Goal: Task Accomplishment & Management: Complete application form

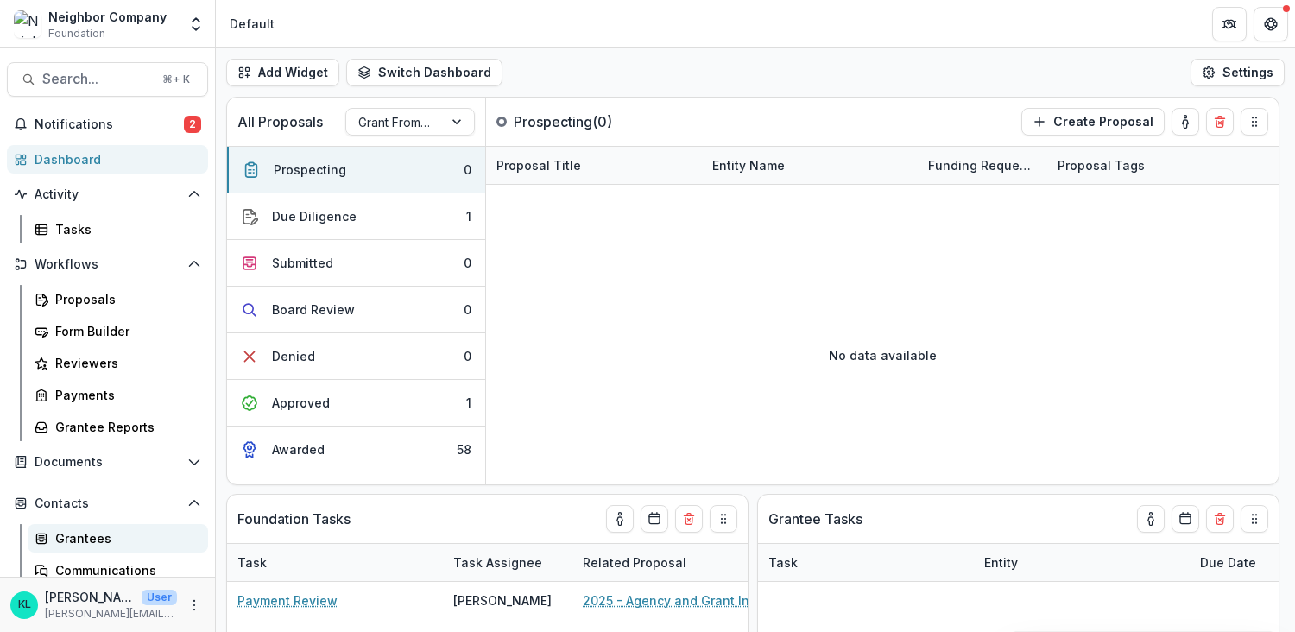
click at [102, 530] on div "Grantees" at bounding box center [124, 538] width 139 height 18
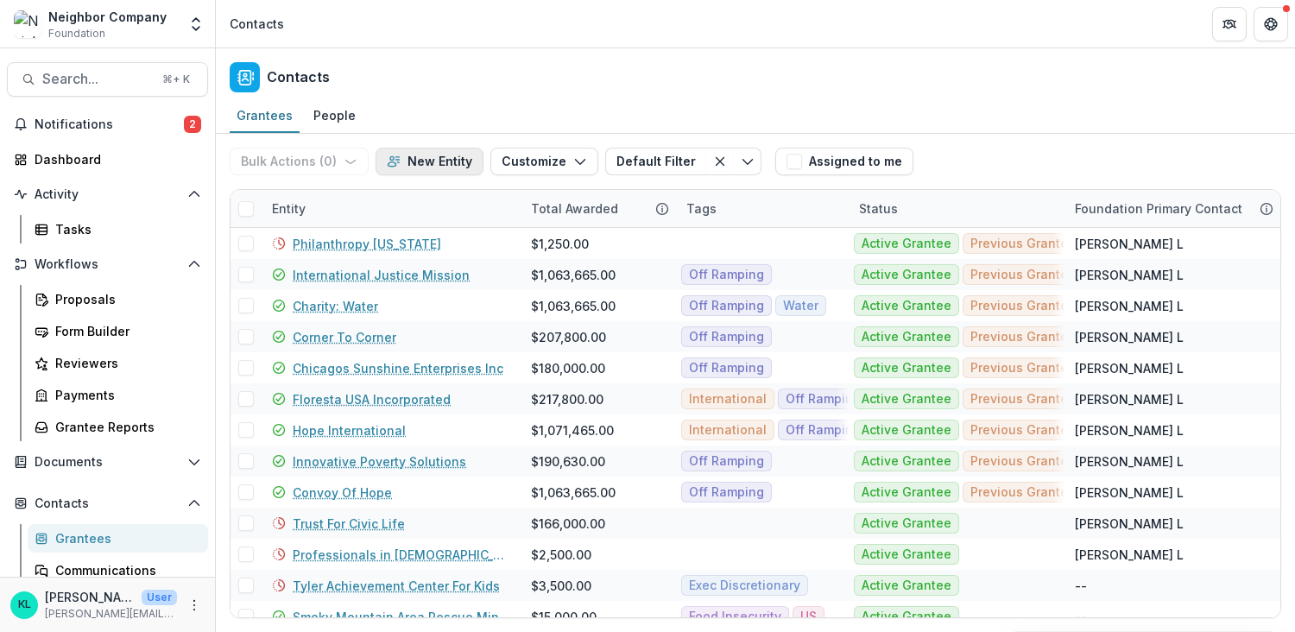
click at [413, 162] on button "New Entity" at bounding box center [429, 162] width 108 height 28
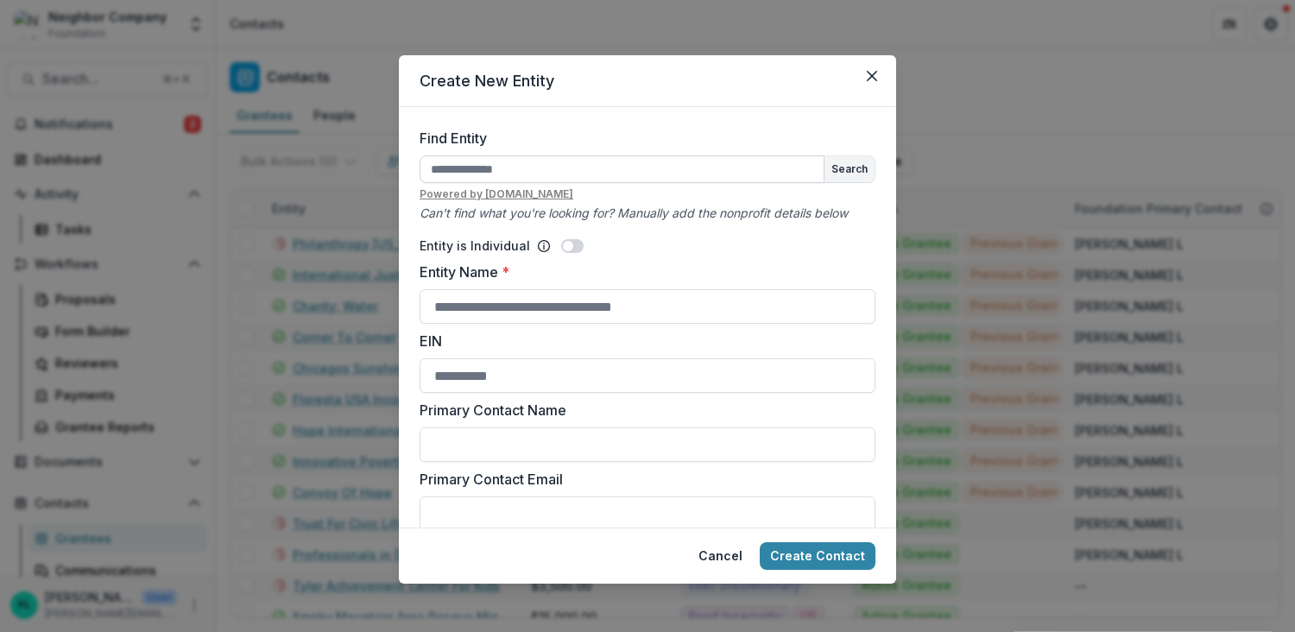
click at [502, 172] on input "Find Entity" at bounding box center [621, 169] width 405 height 28
type input "**********"
click at [589, 303] on input "Entity Name *" at bounding box center [647, 306] width 456 height 35
type input "**********"
click at [731, 556] on button "Cancel" at bounding box center [720, 556] width 65 height 28
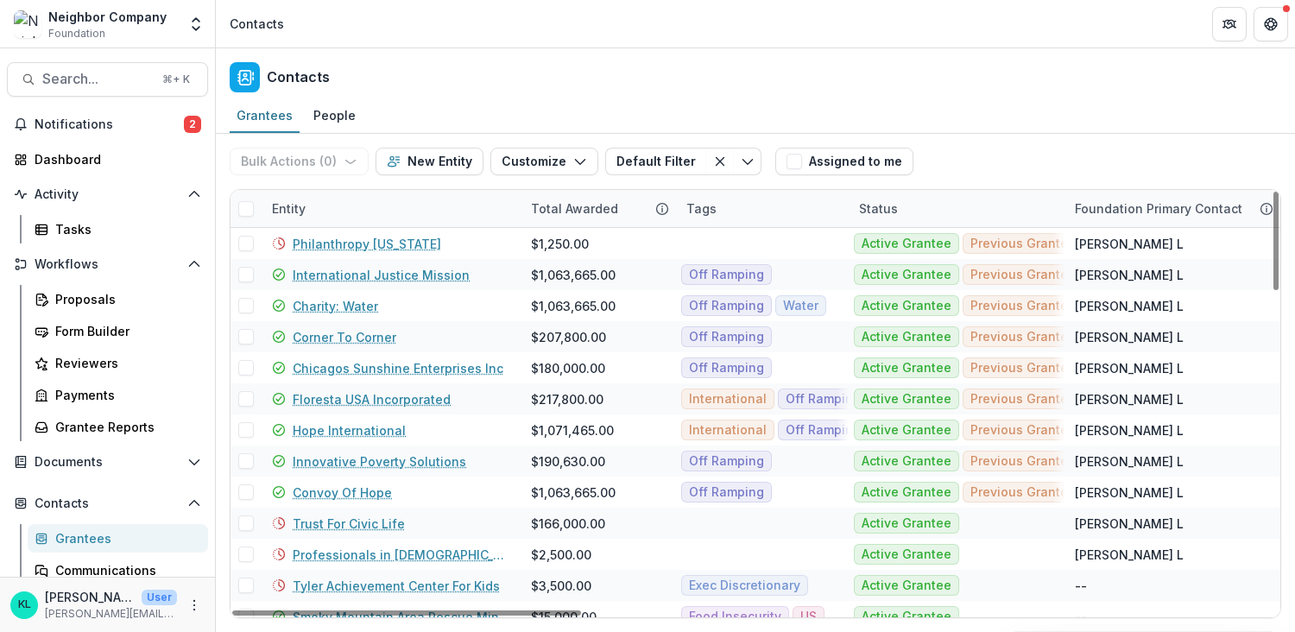
click at [239, 217] on div at bounding box center [245, 208] width 31 height 31
click at [281, 211] on div "Entity" at bounding box center [288, 208] width 54 height 18
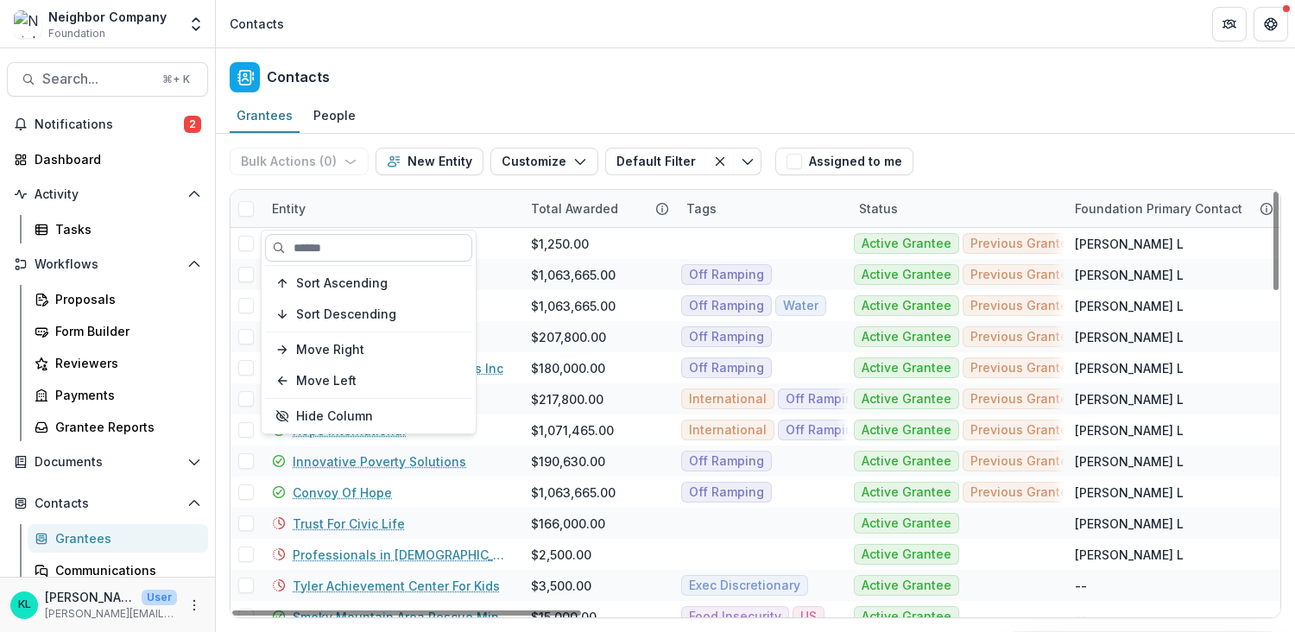
click at [303, 251] on input at bounding box center [368, 248] width 207 height 28
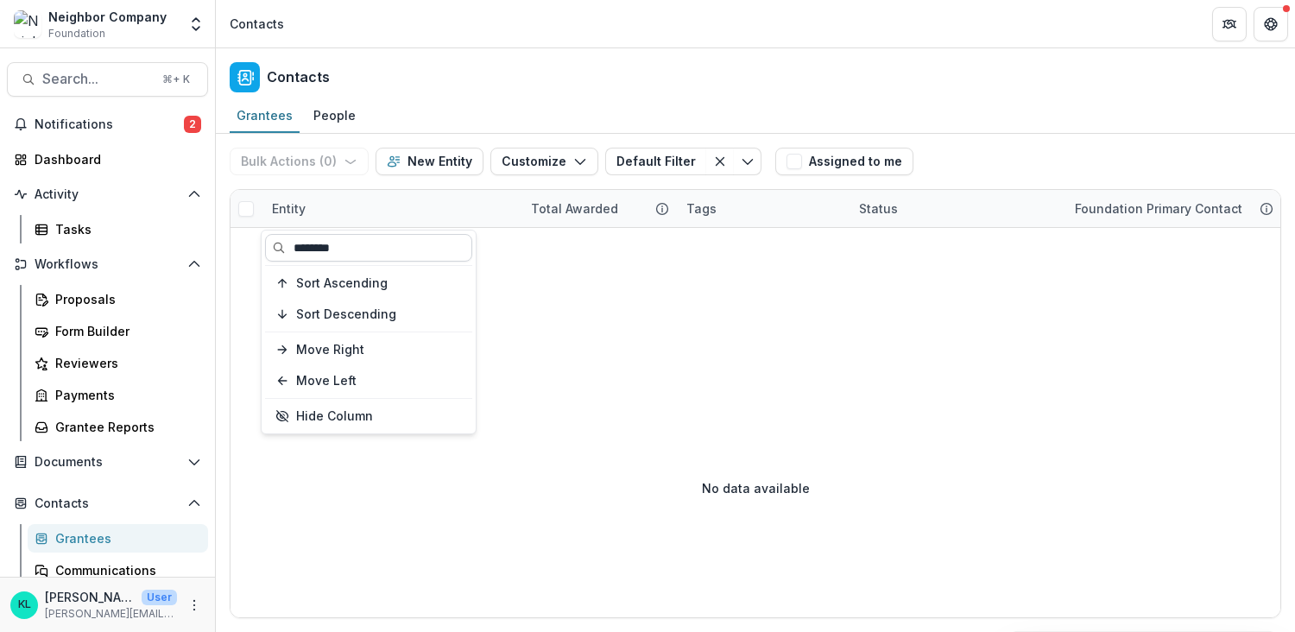
type input "********"
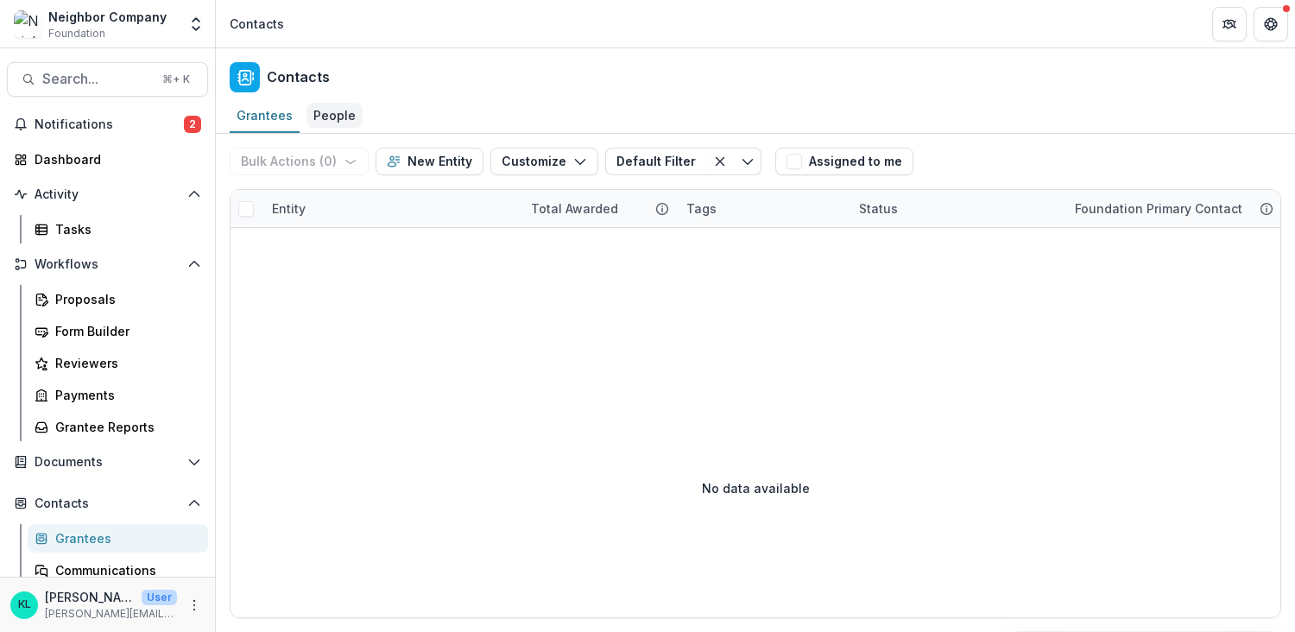
click at [324, 119] on div "People" at bounding box center [334, 115] width 56 height 25
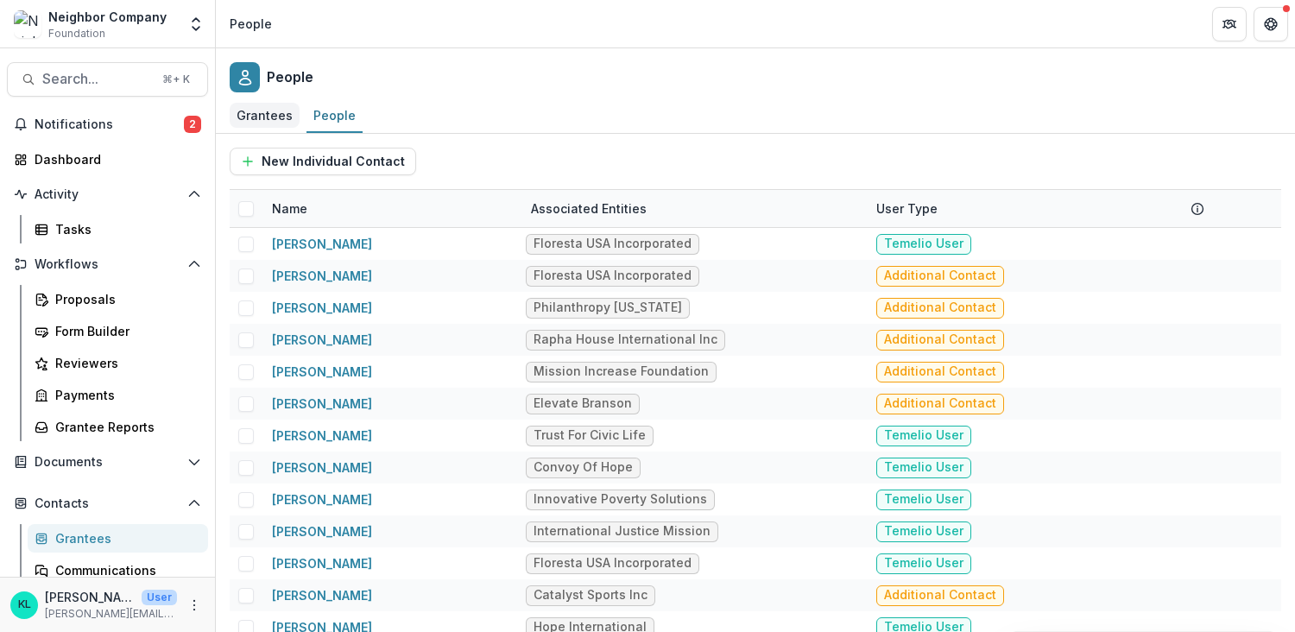
click at [279, 120] on div "Grantees" at bounding box center [265, 115] width 70 height 25
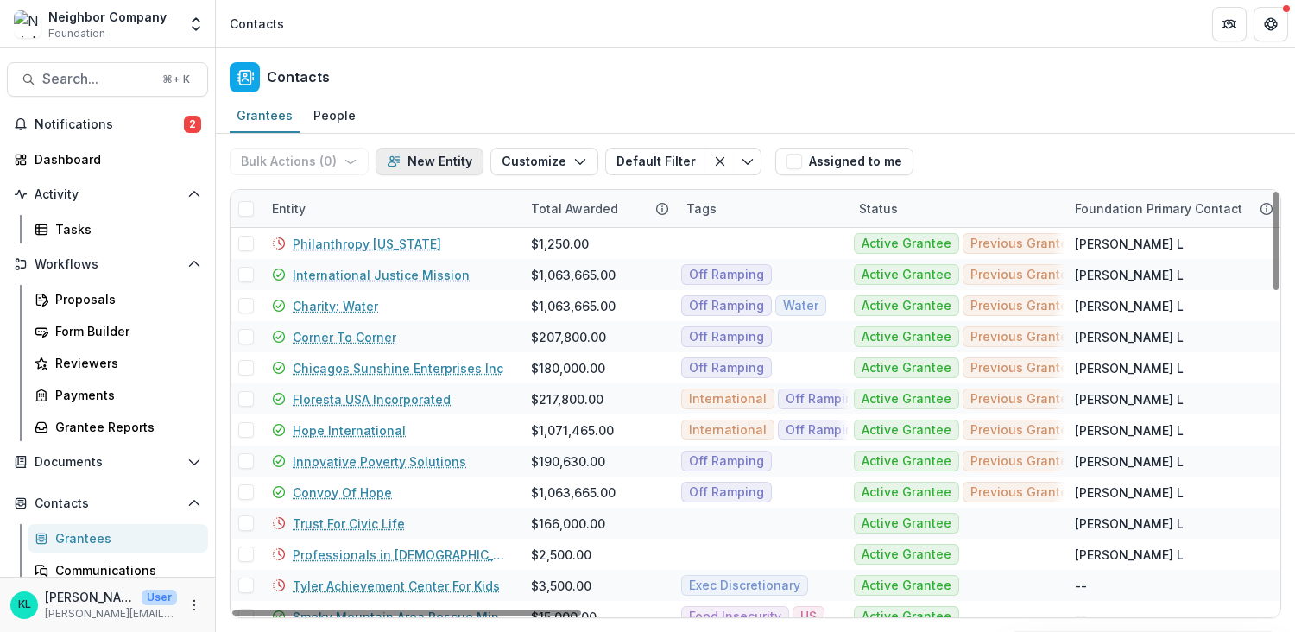
click at [414, 170] on button "New Entity" at bounding box center [429, 162] width 108 height 28
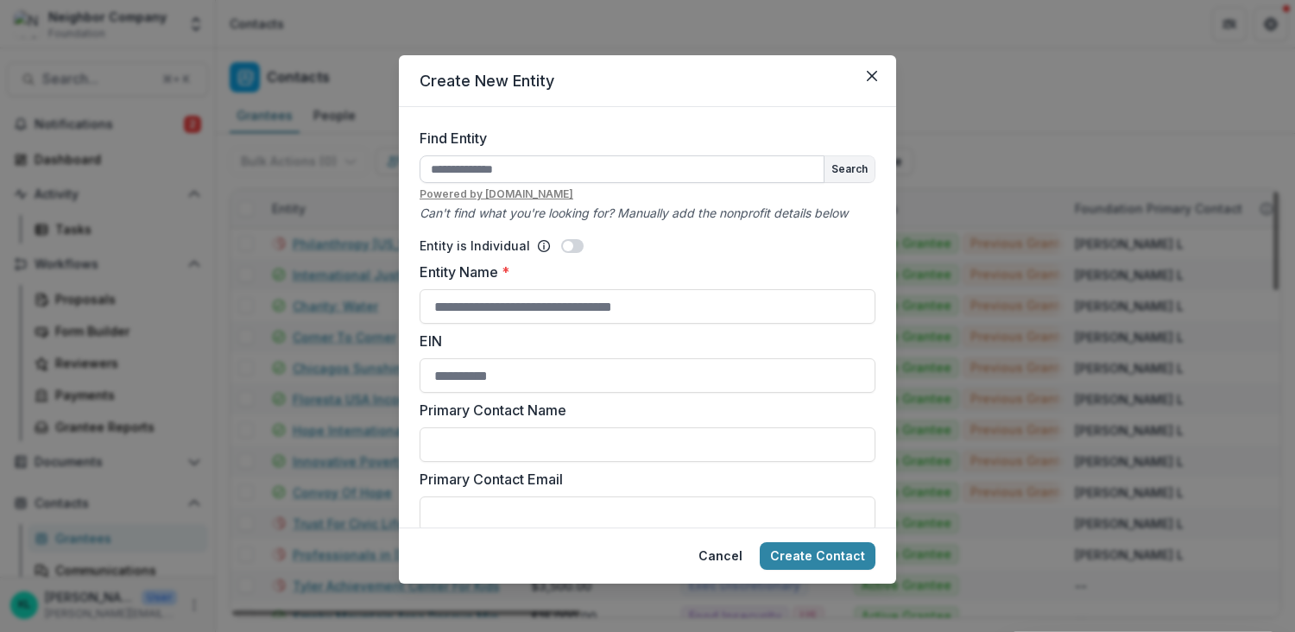
click at [479, 174] on input "Find Entity" at bounding box center [621, 169] width 405 height 28
type input "**********"
click at [578, 295] on input "Entity Name *" at bounding box center [647, 306] width 456 height 35
type input "**********"
click at [464, 377] on input "EIN" at bounding box center [647, 375] width 456 height 35
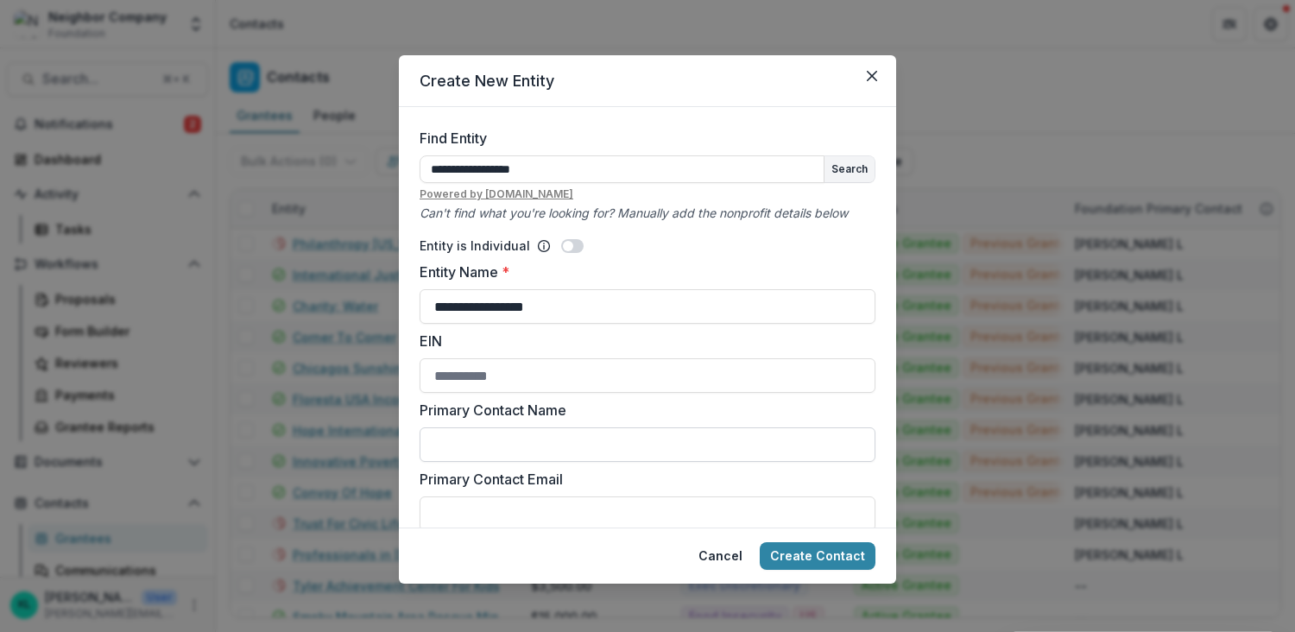
click at [532, 436] on input "Primary Contact Name" at bounding box center [647, 444] width 456 height 35
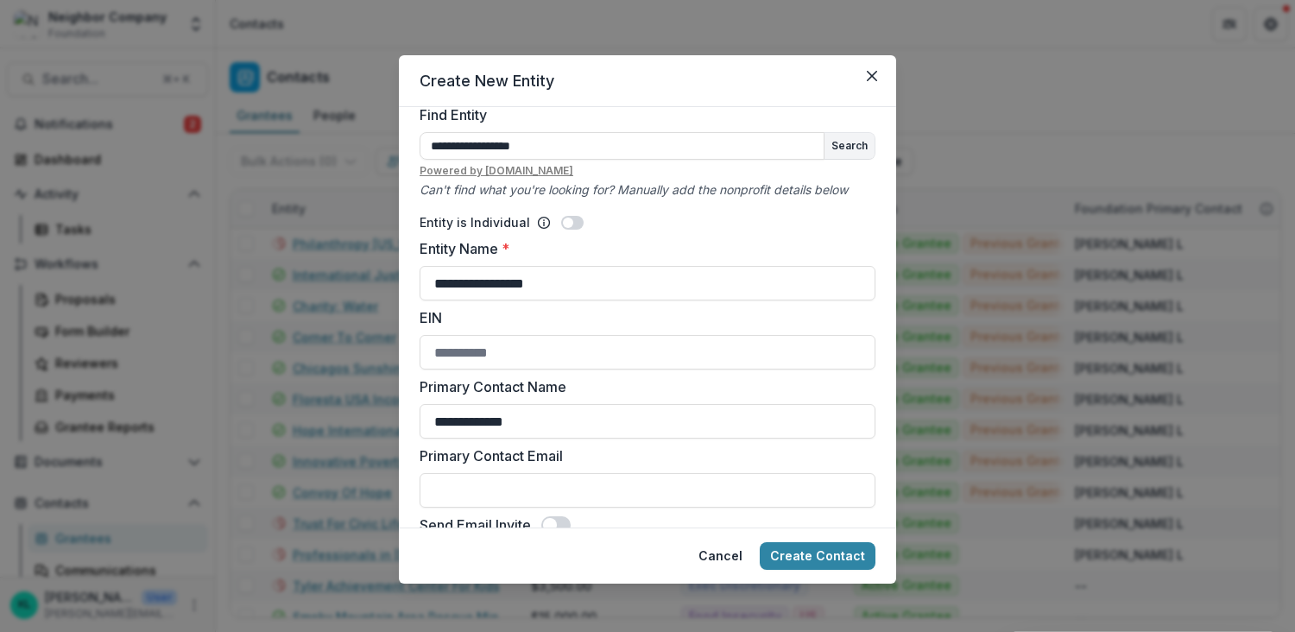
scroll to position [29, 0]
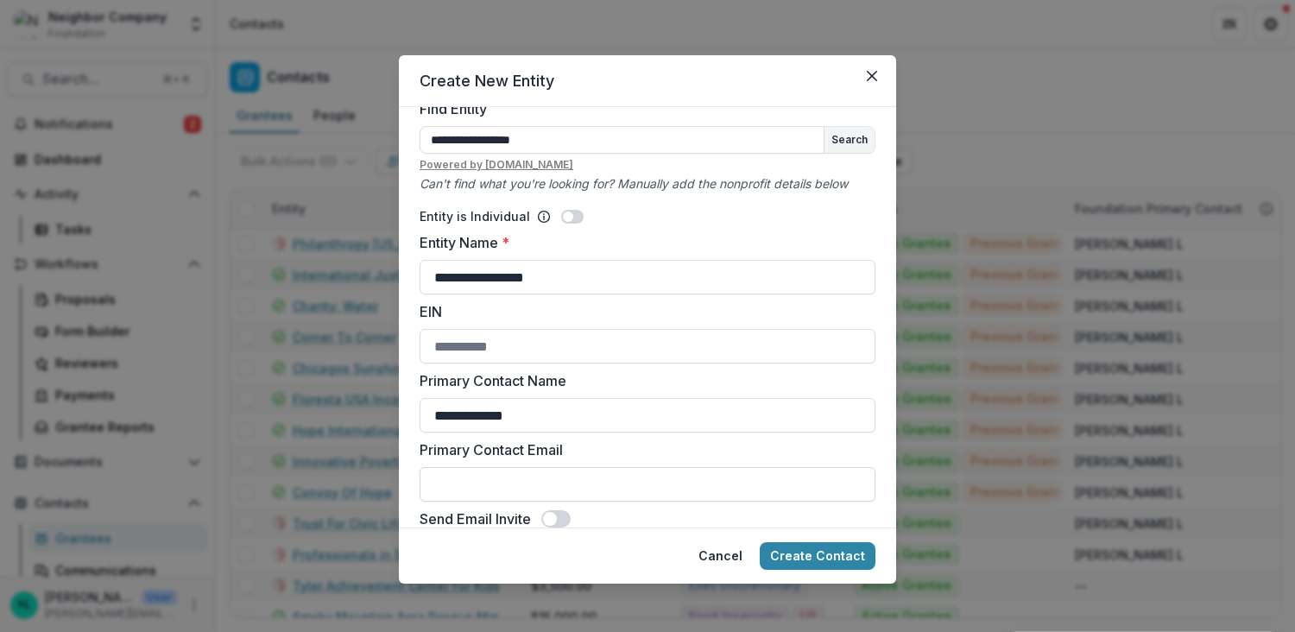
type input "**********"
click at [516, 479] on input "Primary Contact Email" at bounding box center [647, 484] width 456 height 35
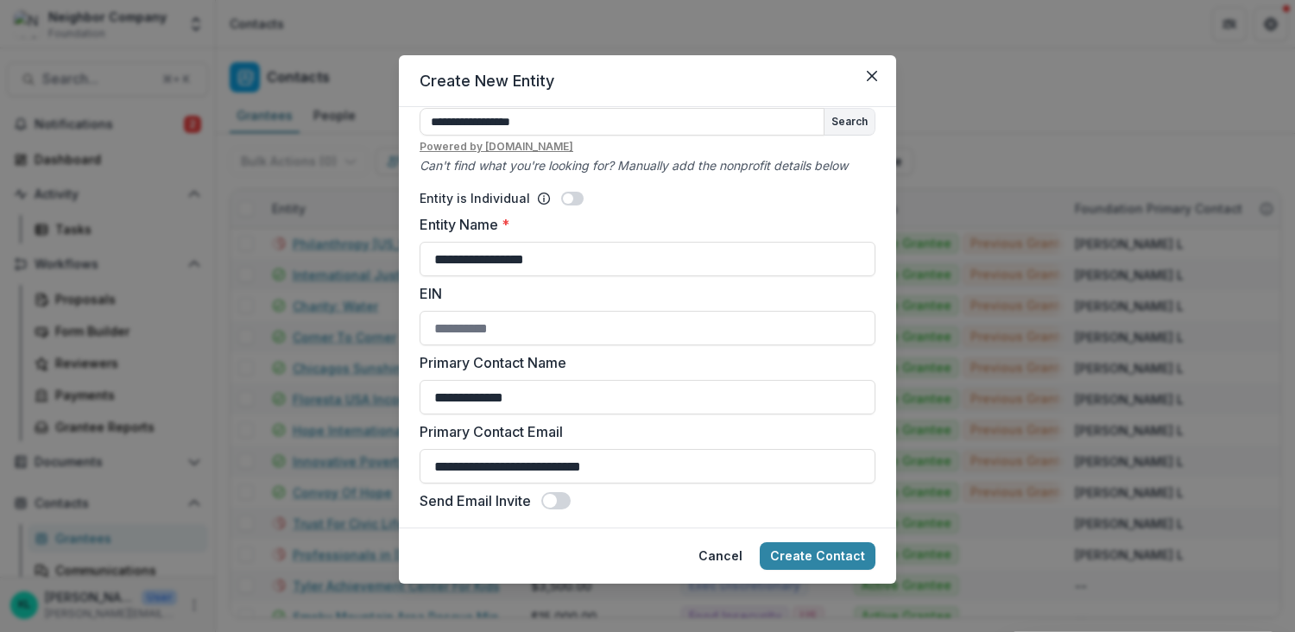
scroll to position [52, 0]
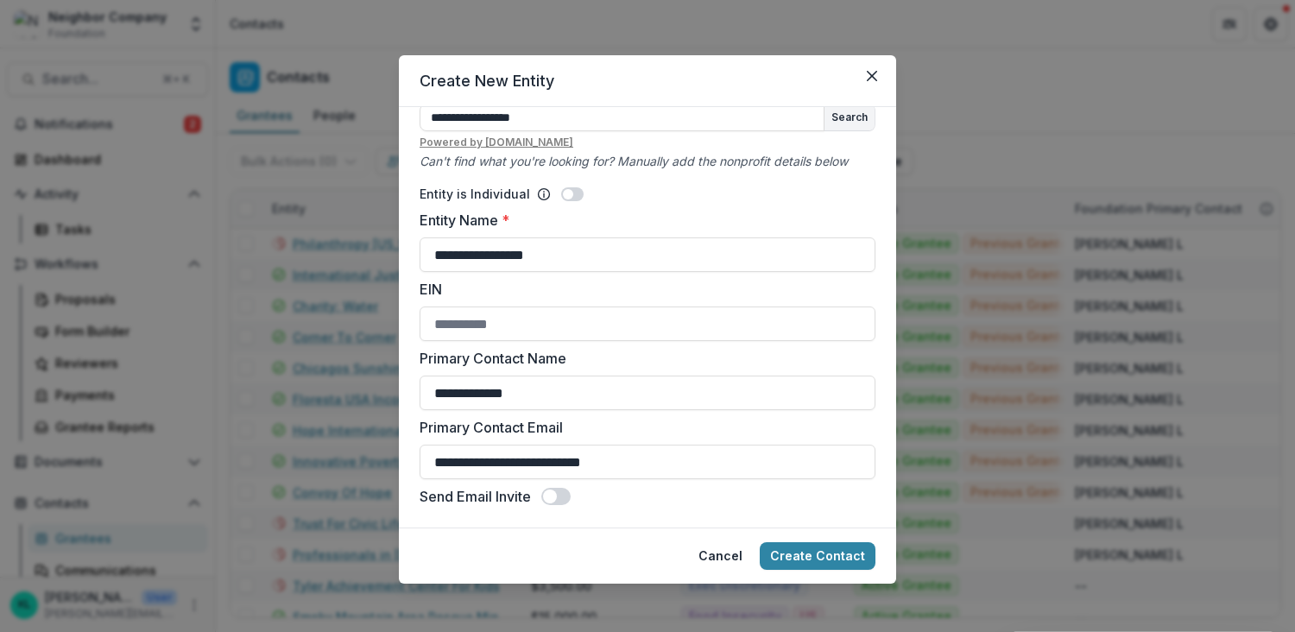
type input "**********"
click at [565, 493] on span at bounding box center [555, 496] width 29 height 17
click at [506, 321] on input "EIN" at bounding box center [647, 323] width 456 height 35
click at [824, 554] on button "Create Contact" at bounding box center [817, 556] width 116 height 28
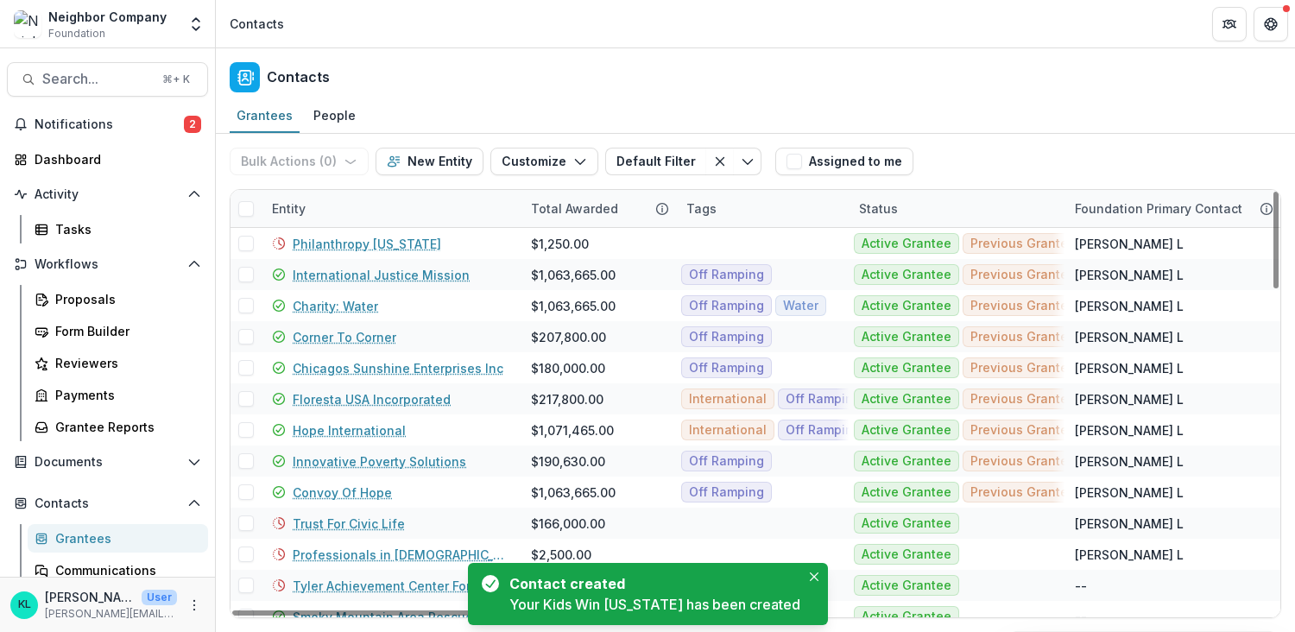
click at [247, 209] on span at bounding box center [246, 209] width 16 height 16
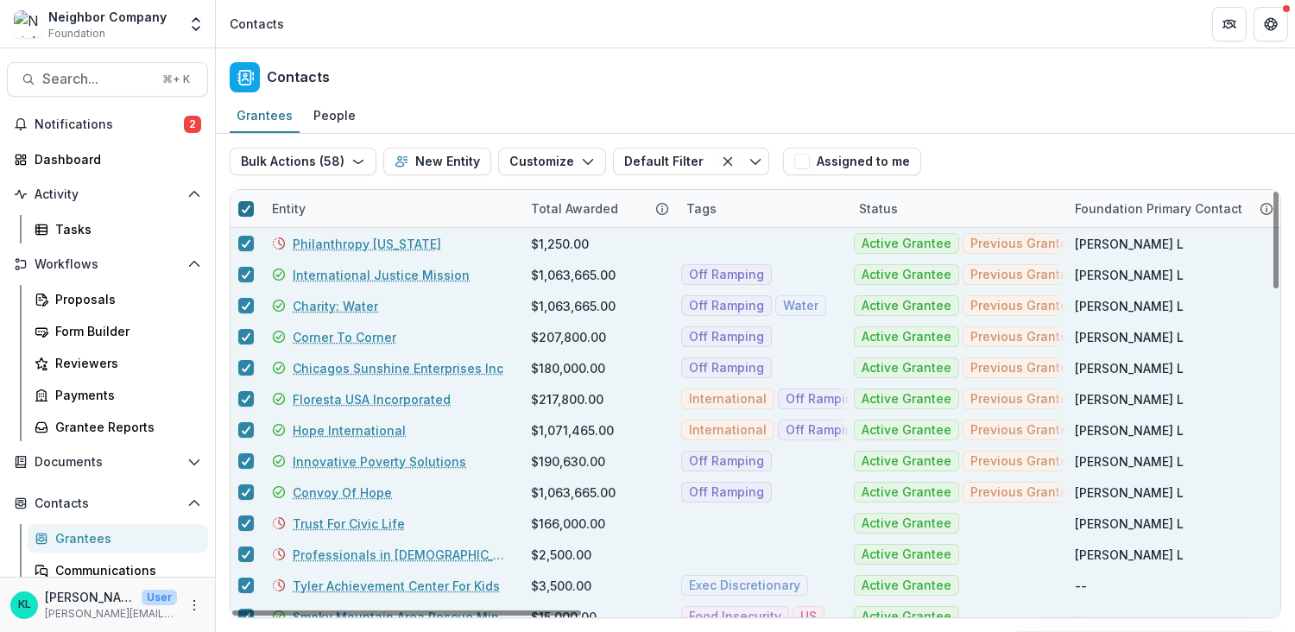
click at [250, 210] on icon at bounding box center [246, 209] width 10 height 9
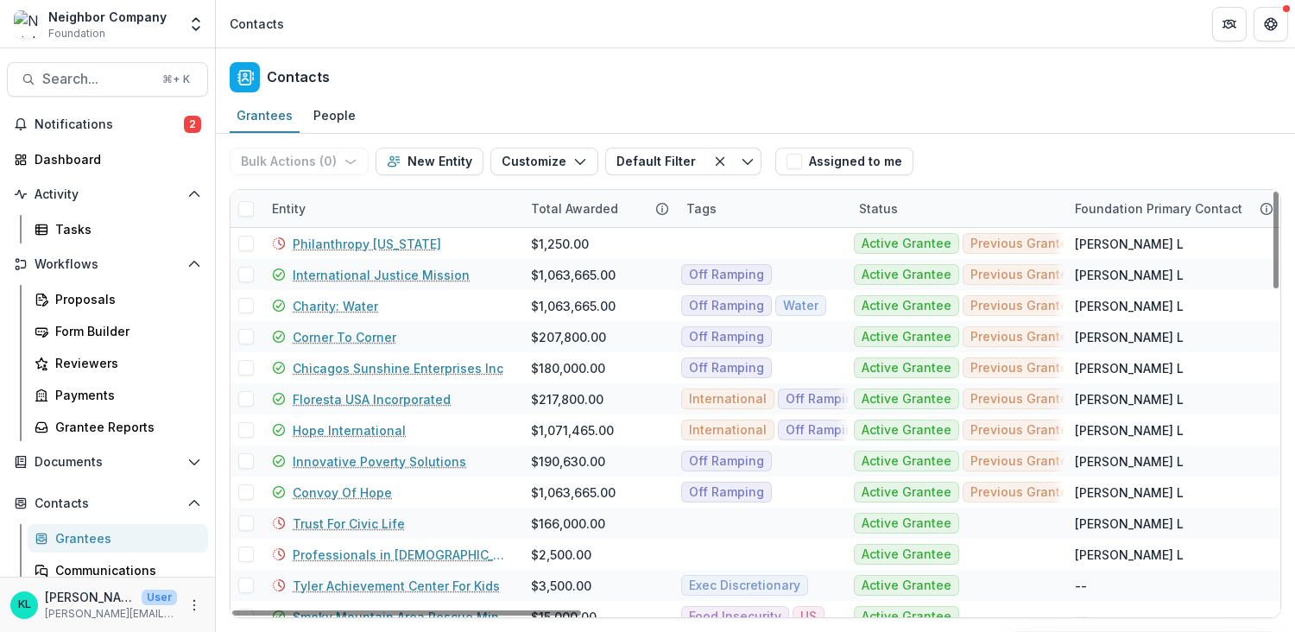
click at [276, 205] on div "Entity" at bounding box center [288, 208] width 54 height 18
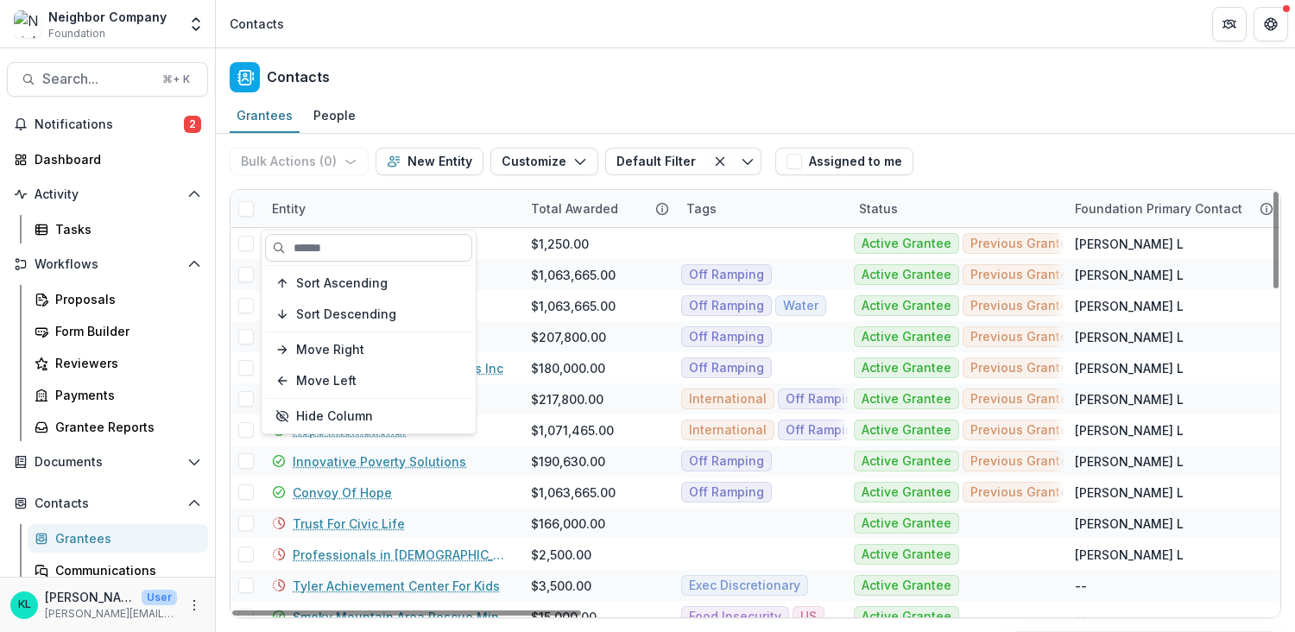
click at [306, 250] on input at bounding box center [368, 248] width 207 height 28
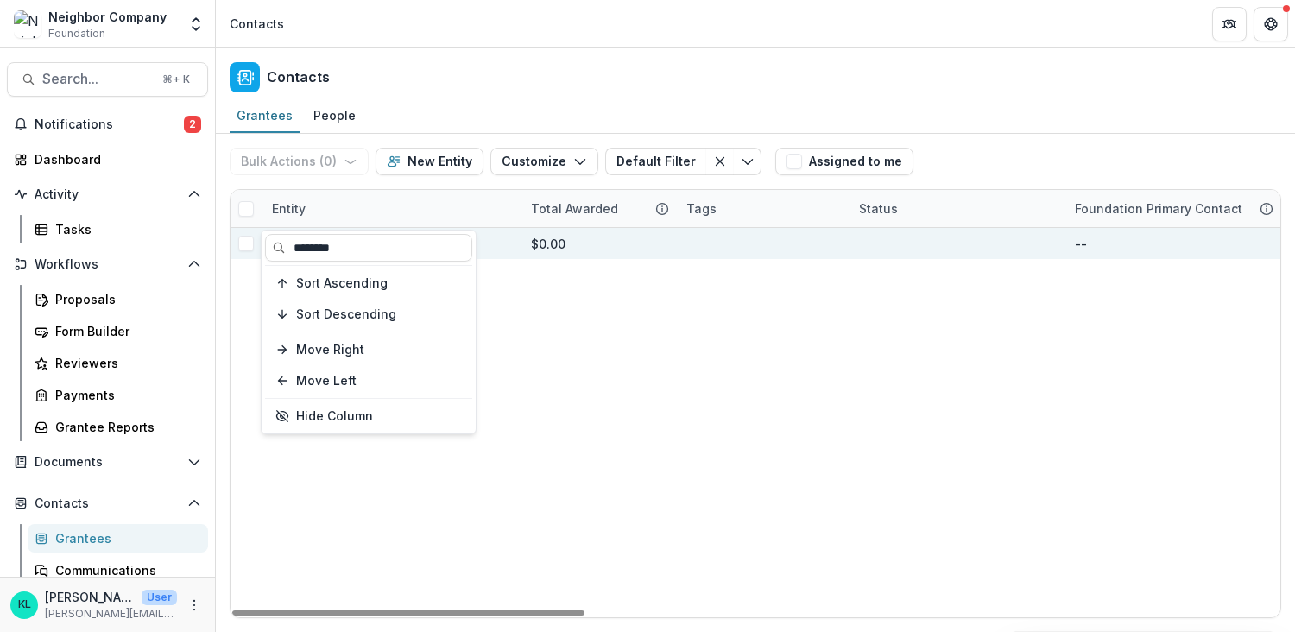
type input "********"
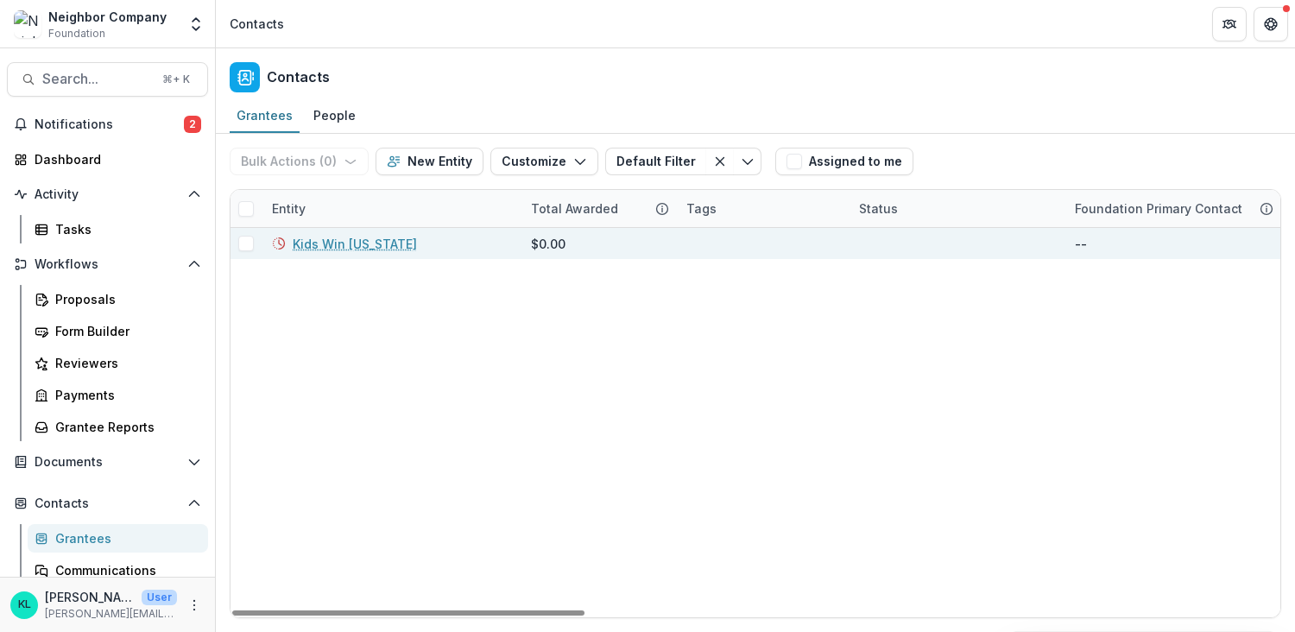
click at [570, 252] on div "$0.00" at bounding box center [598, 243] width 135 height 31
click at [372, 246] on link "Kids Win [US_STATE]" at bounding box center [355, 244] width 124 height 18
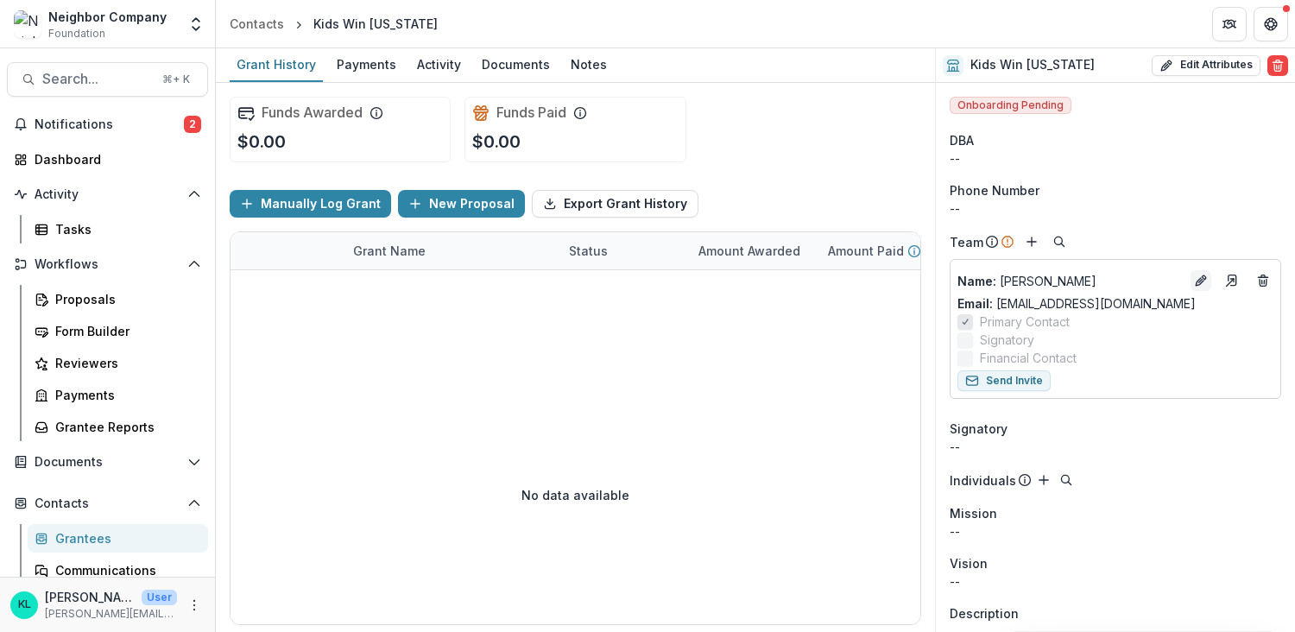
click at [1199, 280] on line "Edit" at bounding box center [1200, 280] width 3 height 3
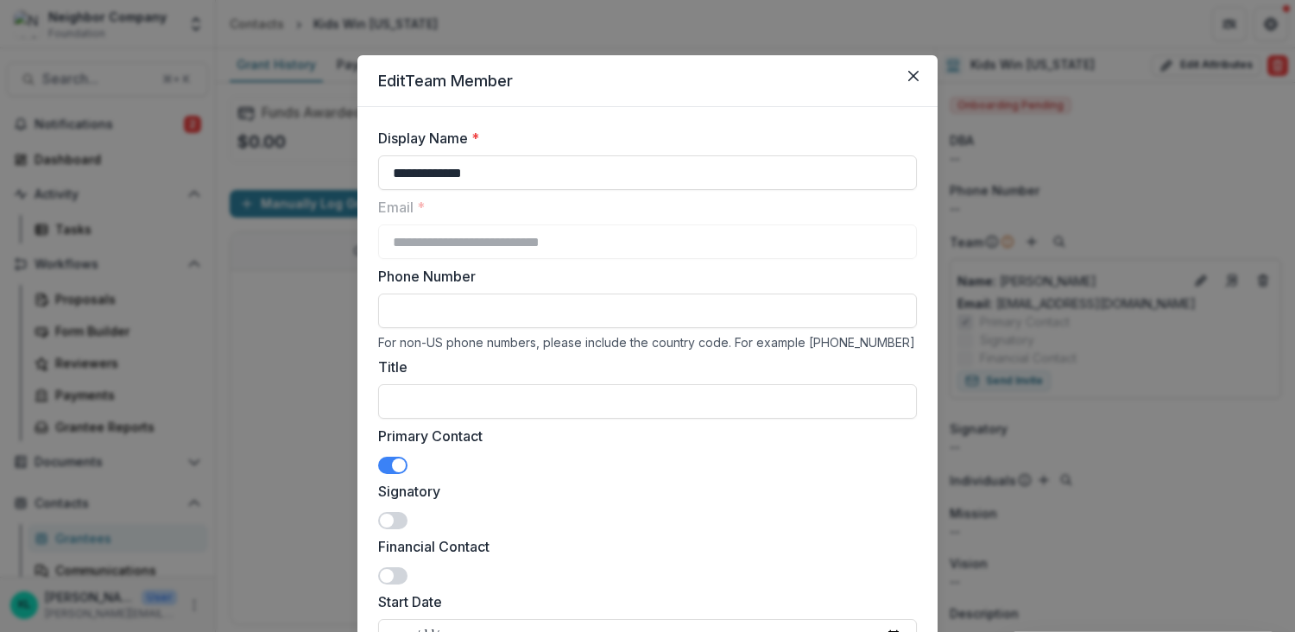
click at [431, 315] on input "Phone Number" at bounding box center [647, 310] width 539 height 35
type input "**********"
click at [419, 406] on input "Title" at bounding box center [647, 401] width 539 height 35
type input "**********"
click at [495, 217] on div "**********" at bounding box center [647, 228] width 539 height 62
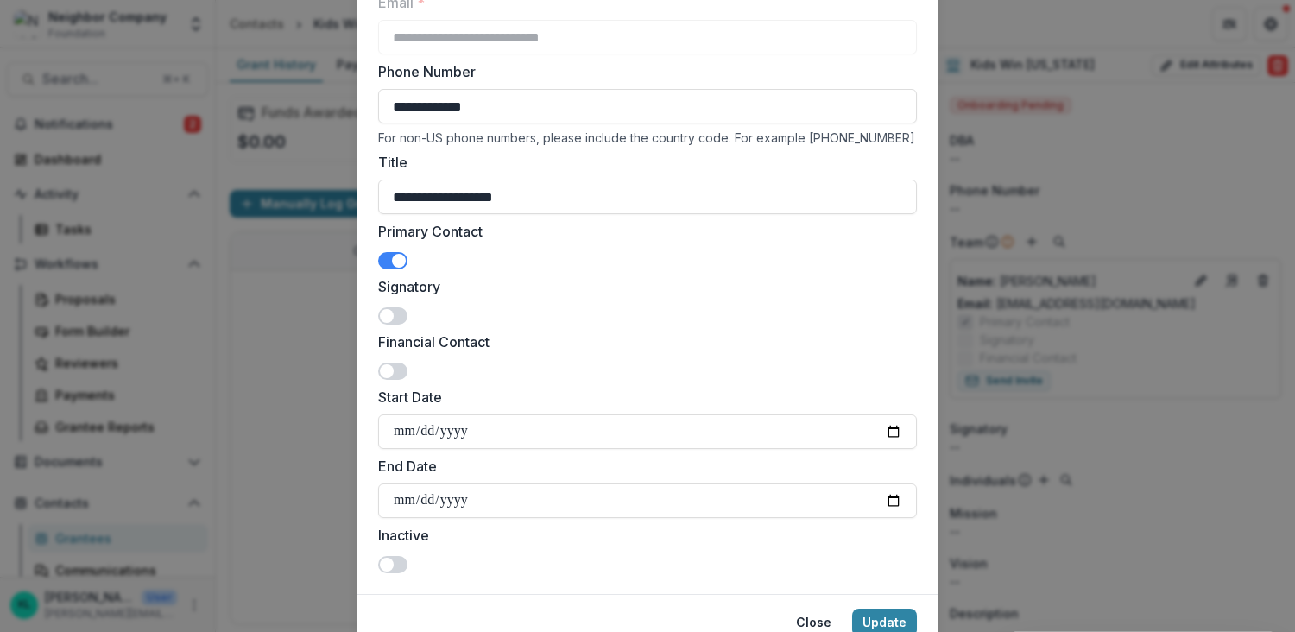
scroll to position [278, 0]
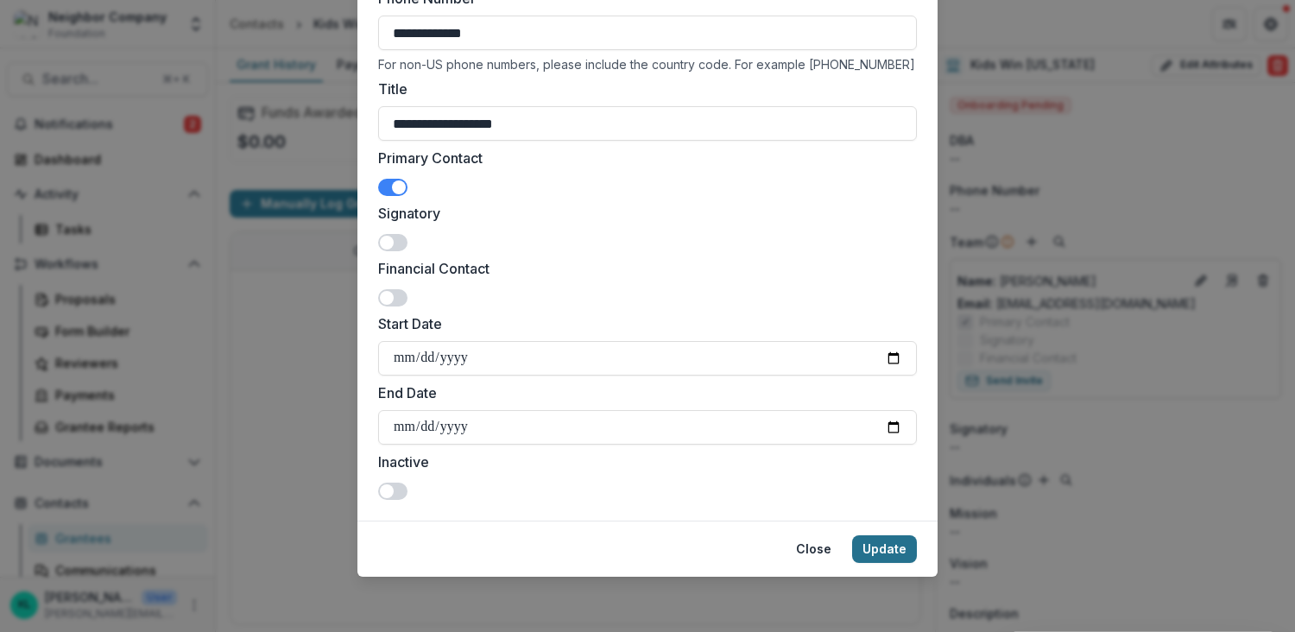
click at [873, 551] on button "Update" at bounding box center [884, 549] width 65 height 28
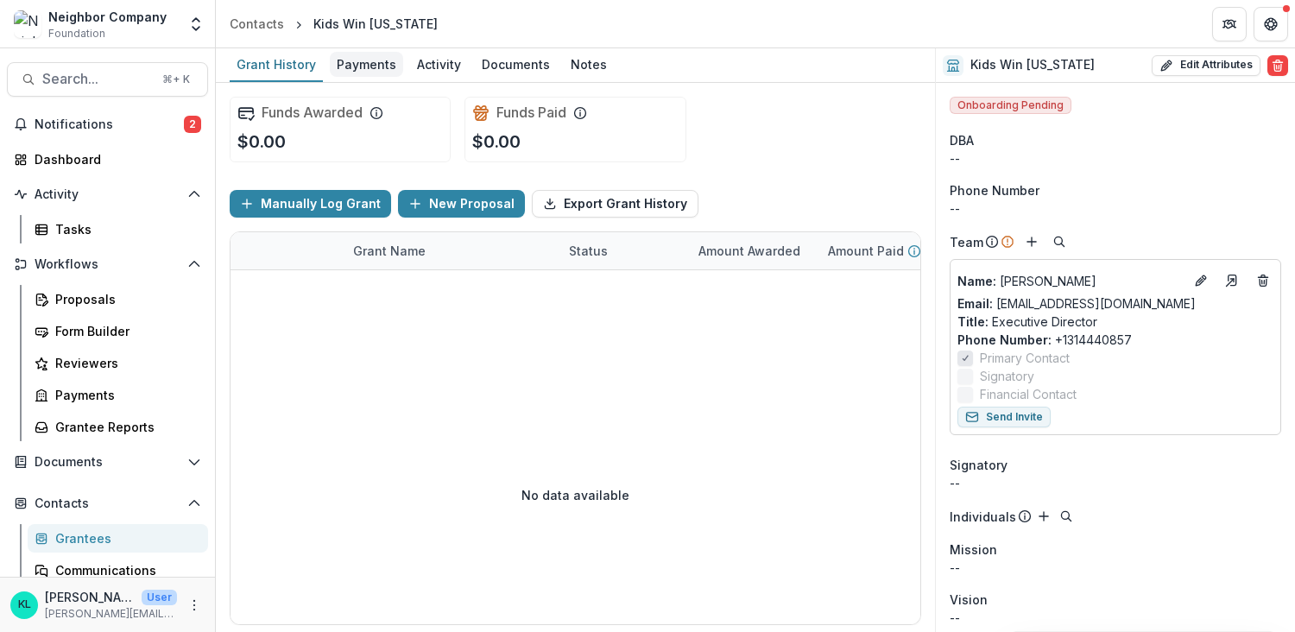
click at [363, 63] on div "Payments" at bounding box center [366, 64] width 73 height 25
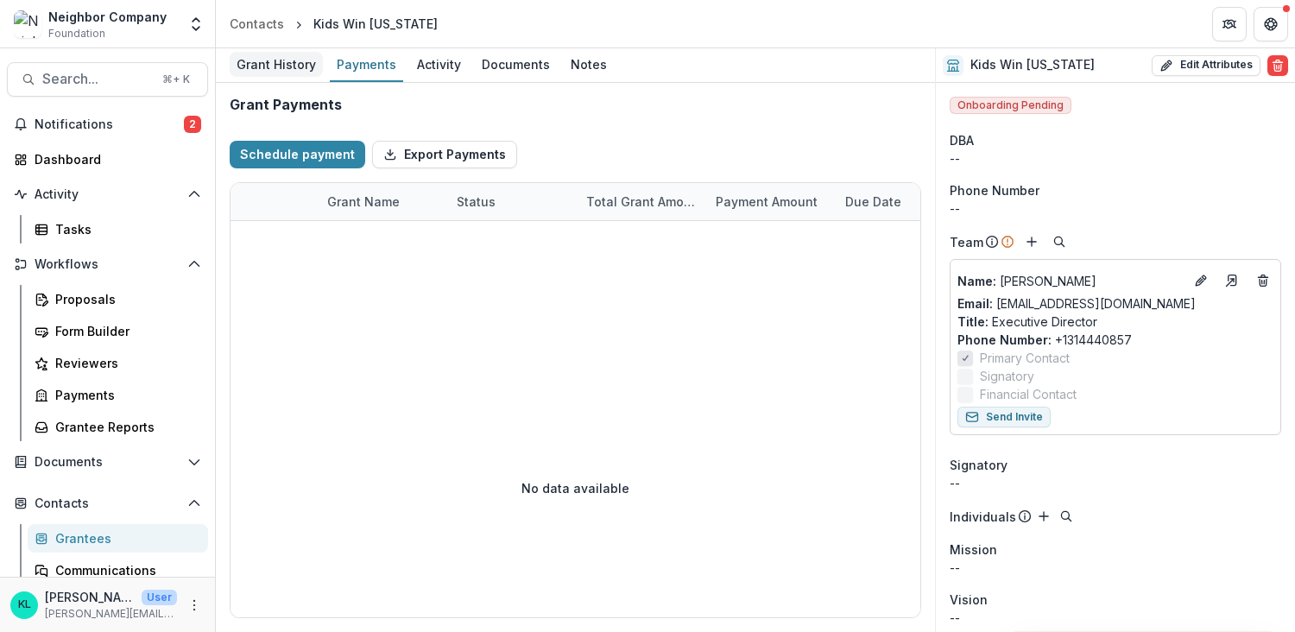
click at [286, 64] on div "Grant History" at bounding box center [276, 64] width 93 height 25
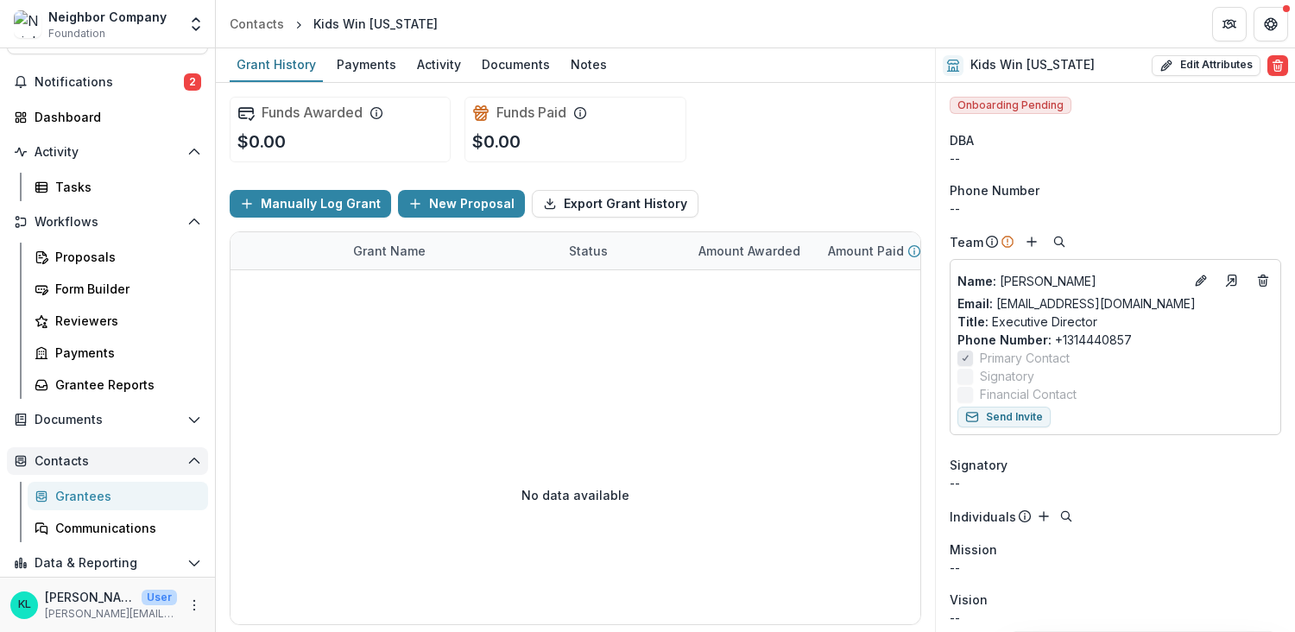
scroll to position [49, 0]
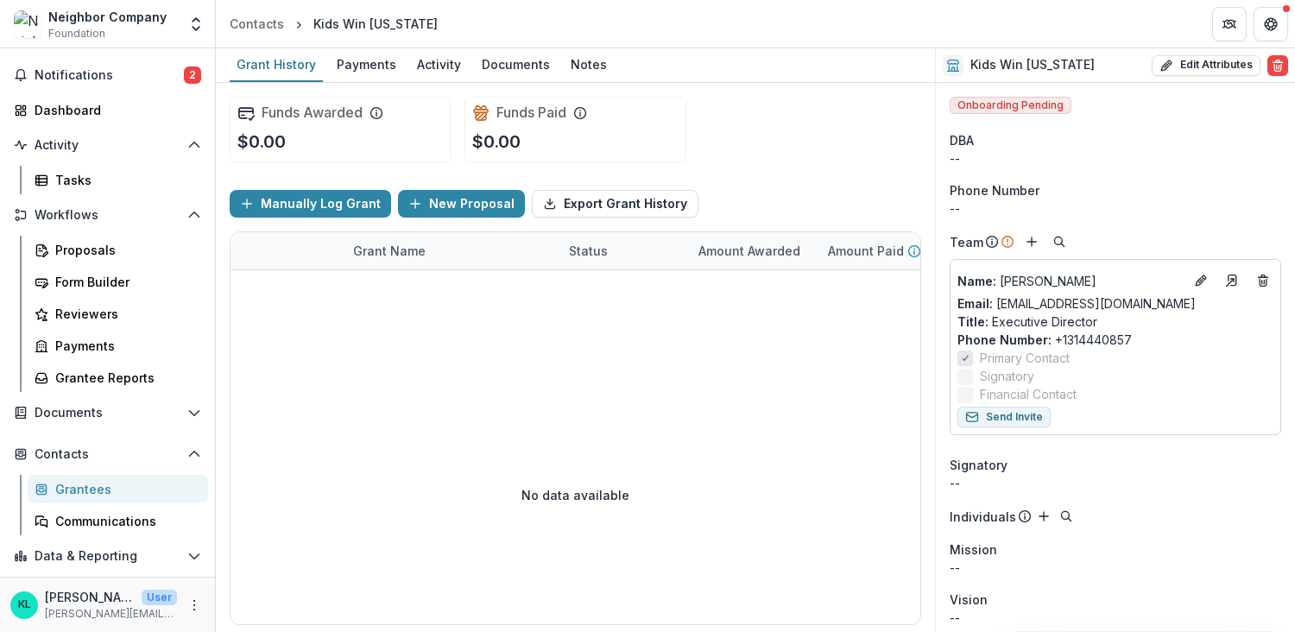
click at [91, 491] on div "Grantees" at bounding box center [124, 489] width 139 height 18
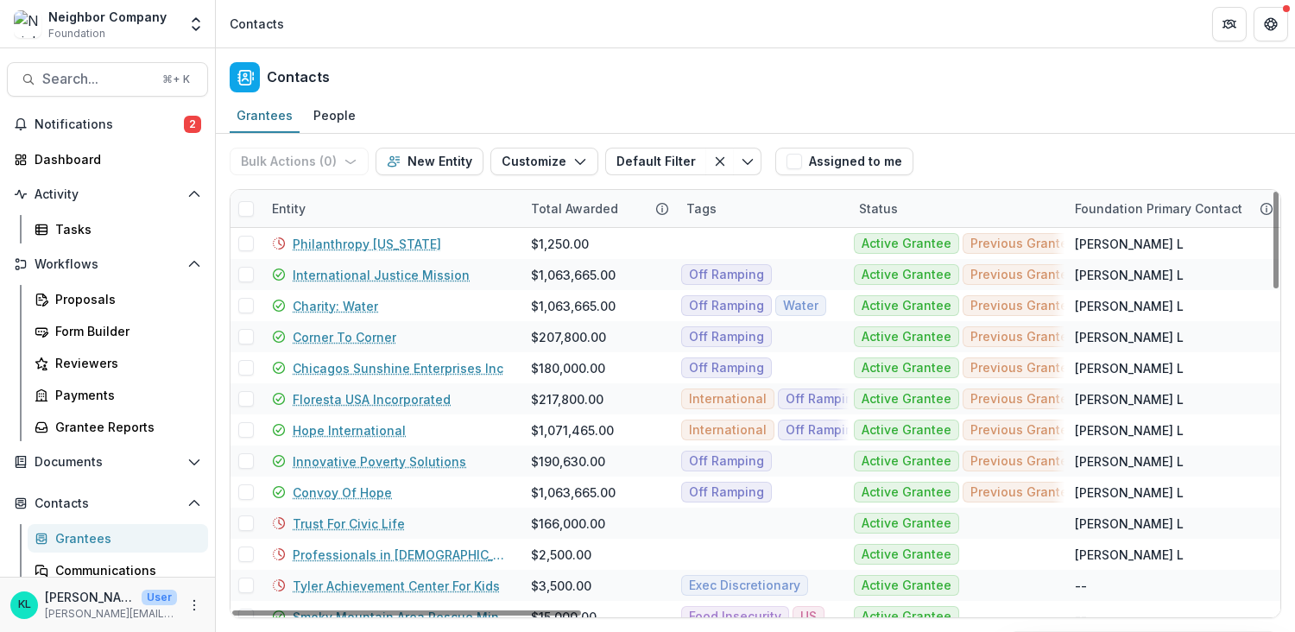
click at [287, 205] on div "Entity" at bounding box center [288, 208] width 54 height 18
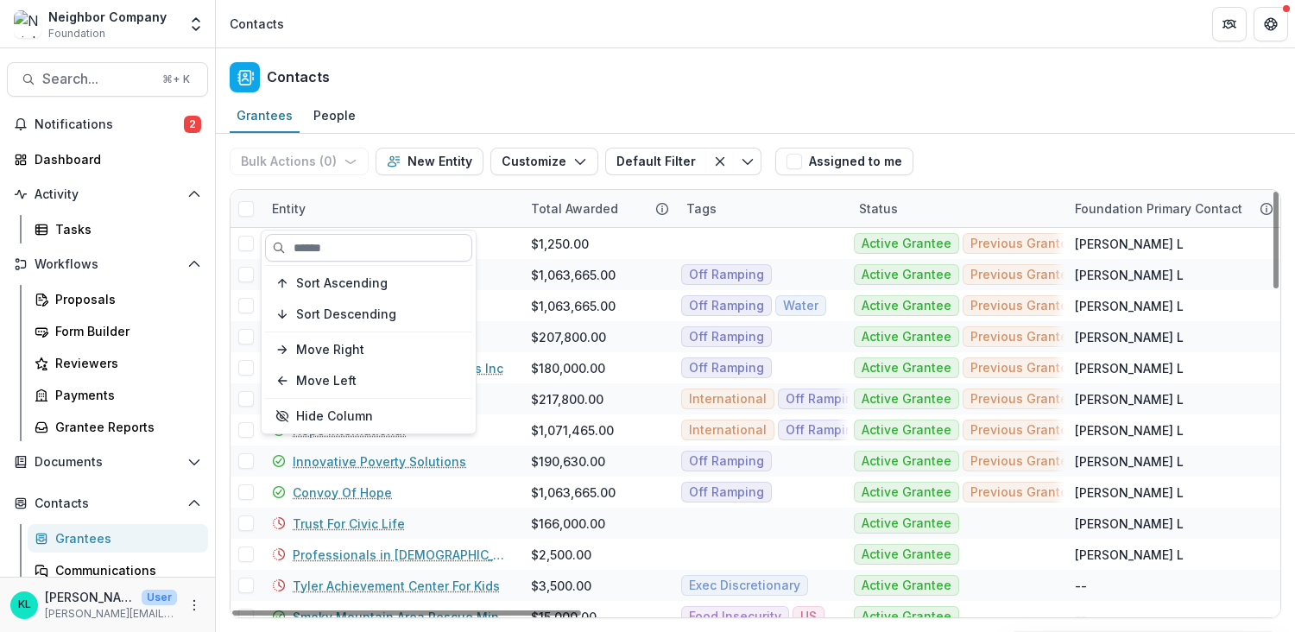
click at [313, 235] on input at bounding box center [368, 248] width 207 height 28
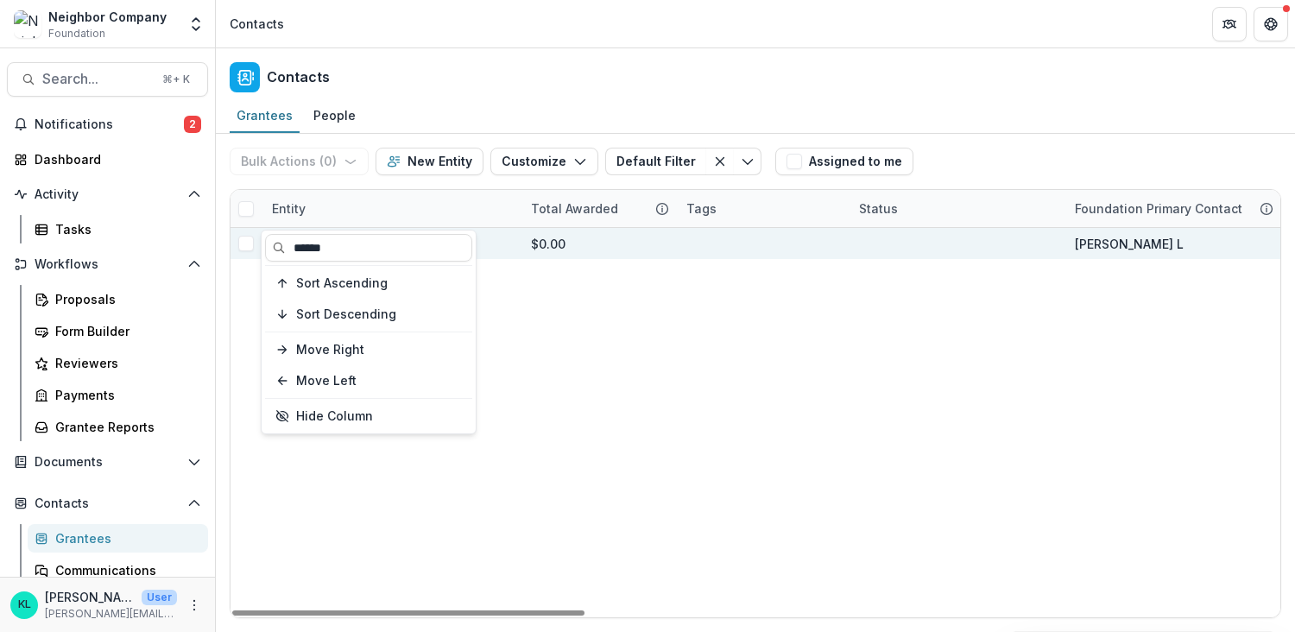
type input "******"
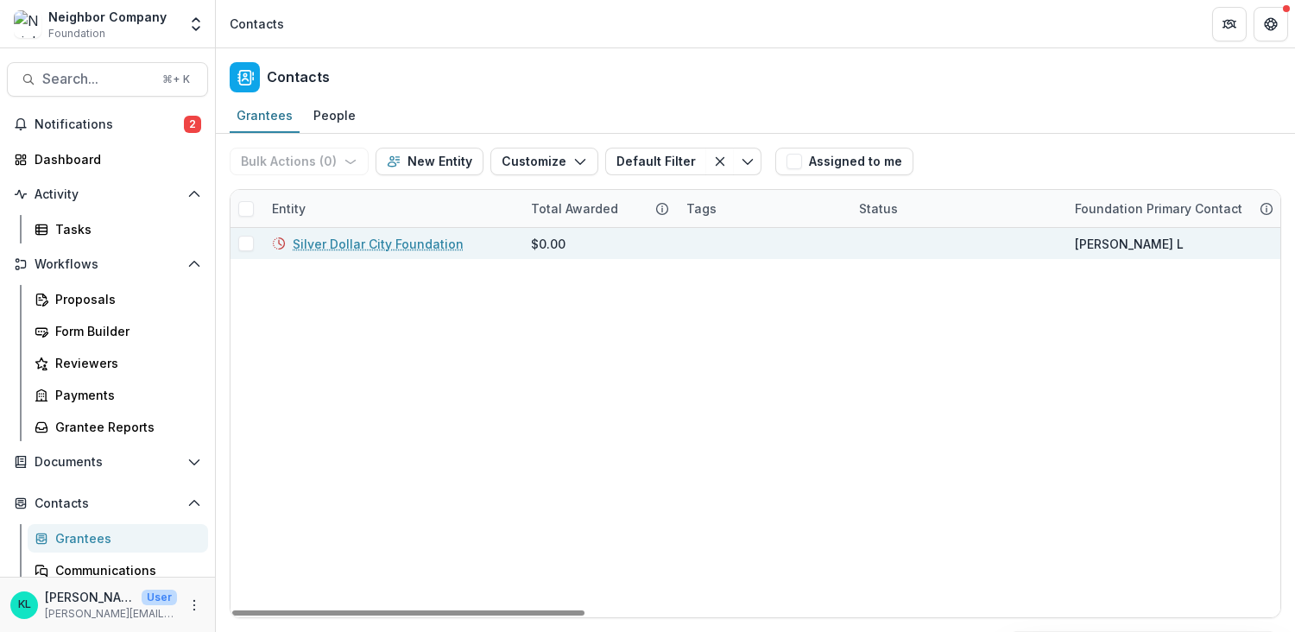
click at [570, 244] on div "$0.00" at bounding box center [598, 243] width 135 height 31
click at [538, 247] on div "$0.00" at bounding box center [548, 244] width 35 height 18
click at [421, 239] on link "Silver Dollar City Foundation" at bounding box center [378, 244] width 171 height 18
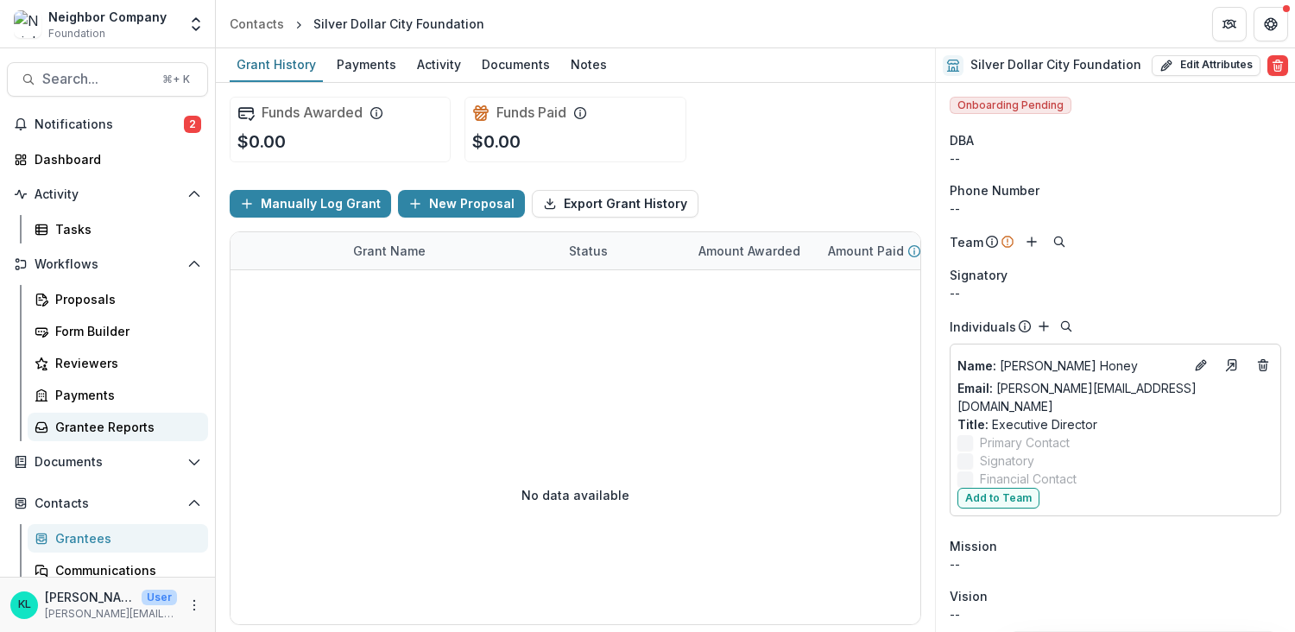
click at [118, 428] on div "Grantee Reports" at bounding box center [124, 427] width 139 height 18
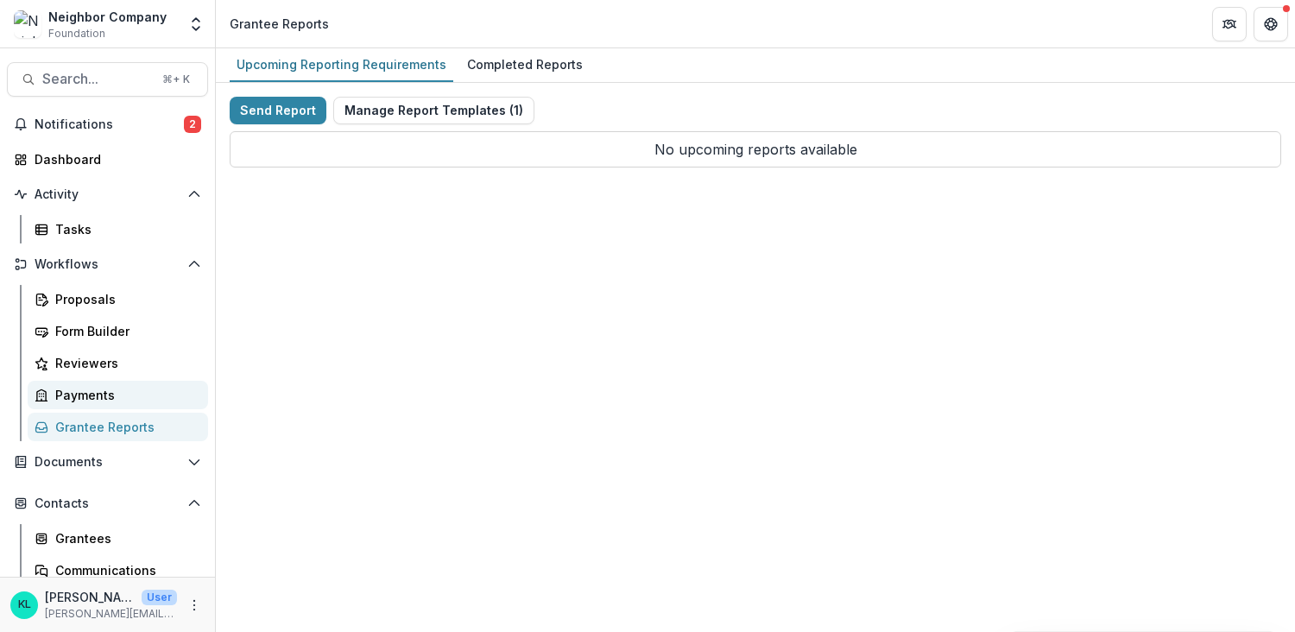
click at [103, 400] on div "Payments" at bounding box center [124, 395] width 139 height 18
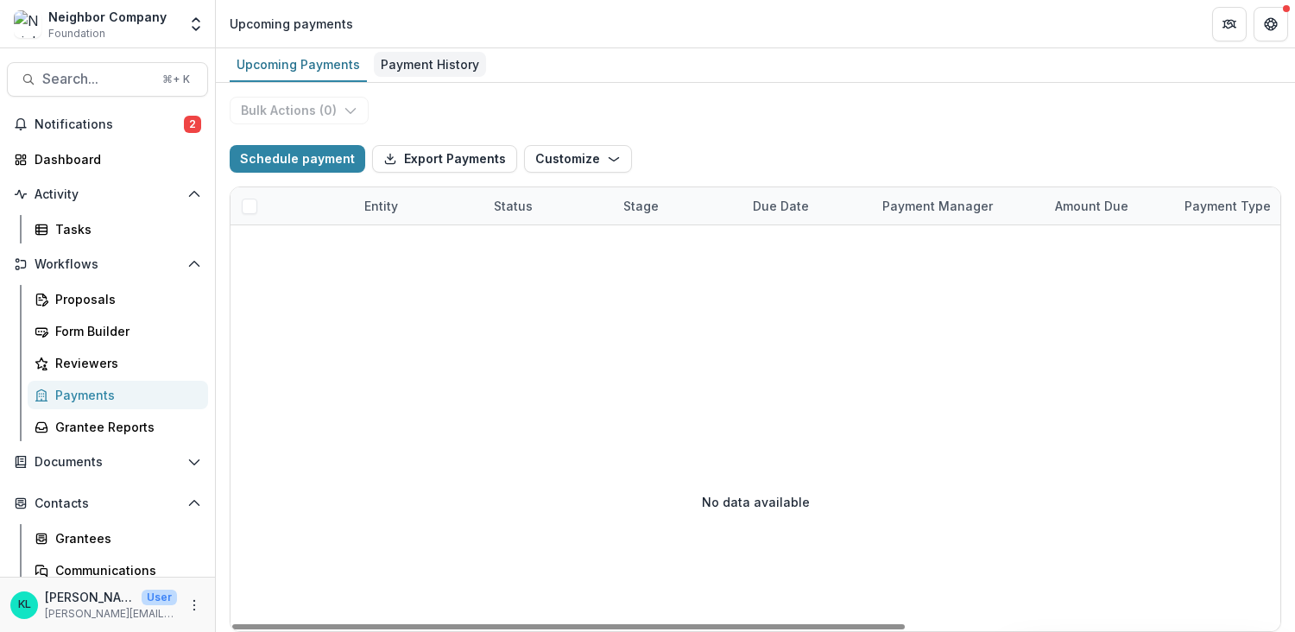
click at [396, 68] on div "Payment History" at bounding box center [430, 64] width 112 height 25
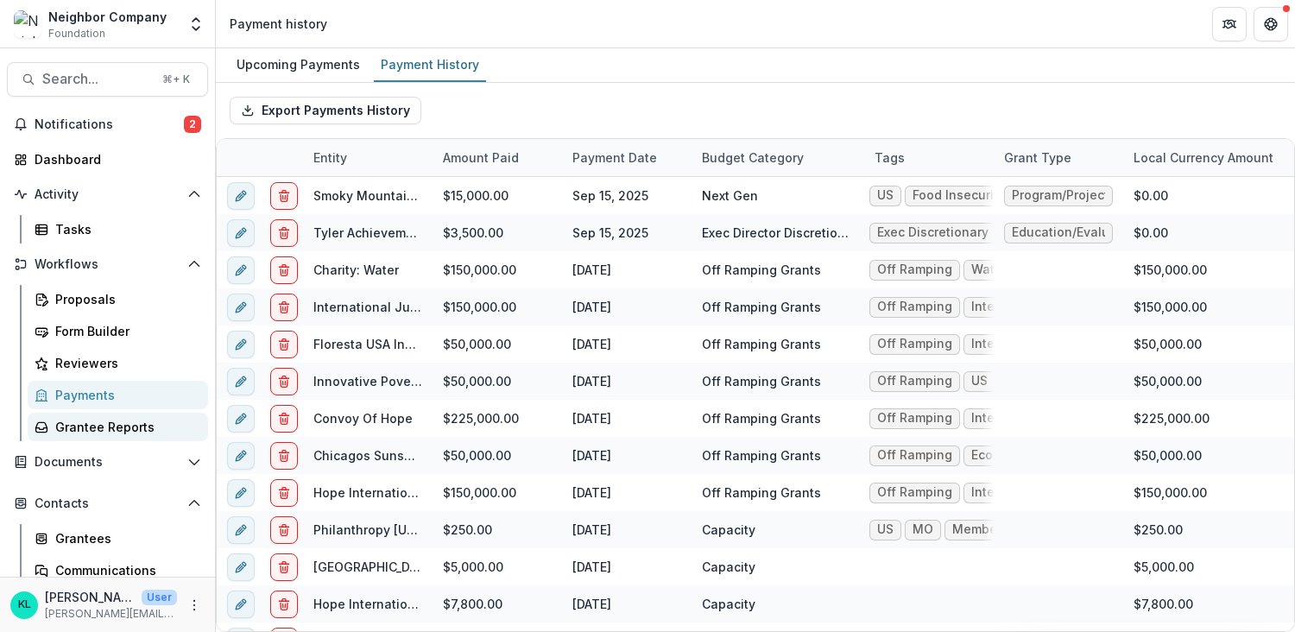
click at [60, 437] on link "Grantee Reports" at bounding box center [118, 427] width 180 height 28
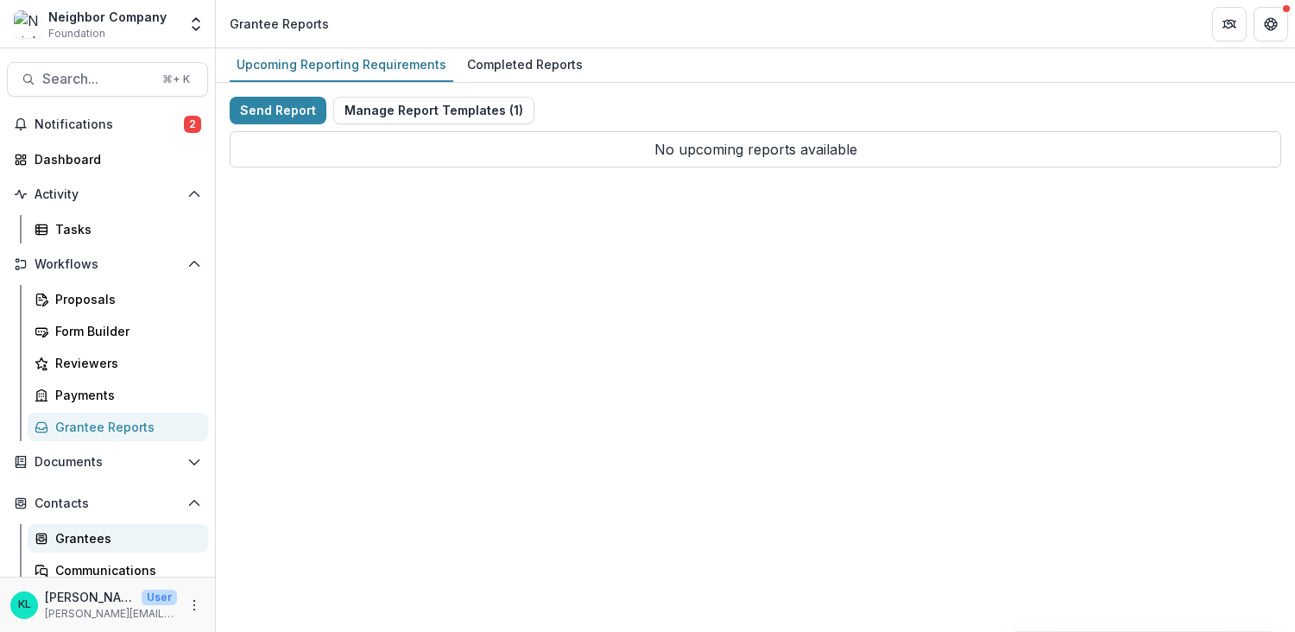
click at [79, 533] on div "Grantees" at bounding box center [124, 538] width 139 height 18
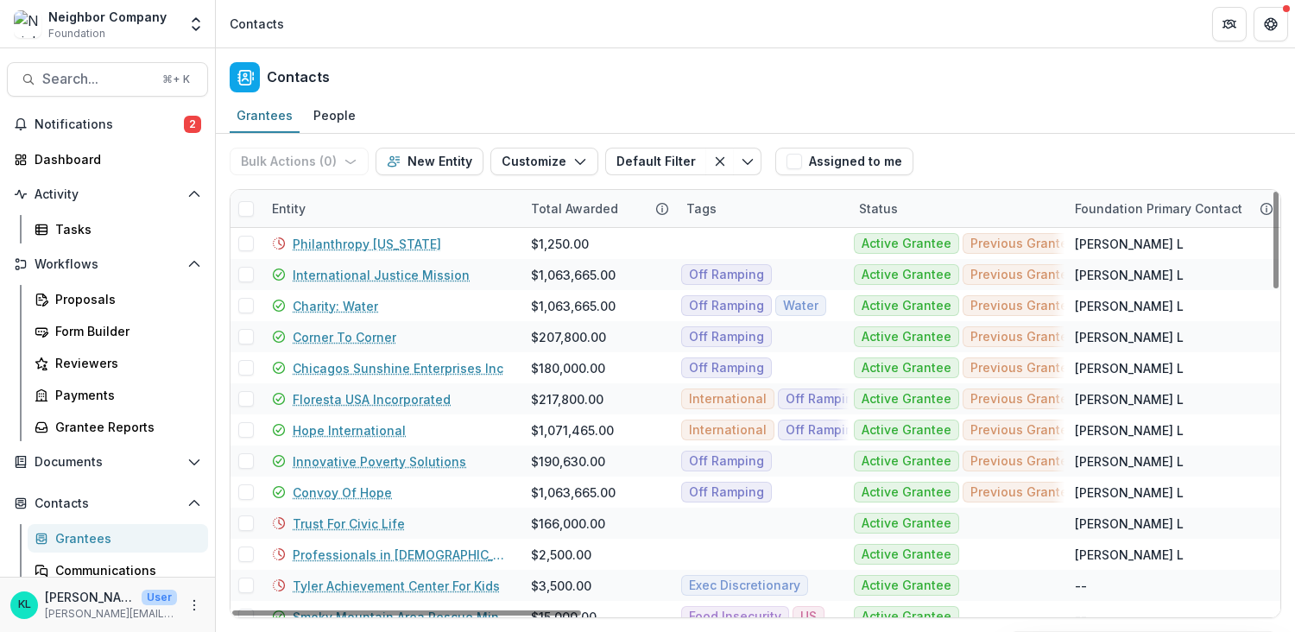
click at [280, 209] on div "Entity" at bounding box center [288, 208] width 54 height 18
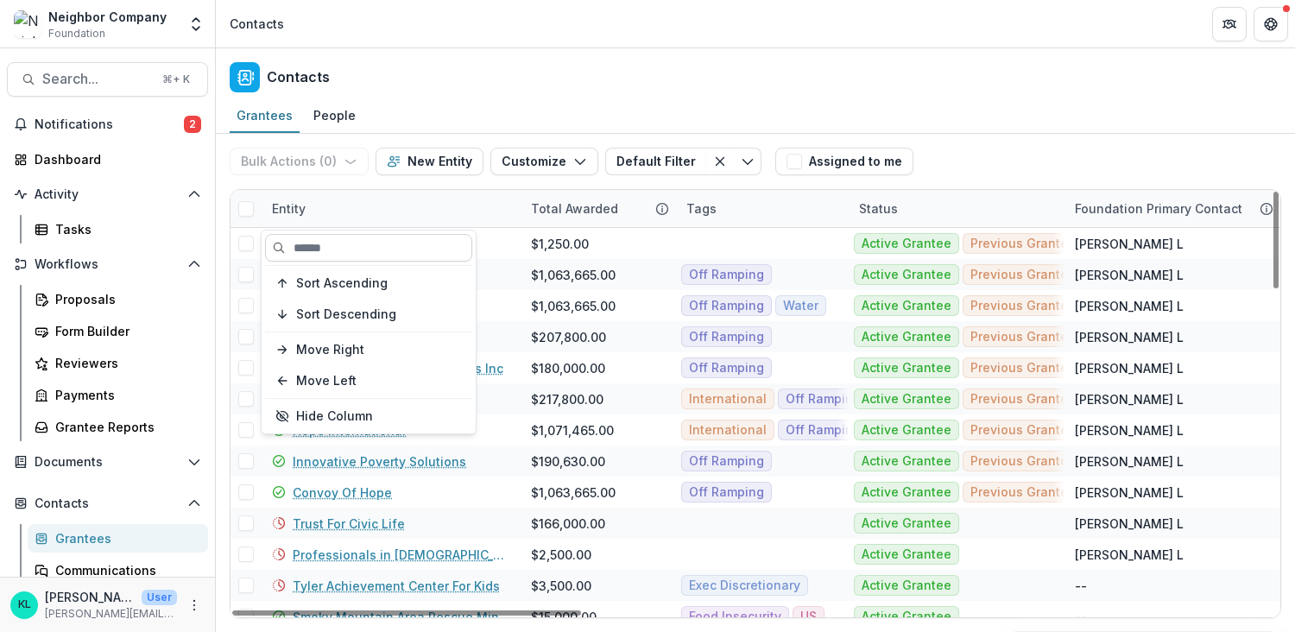
click at [302, 250] on input at bounding box center [368, 248] width 207 height 28
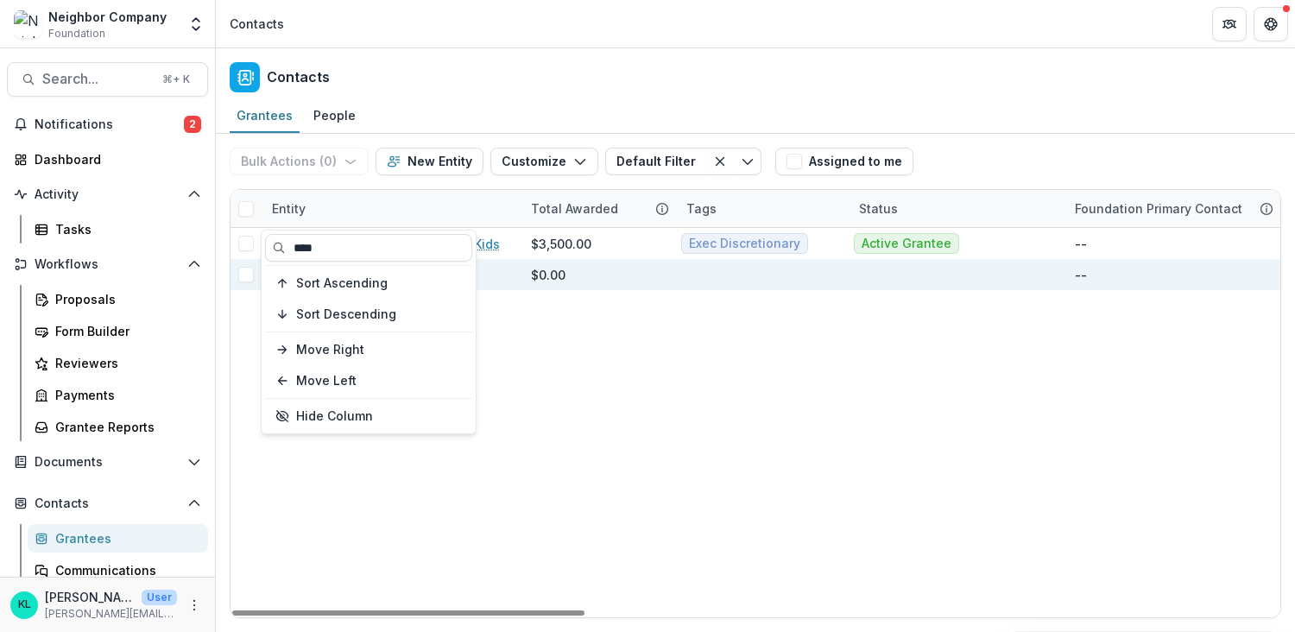
type input "****"
click at [513, 272] on div "Kids Win [US_STATE]" at bounding box center [390, 274] width 259 height 31
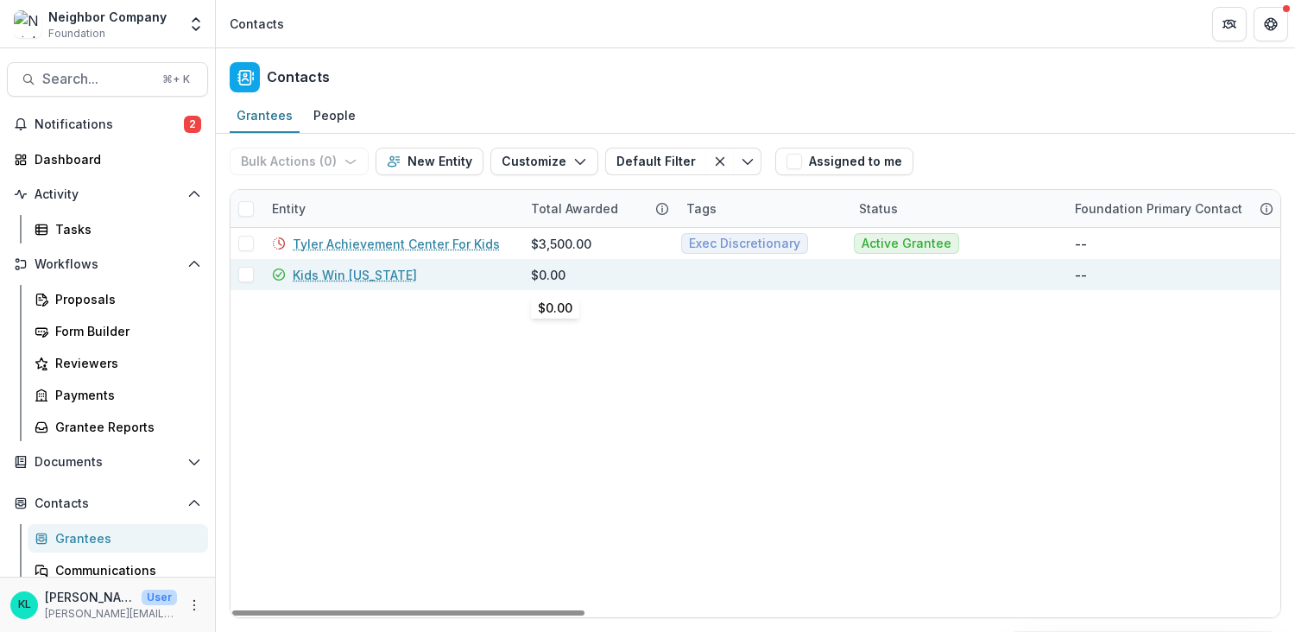
click at [550, 274] on div "$0.00" at bounding box center [548, 275] width 35 height 18
click at [349, 269] on link "Kids Win [US_STATE]" at bounding box center [355, 275] width 124 height 18
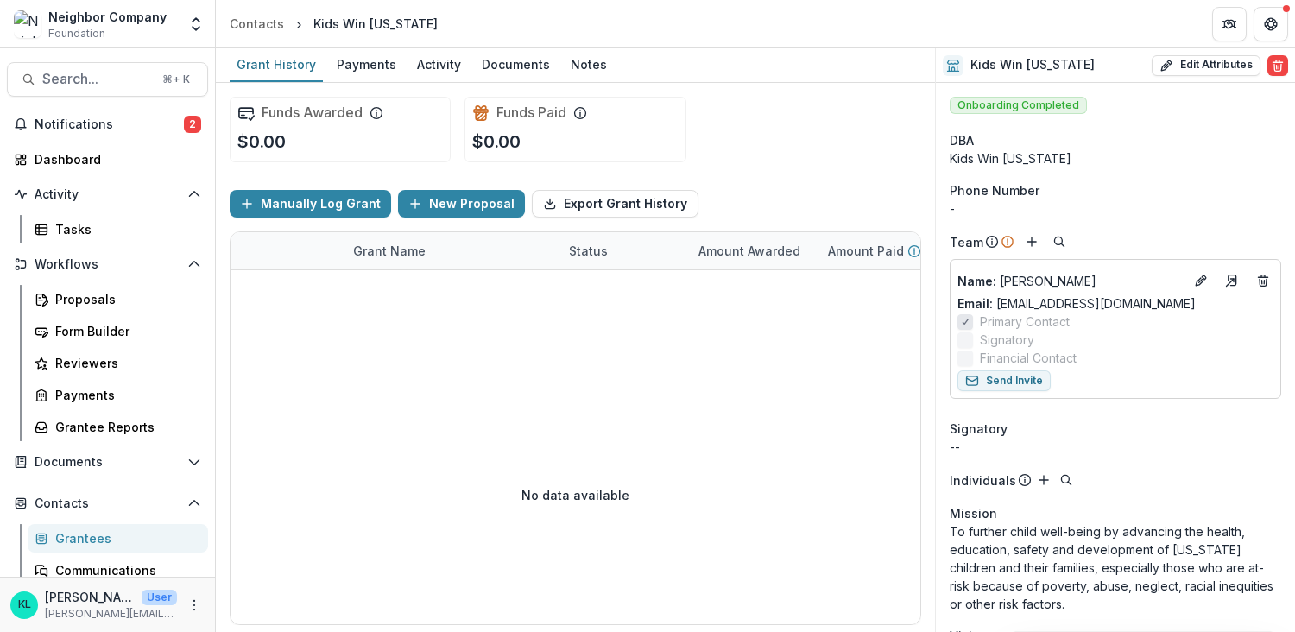
click at [308, 127] on div "Funds Awarded $0.00" at bounding box center [340, 130] width 221 height 66
click at [254, 137] on p "$0.00" at bounding box center [261, 142] width 48 height 26
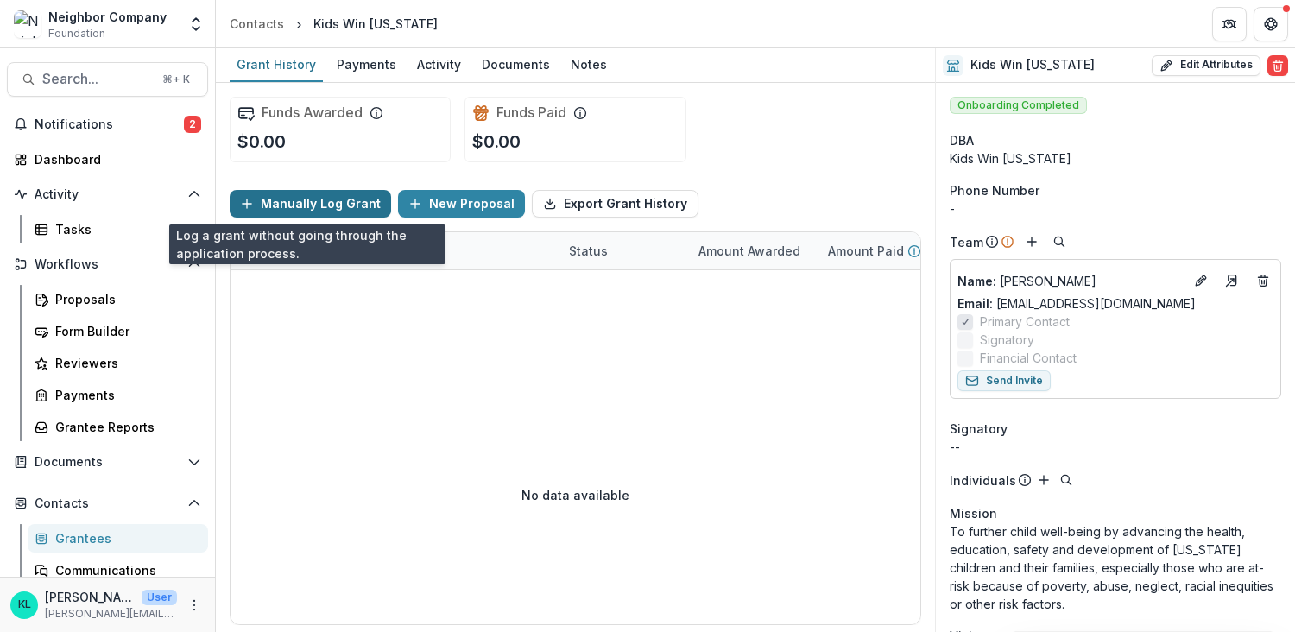
click at [287, 198] on button "Manually Log Grant" at bounding box center [310, 204] width 161 height 28
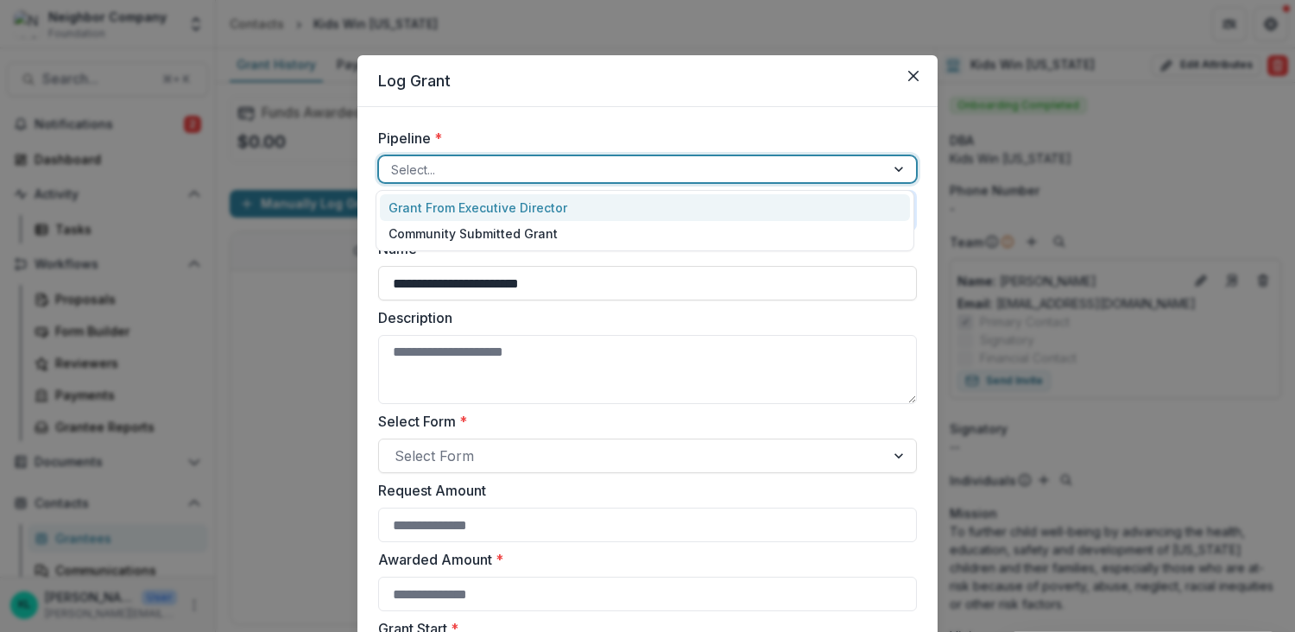
click at [422, 170] on div at bounding box center [632, 170] width 482 height 22
click at [432, 209] on div "Grant From Executive Director" at bounding box center [645, 207] width 530 height 27
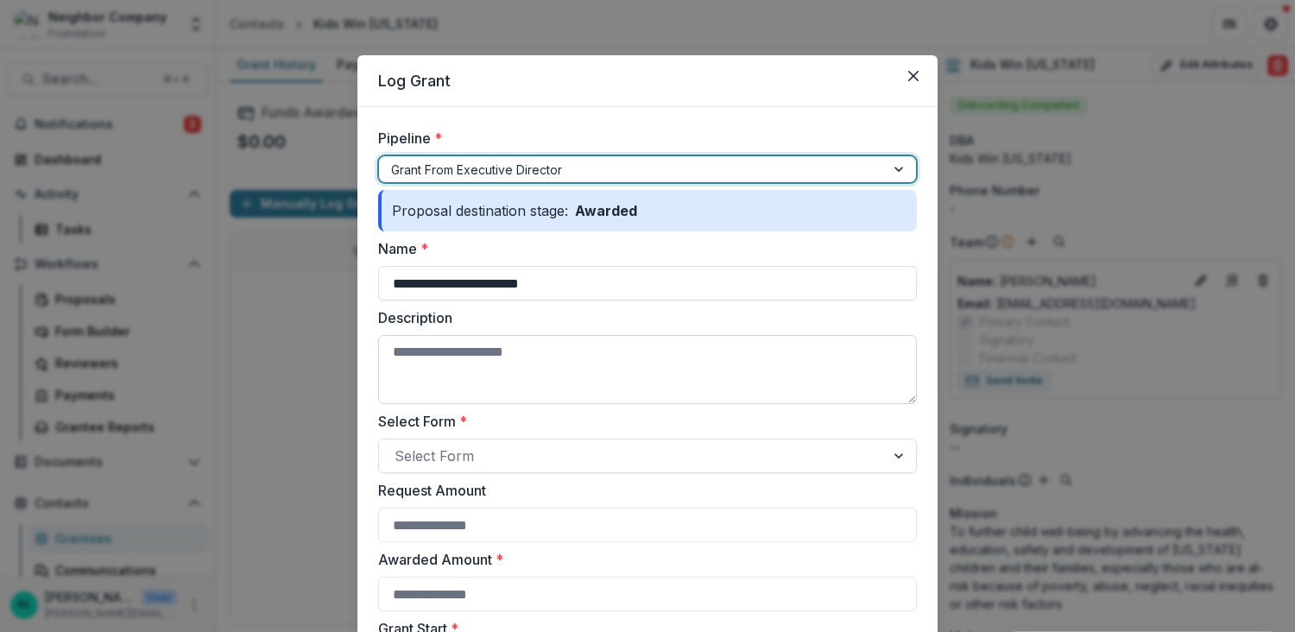
click at [476, 336] on textarea "Description" at bounding box center [647, 369] width 539 height 69
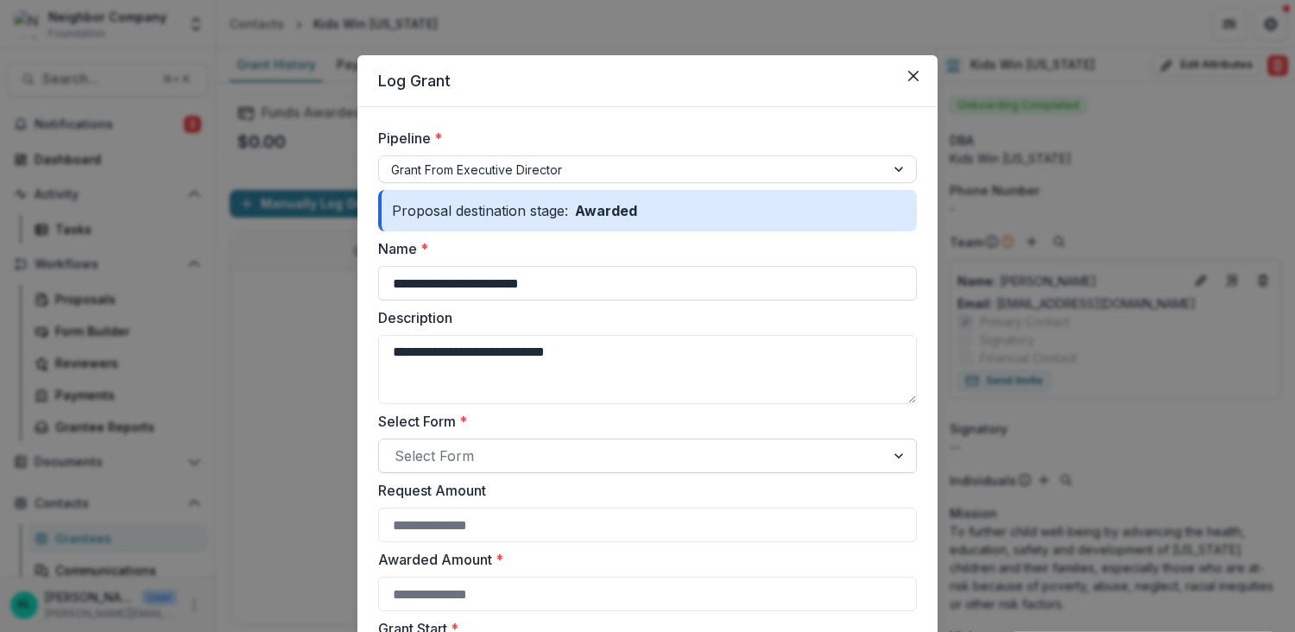
type textarea "**********"
click at [435, 446] on div at bounding box center [631, 456] width 475 height 24
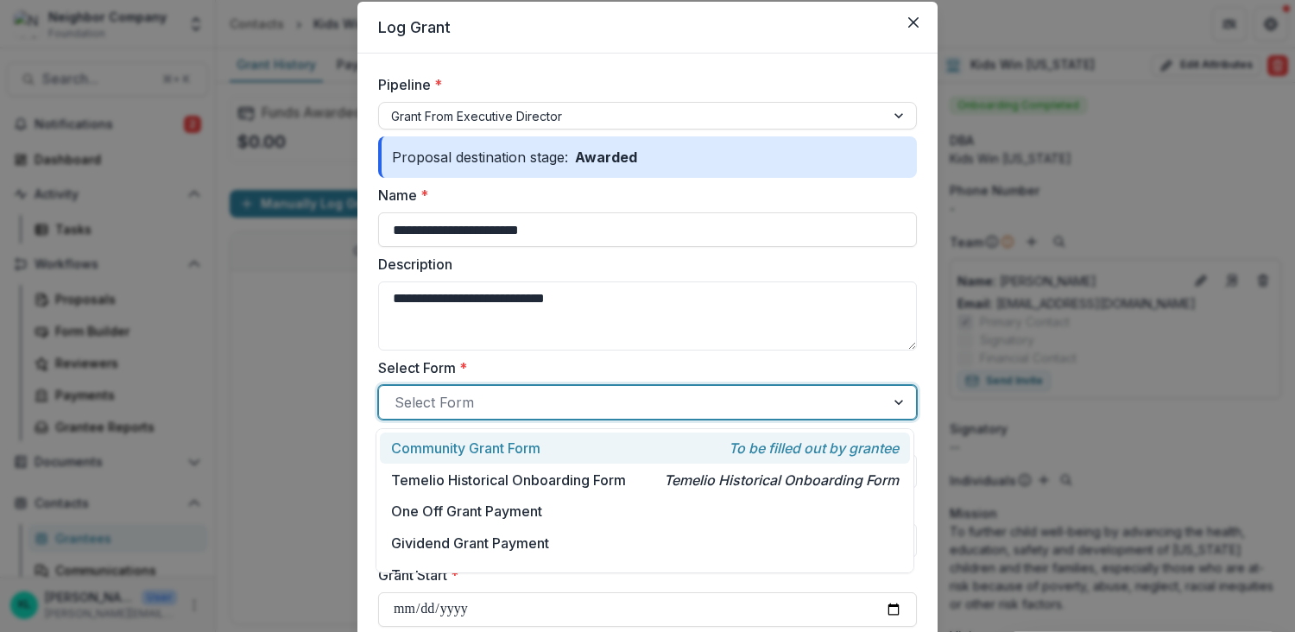
scroll to position [59, 0]
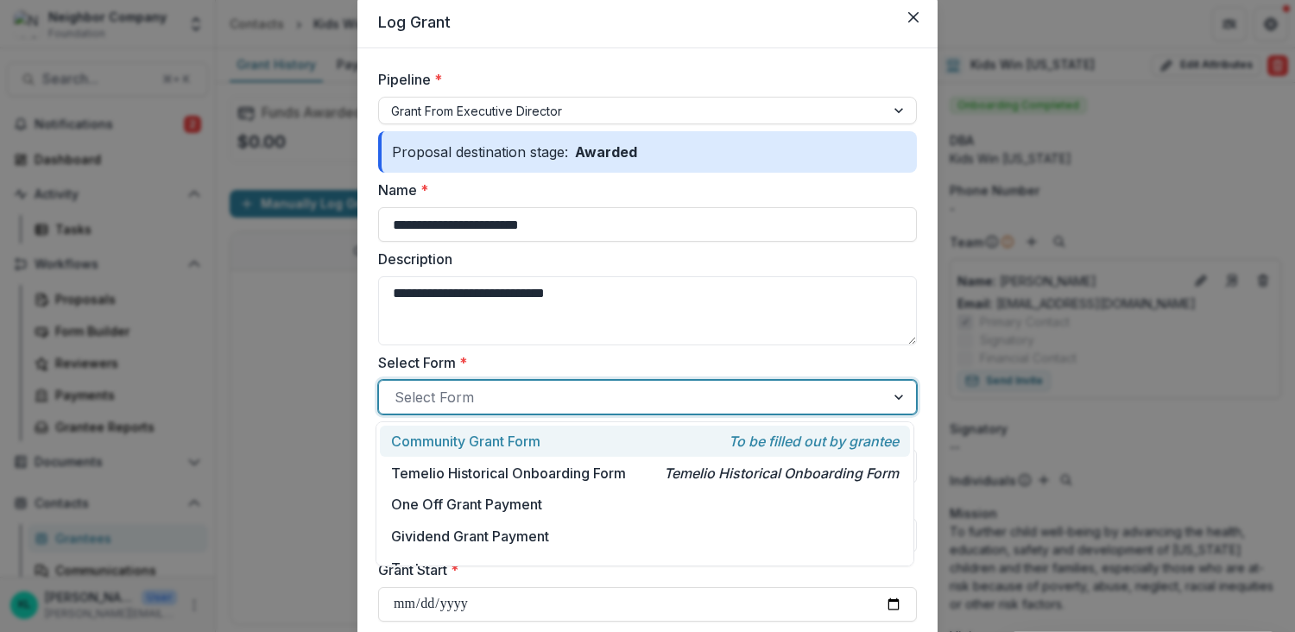
click at [475, 450] on p "Community Grant Form" at bounding box center [465, 441] width 149 height 21
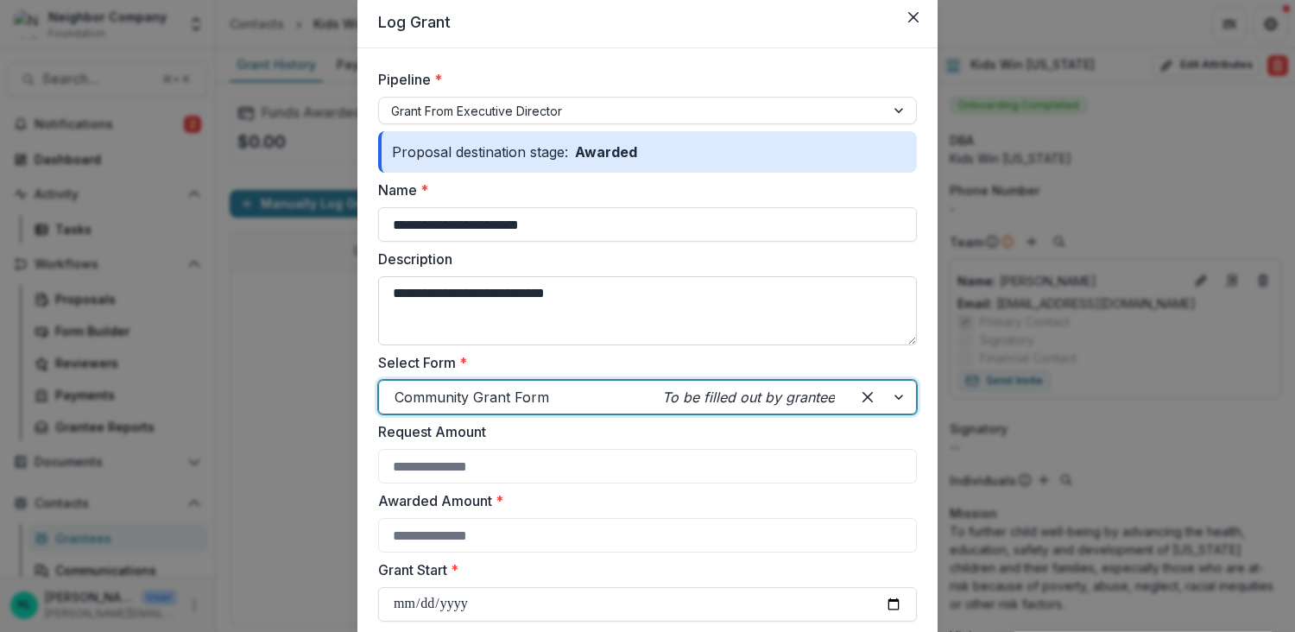
click at [575, 334] on textarea "**********" at bounding box center [647, 310] width 539 height 69
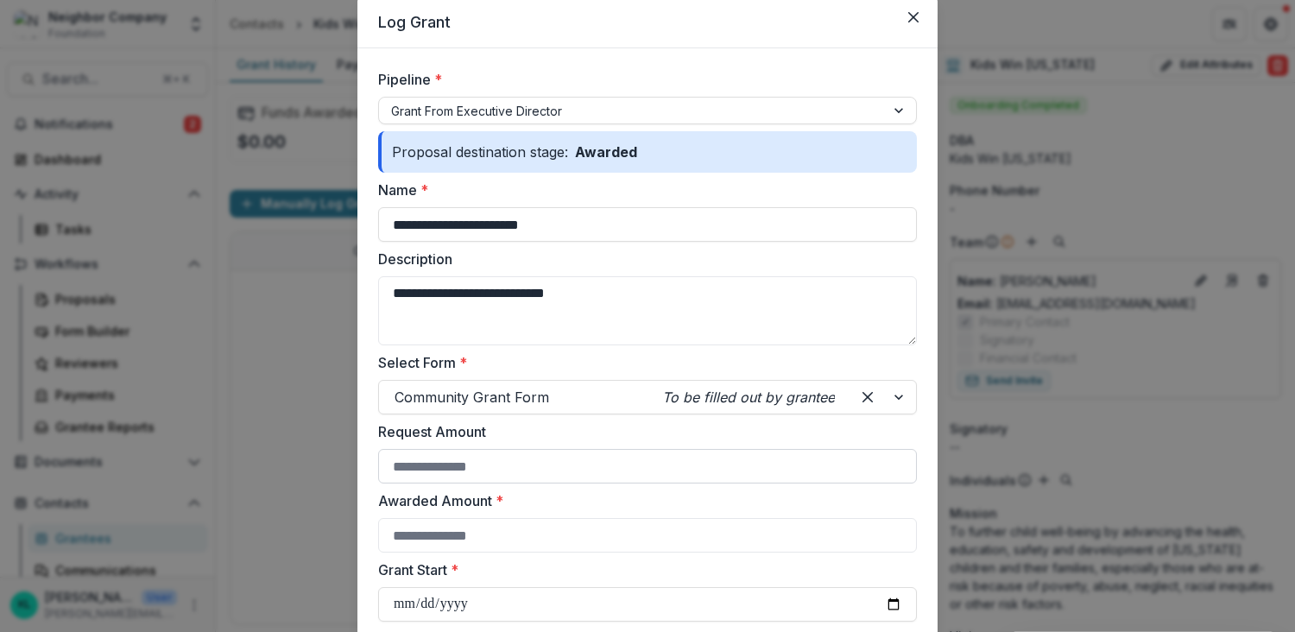
click at [507, 462] on input "Request Amount" at bounding box center [647, 466] width 539 height 35
click at [547, 520] on input "Awarded Amount *" at bounding box center [647, 535] width 539 height 35
type input "*****"
click at [528, 499] on label "Awarded Amount *" at bounding box center [642, 500] width 528 height 21
click at [528, 518] on input "*****" at bounding box center [647, 535] width 539 height 35
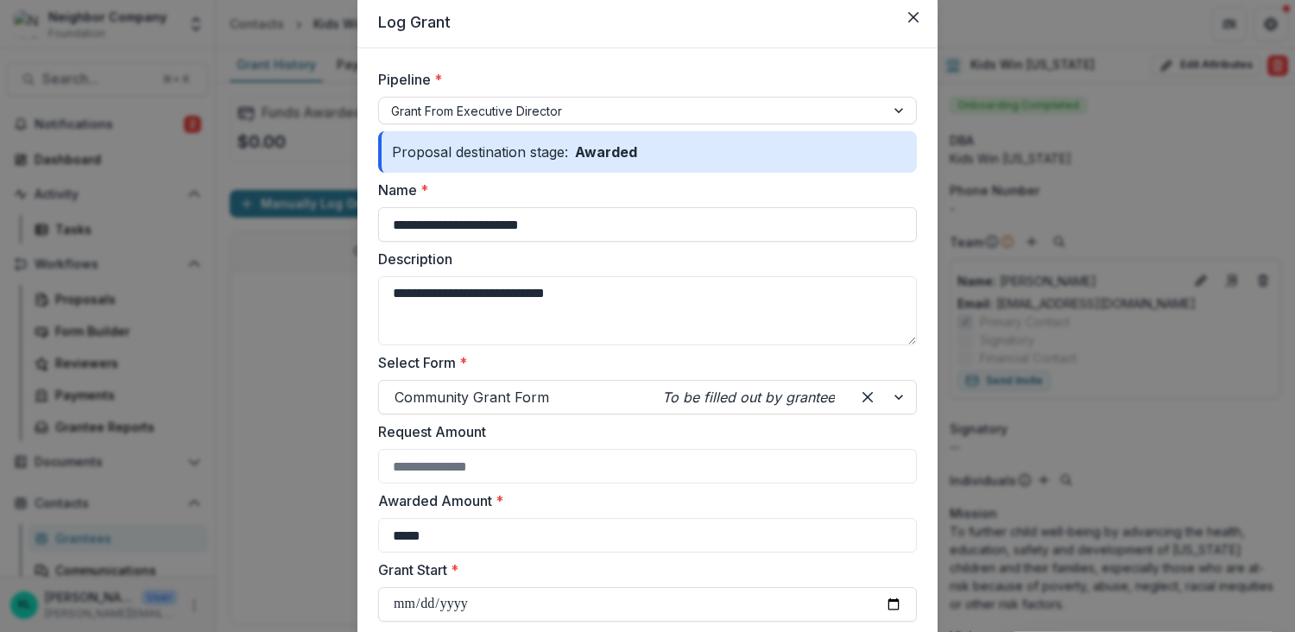
click at [515, 577] on label "Grant Start *" at bounding box center [642, 569] width 528 height 21
click at [515, 587] on input "Grant Start *" at bounding box center [647, 604] width 539 height 35
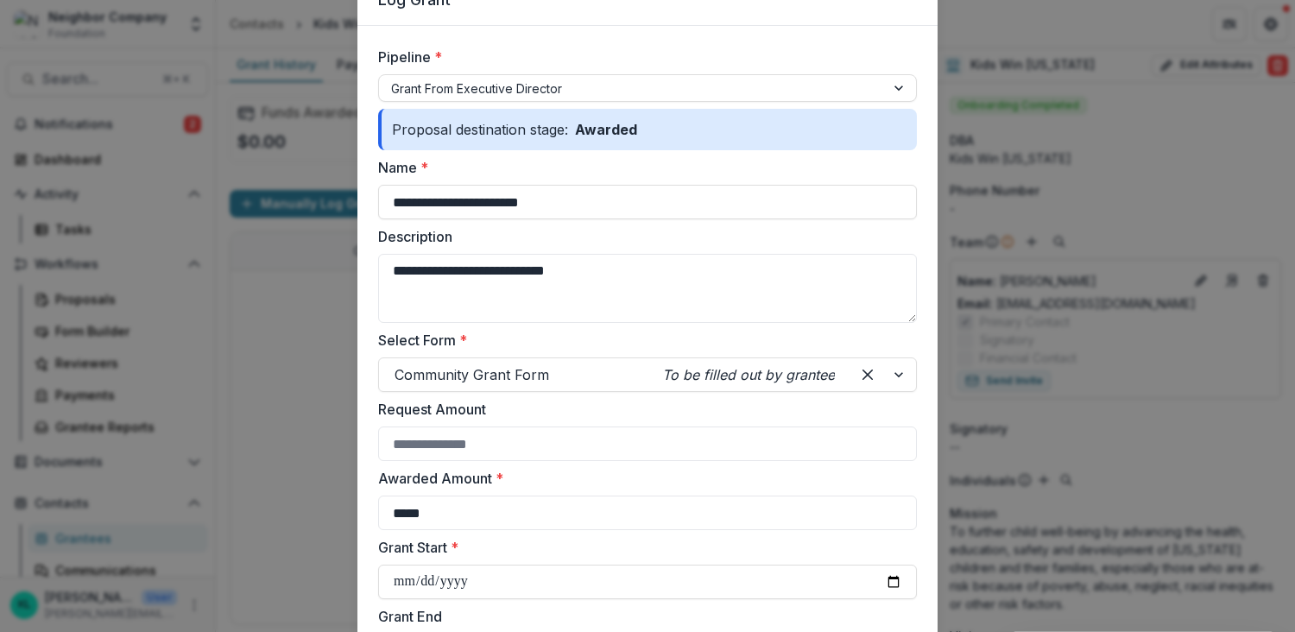
scroll to position [87, 0]
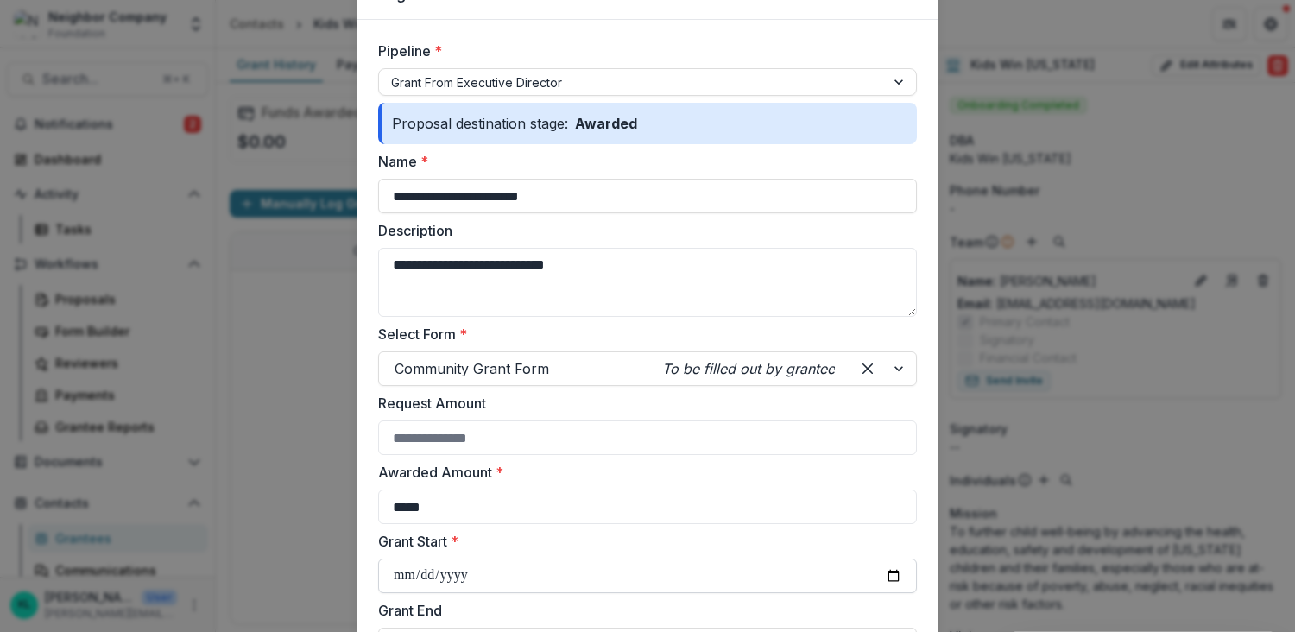
click at [449, 572] on input "Grant Start *" at bounding box center [647, 575] width 539 height 35
drag, startPoint x: 449, startPoint y: 572, endPoint x: 428, endPoint y: 572, distance: 20.7
click at [449, 572] on input "Grant Start *" at bounding box center [647, 575] width 539 height 35
click at [402, 574] on input "Grant Start *" at bounding box center [647, 575] width 539 height 35
click at [898, 576] on input "Grant Start *" at bounding box center [647, 575] width 539 height 35
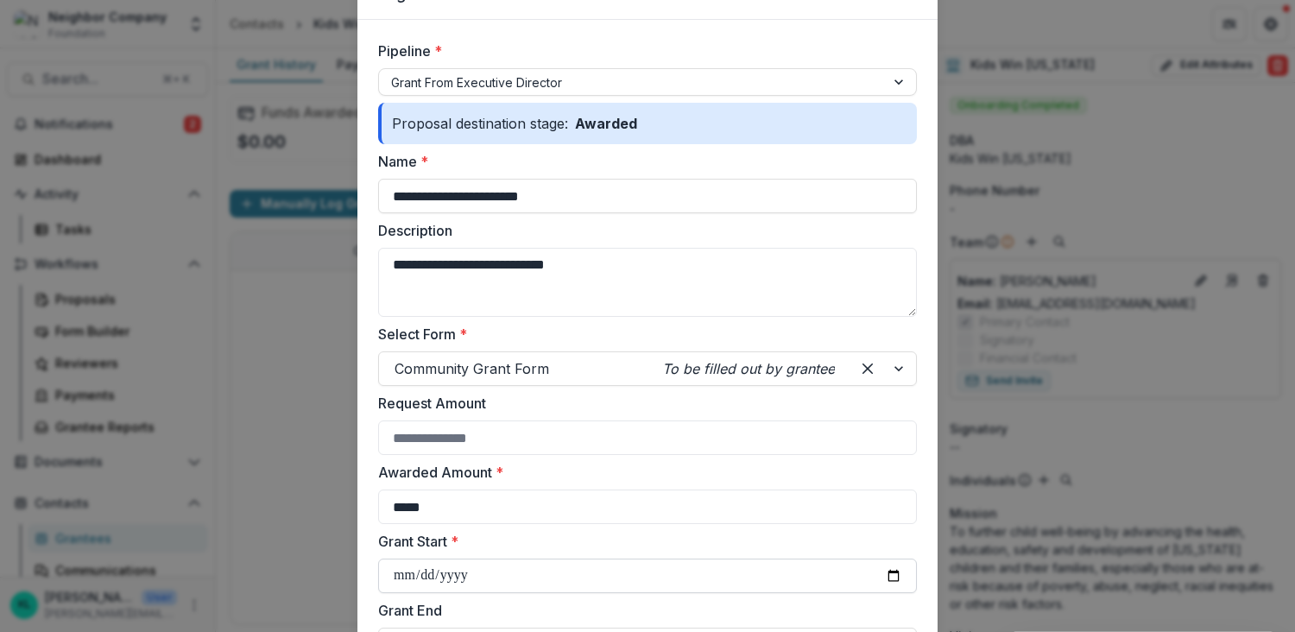
click at [888, 574] on input "Grant Start *" at bounding box center [647, 575] width 539 height 35
click at [697, 414] on div "Request Amount" at bounding box center [647, 424] width 539 height 62
click at [465, 452] on input "Request Amount" at bounding box center [647, 437] width 539 height 35
type input "******"
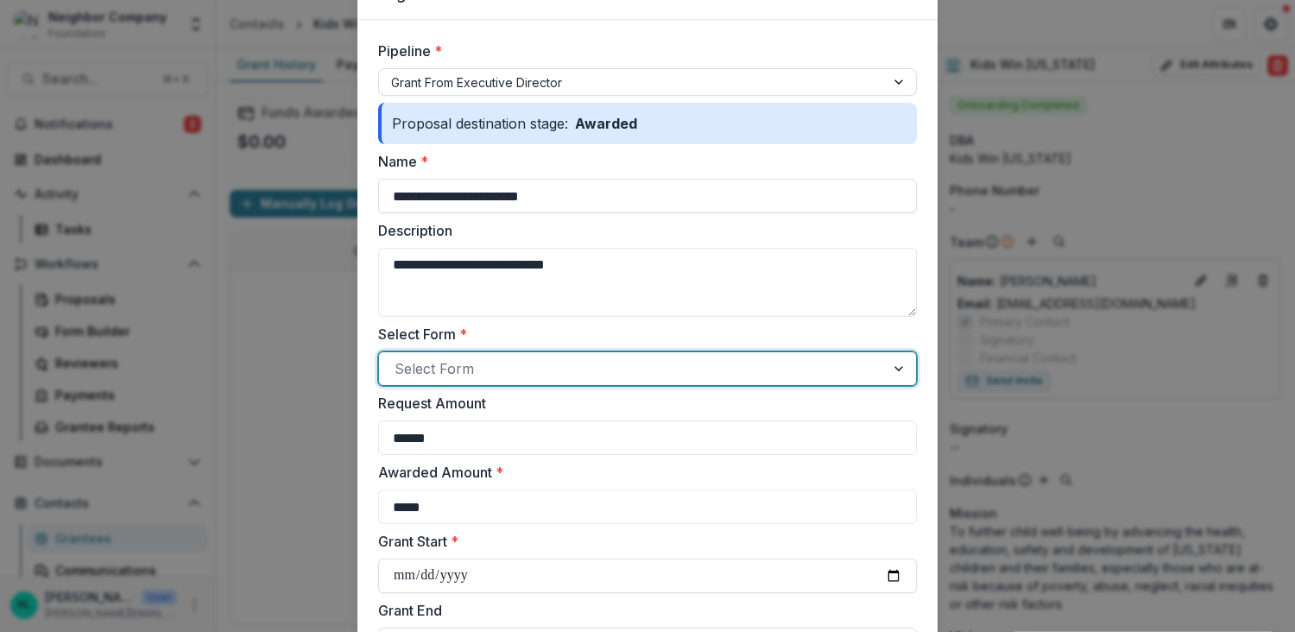
click at [752, 373] on div at bounding box center [631, 368] width 475 height 24
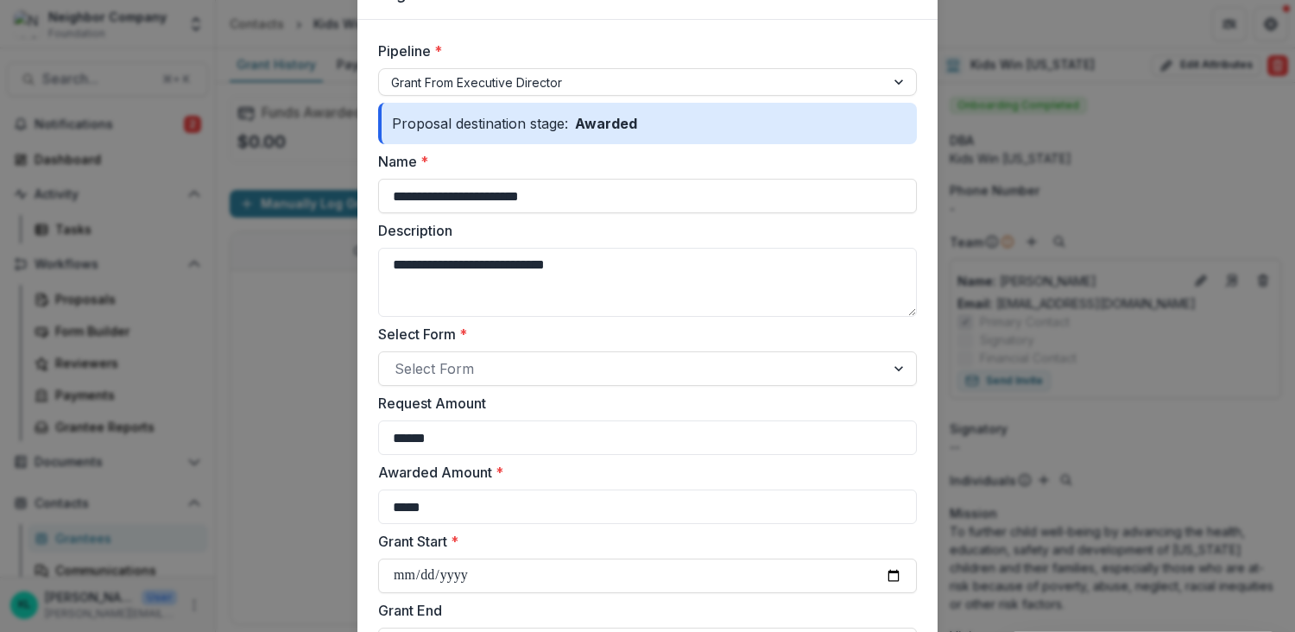
click at [501, 327] on label "Select Form *" at bounding box center [642, 334] width 528 height 21
click at [399, 358] on input "Select Form *" at bounding box center [396, 368] width 4 height 21
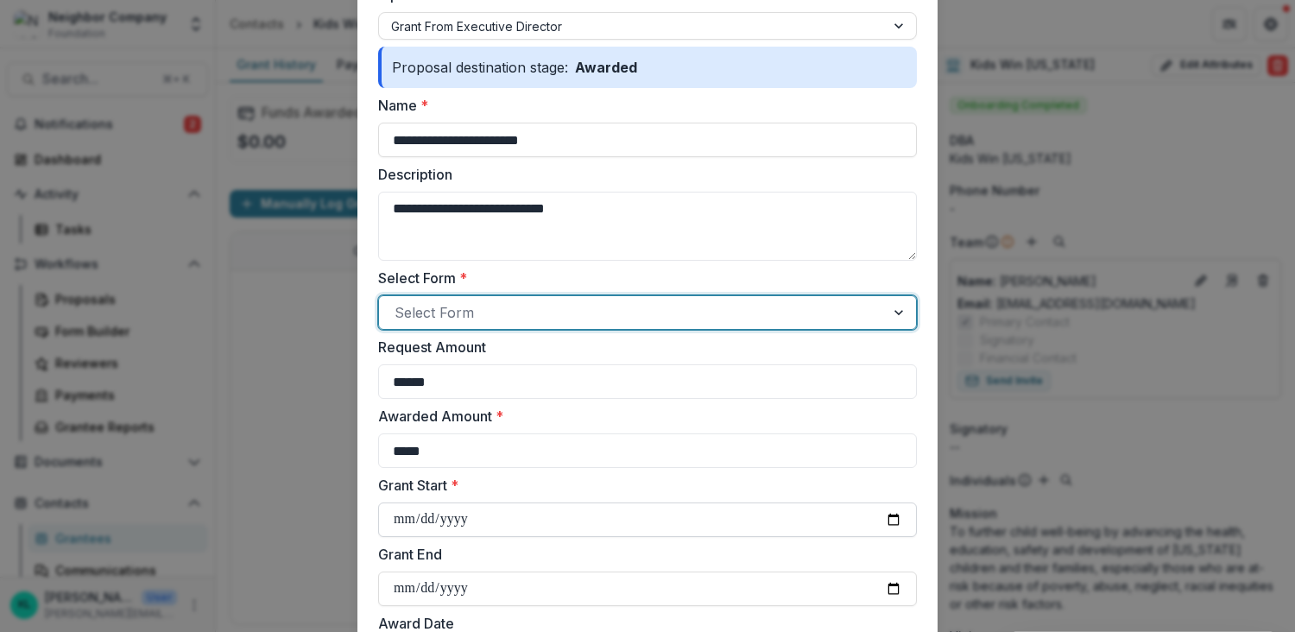
scroll to position [144, 0]
click at [441, 522] on input "Grant Start *" at bounding box center [647, 518] width 539 height 35
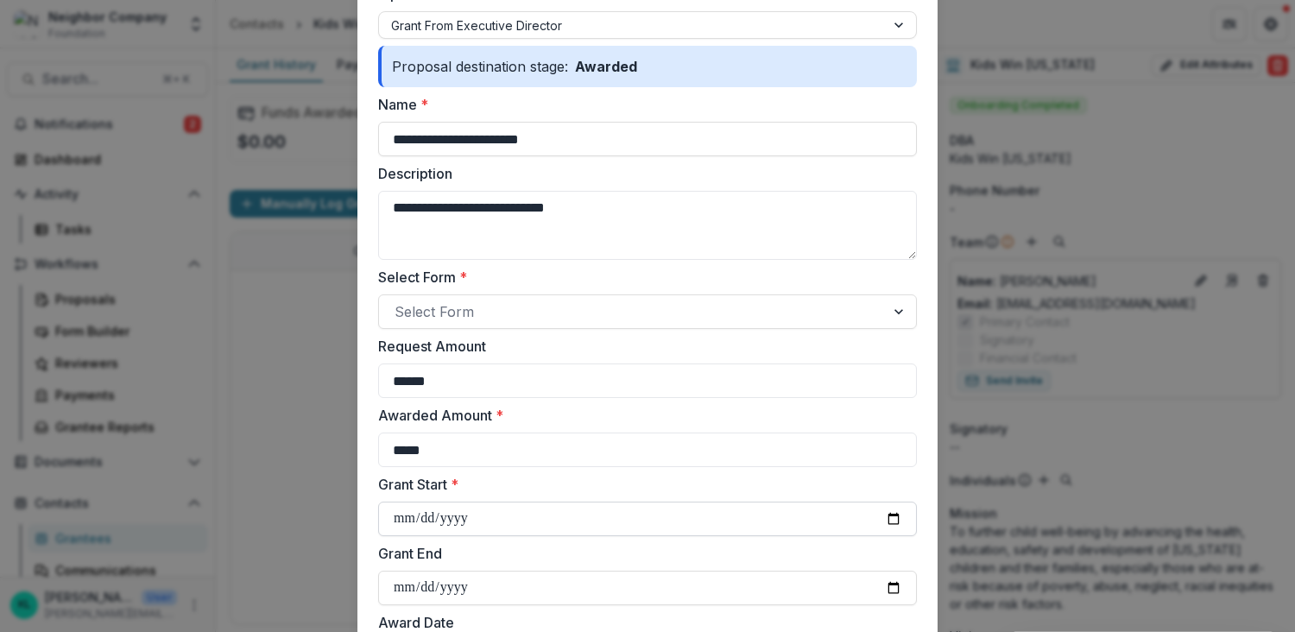
click at [887, 521] on input "Grant Start *" at bounding box center [647, 518] width 539 height 35
type input "**********"
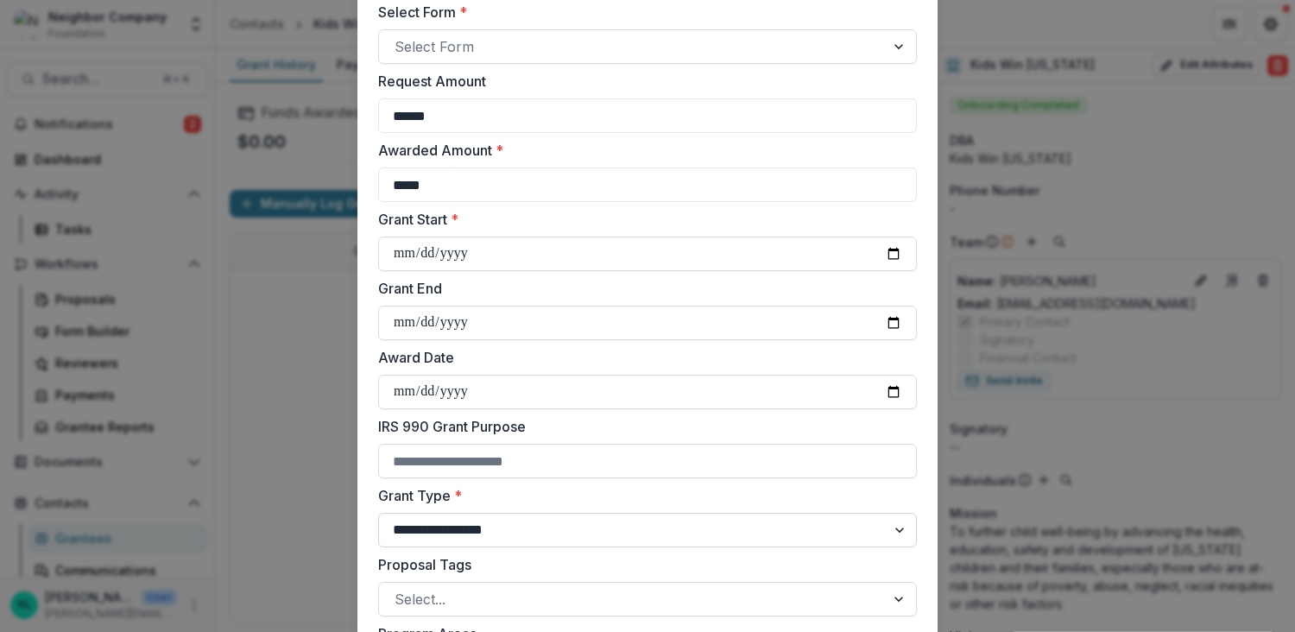
scroll to position [413, 0]
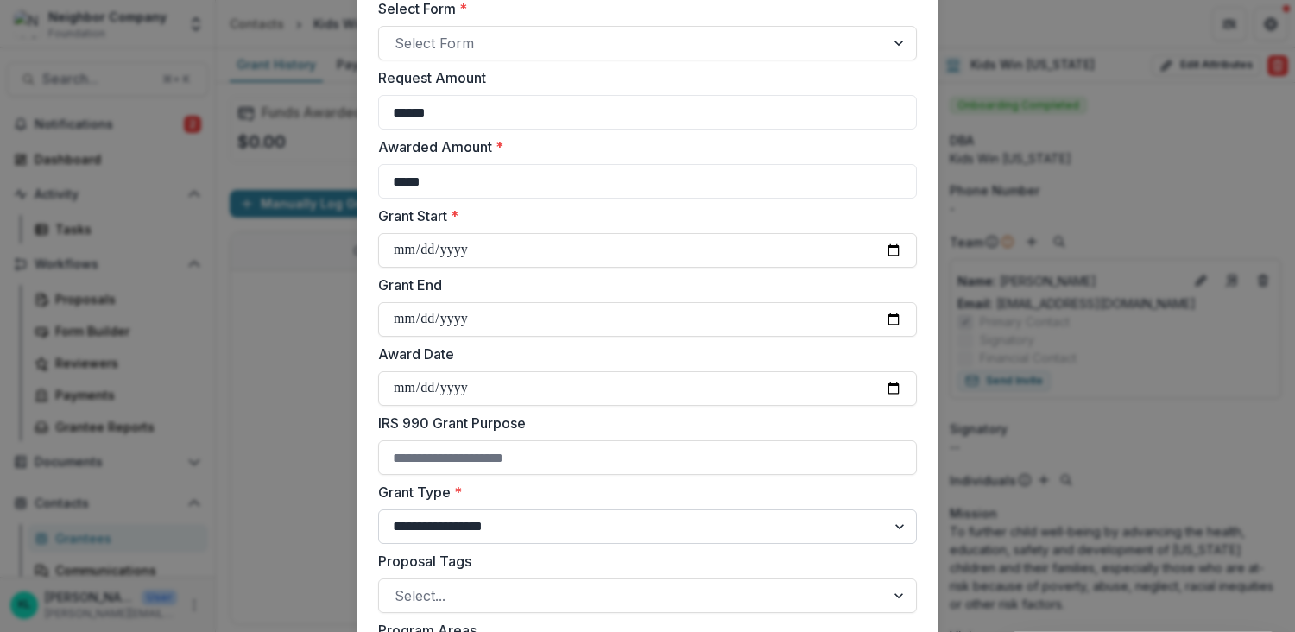
click at [532, 522] on select "**********" at bounding box center [647, 526] width 539 height 35
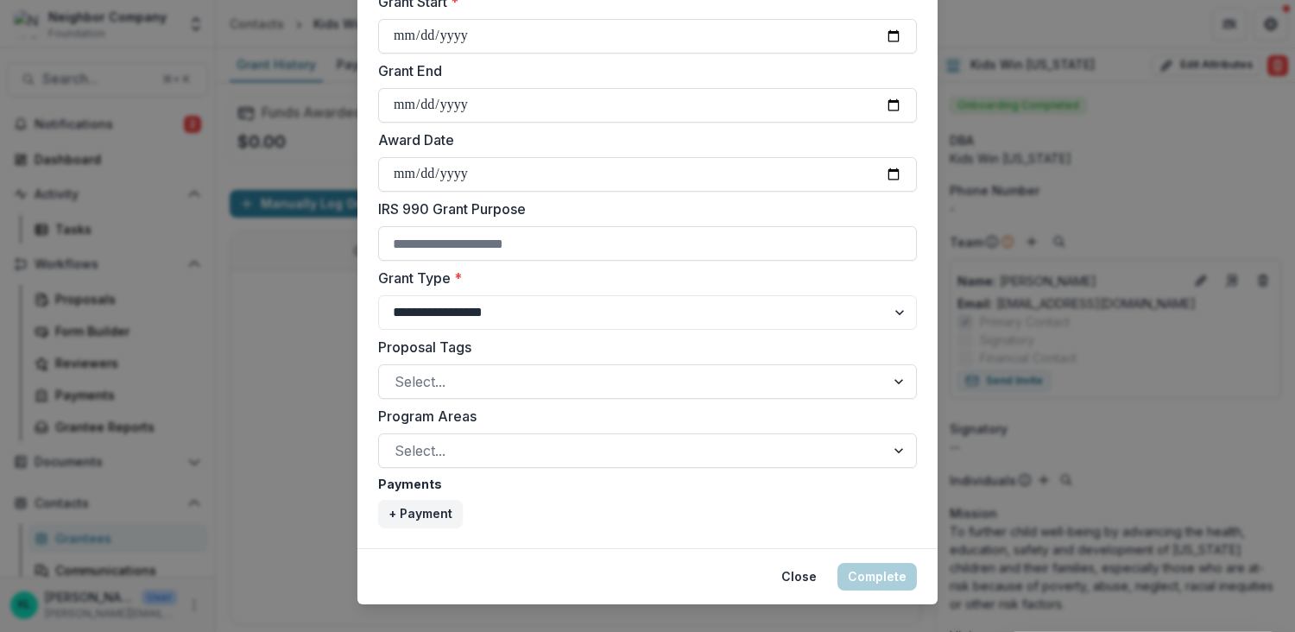
scroll to position [654, 0]
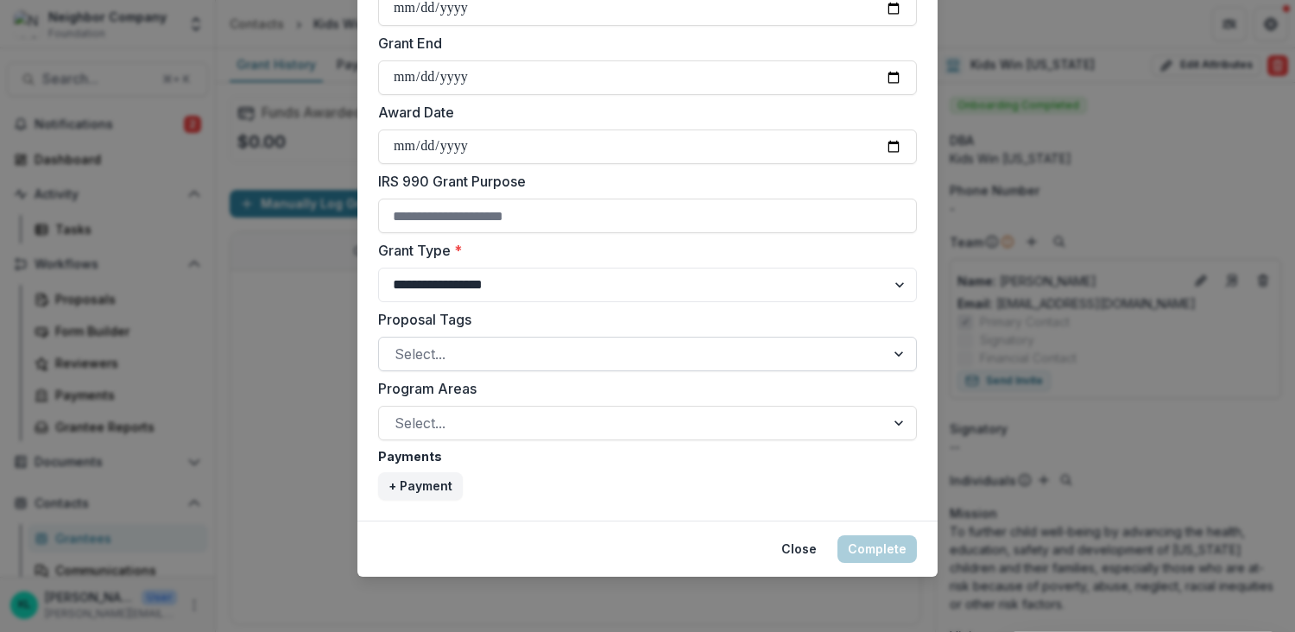
click at [437, 356] on div at bounding box center [631, 354] width 475 height 24
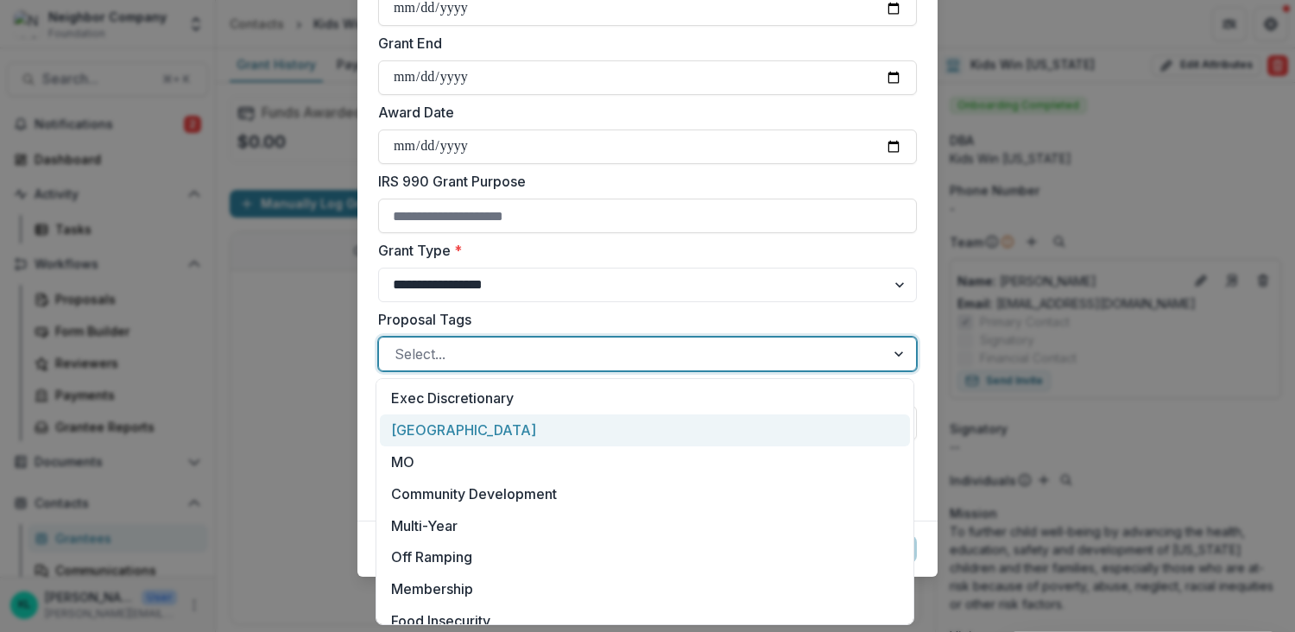
click at [453, 426] on div "[GEOGRAPHIC_DATA]" at bounding box center [645, 430] width 530 height 32
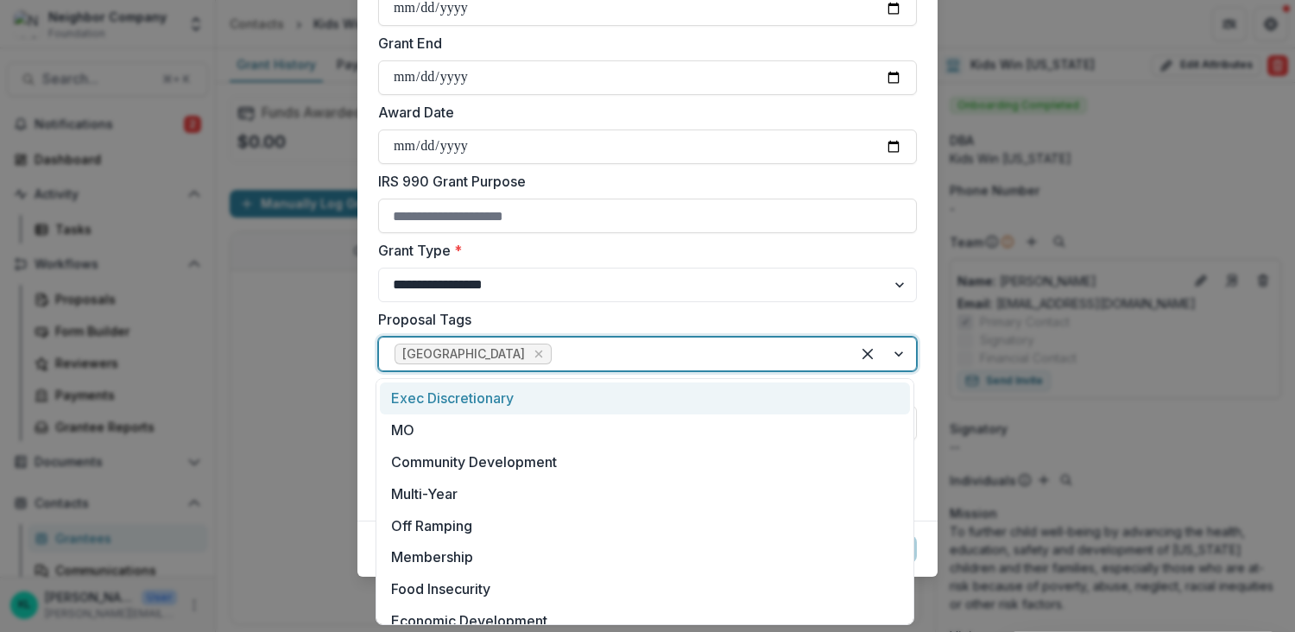
click at [555, 358] on div at bounding box center [695, 354] width 280 height 24
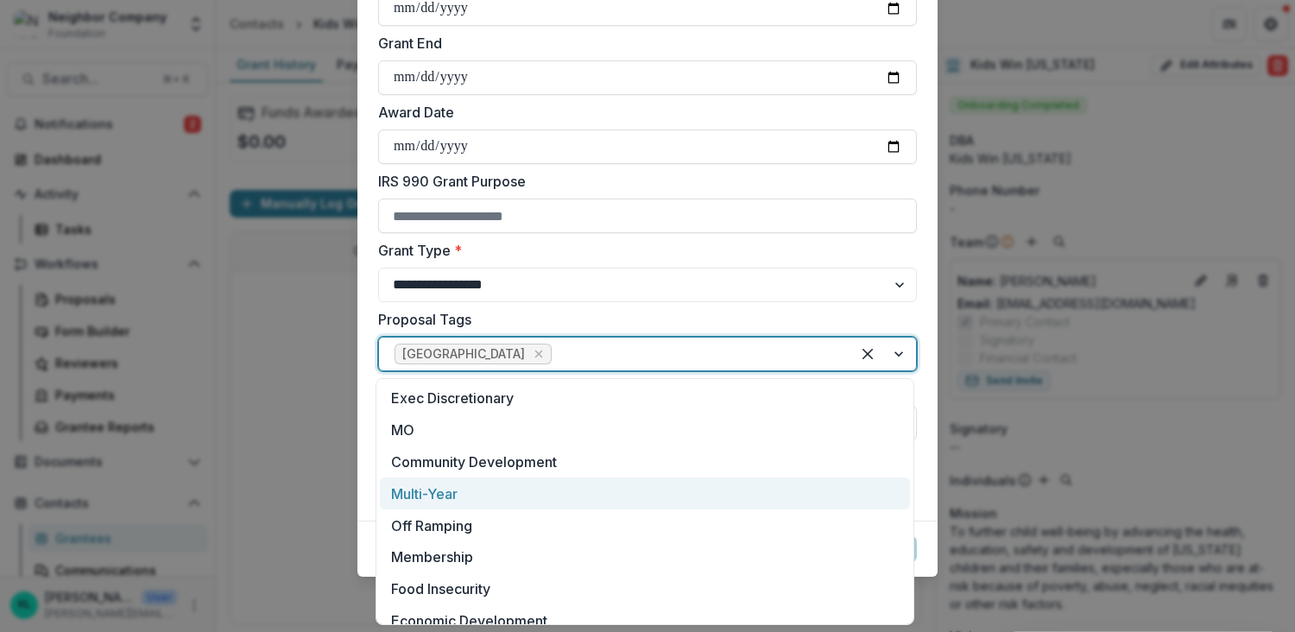
click at [494, 505] on div "Multi-Year" at bounding box center [645, 493] width 530 height 32
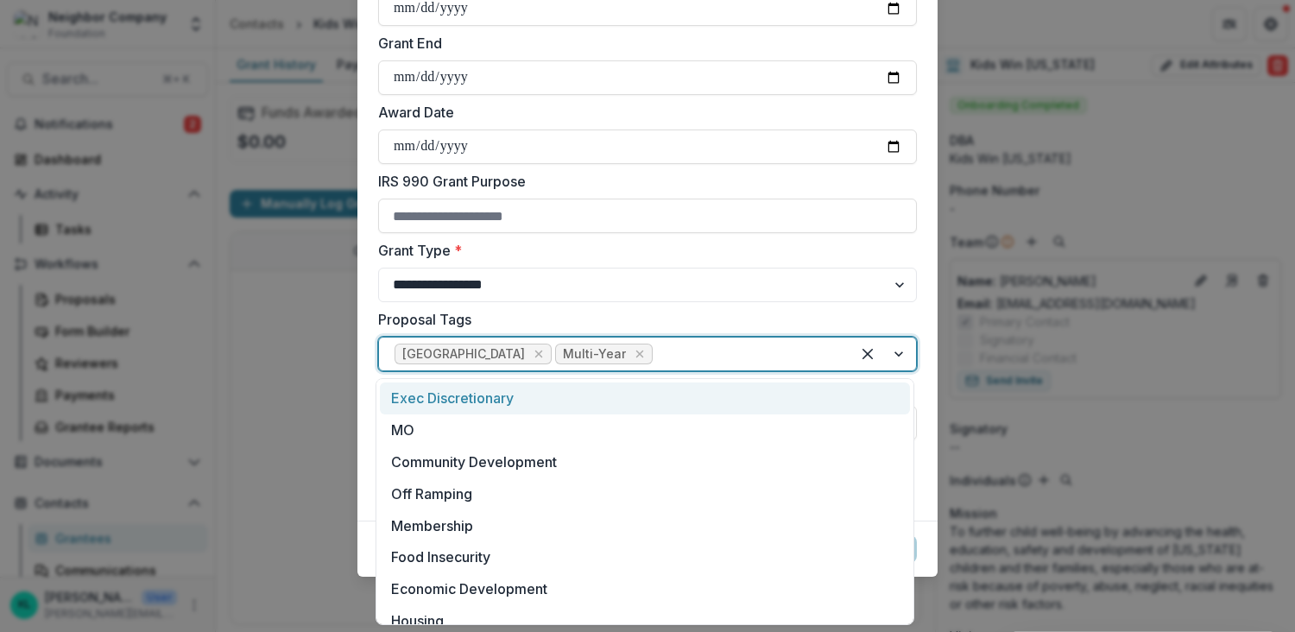
click at [656, 347] on div at bounding box center [745, 354] width 179 height 24
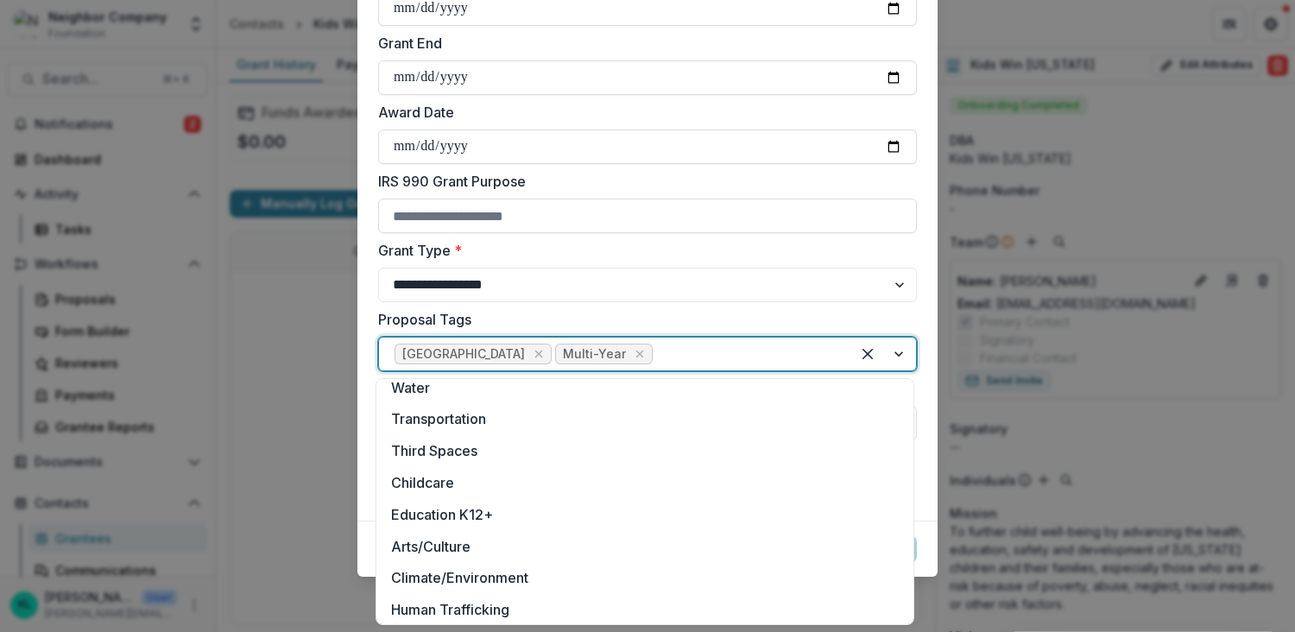
scroll to position [266, 0]
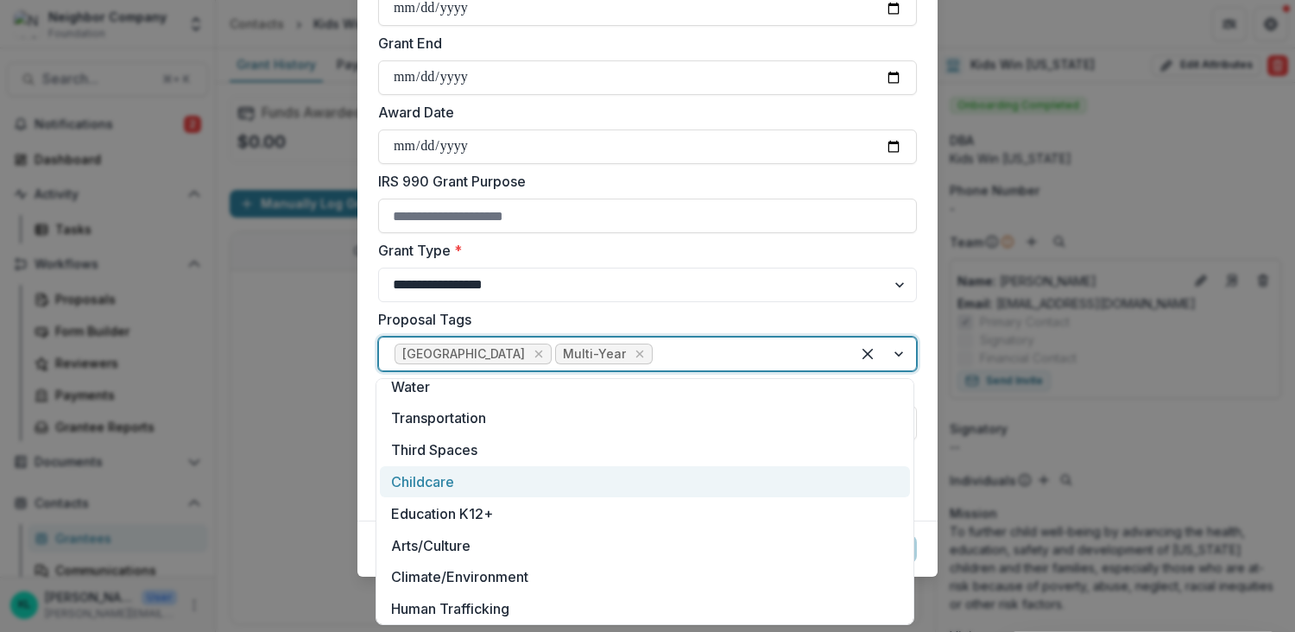
click at [419, 485] on div "Childcare" at bounding box center [645, 482] width 530 height 32
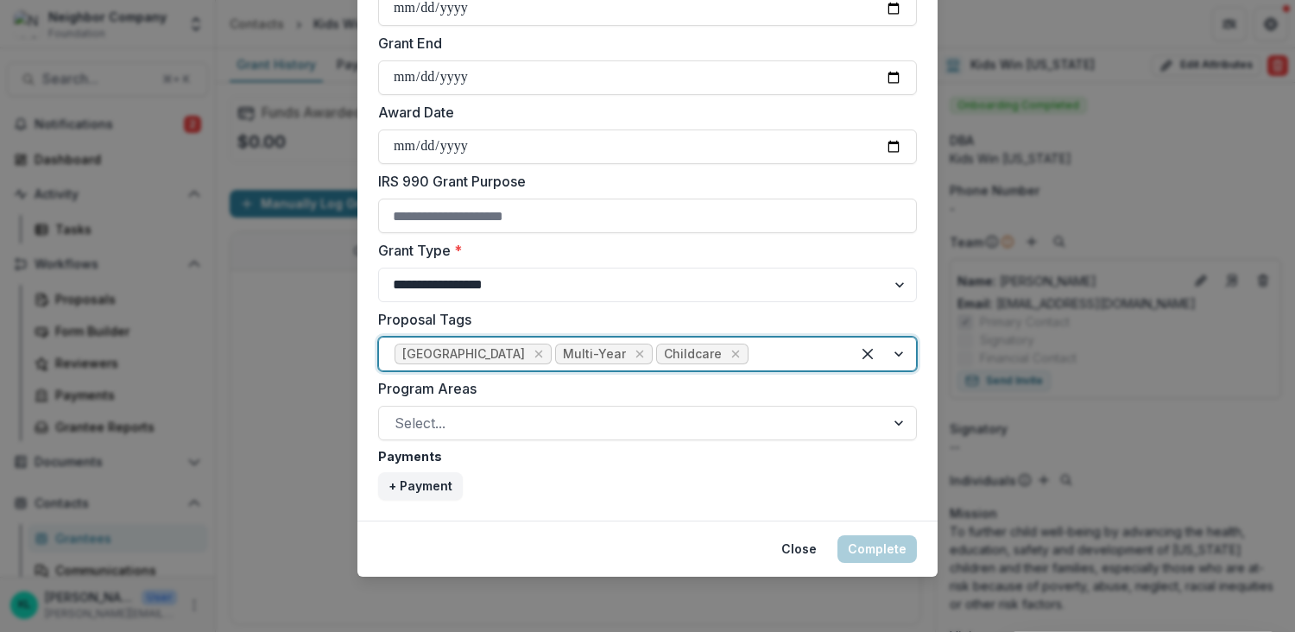
click at [752, 348] on div at bounding box center [793, 354] width 83 height 24
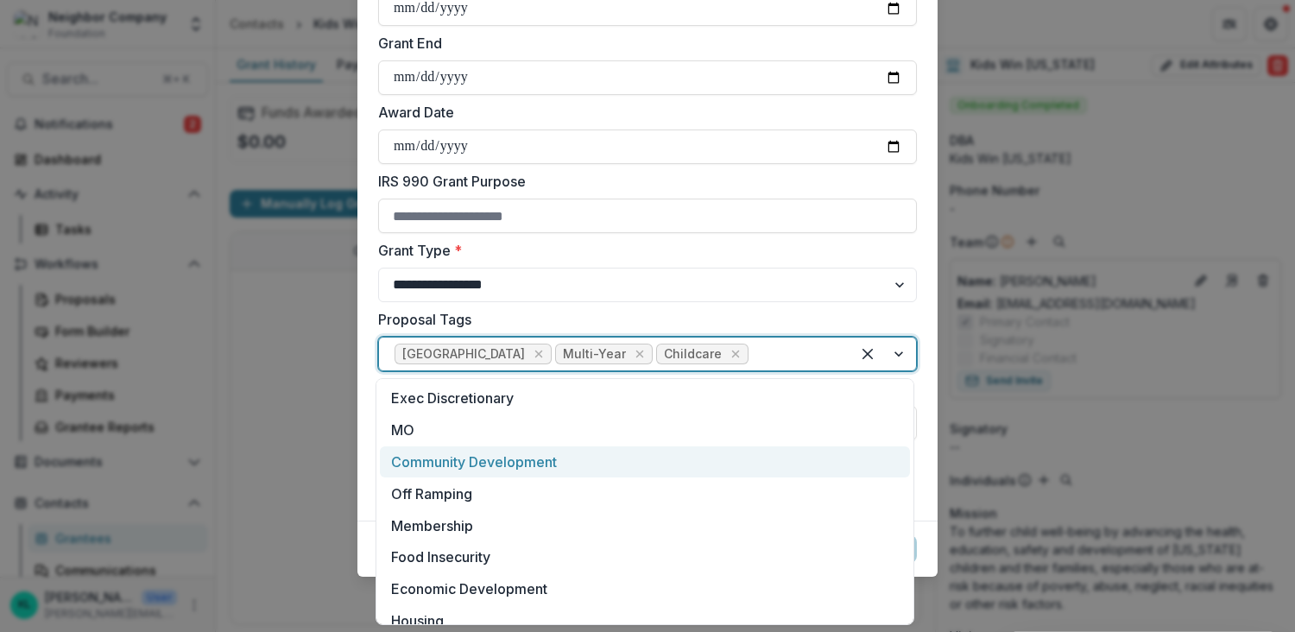
click at [536, 465] on div "Community Development" at bounding box center [645, 462] width 530 height 32
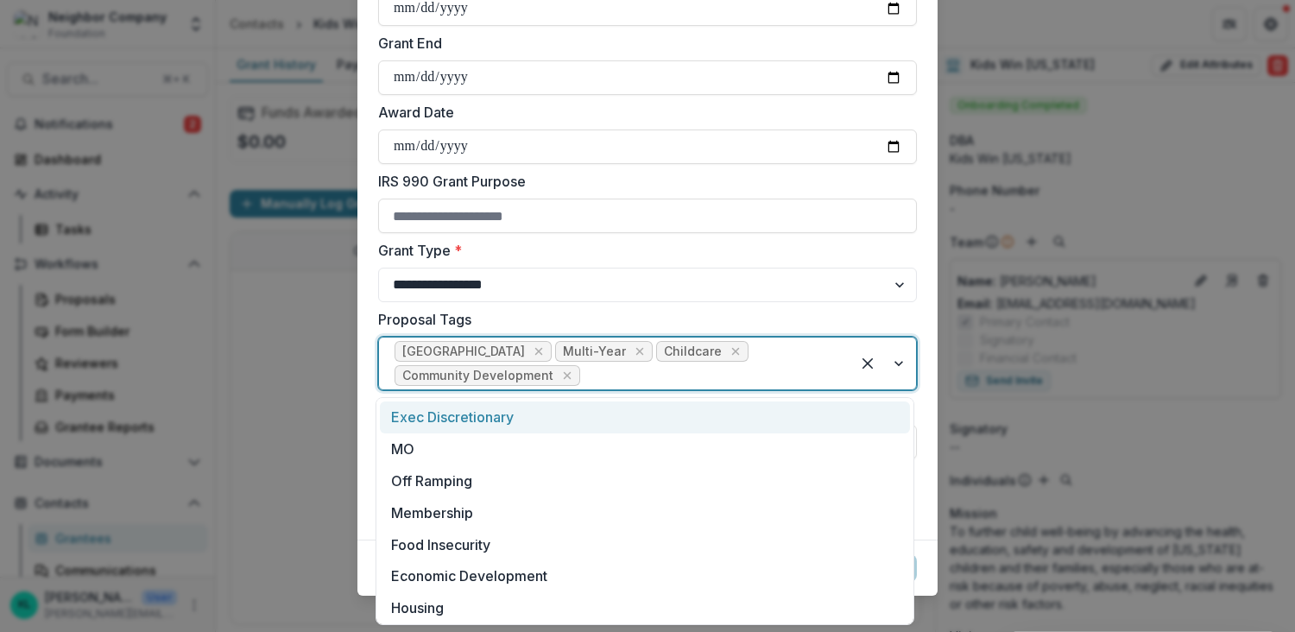
click at [729, 369] on div at bounding box center [708, 375] width 251 height 24
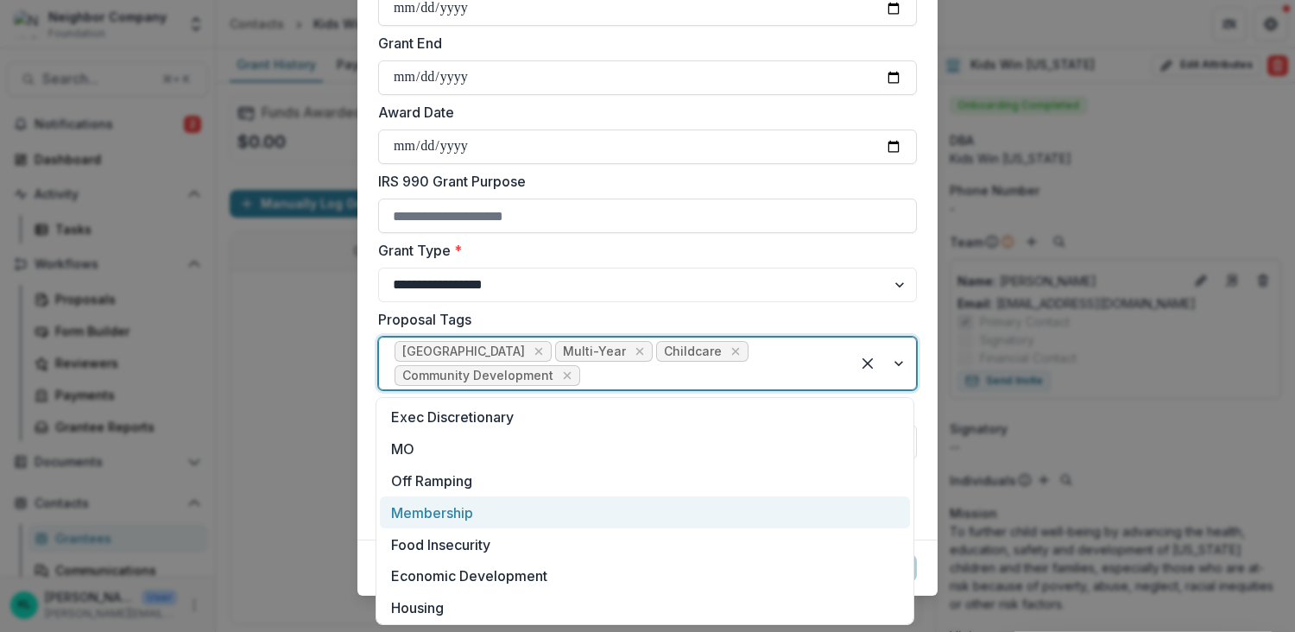
scroll to position [320, 0]
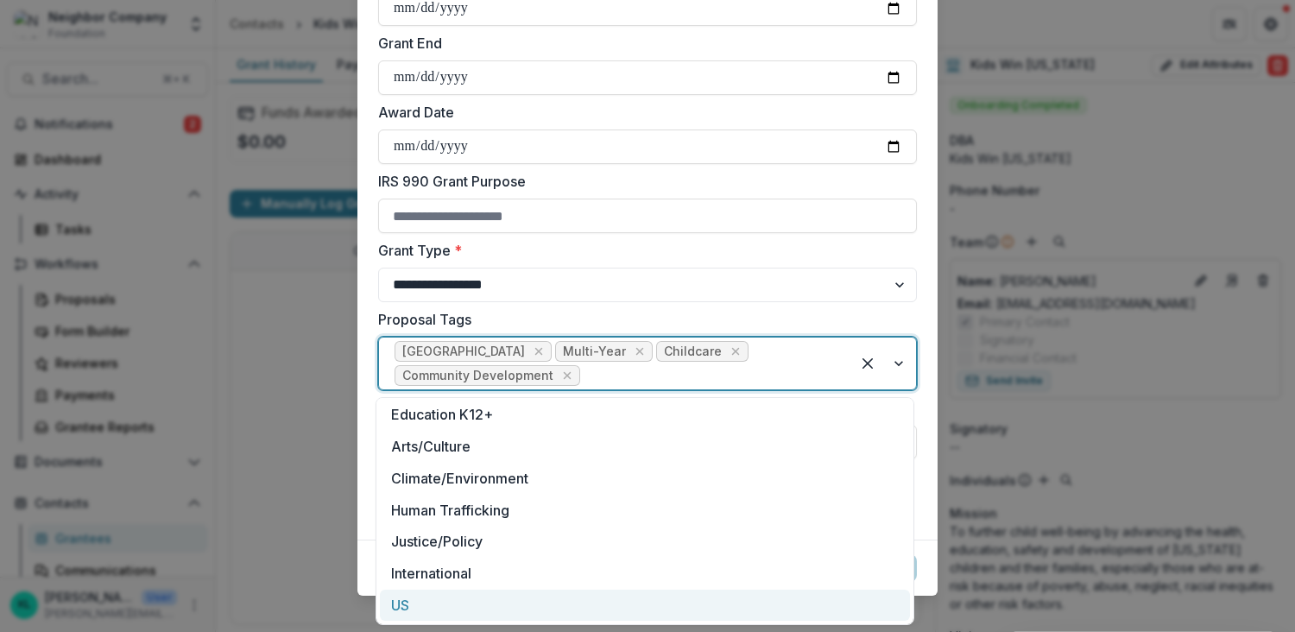
click at [415, 594] on div "US" at bounding box center [645, 605] width 530 height 32
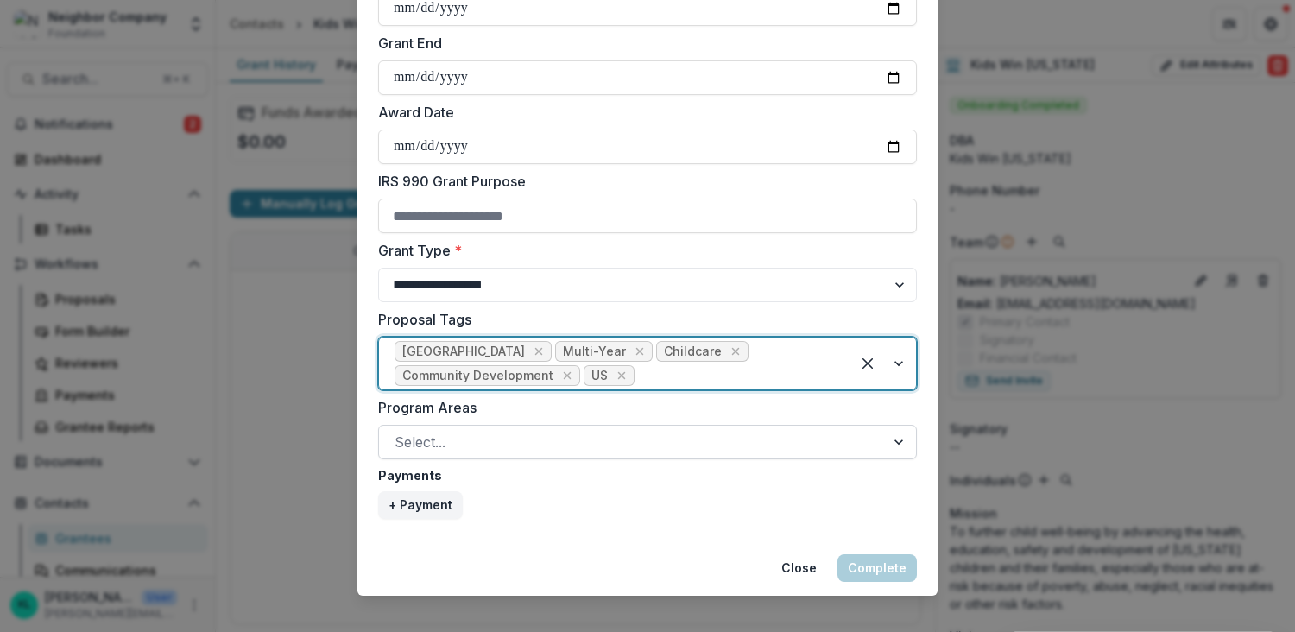
click at [472, 431] on div at bounding box center [631, 442] width 475 height 24
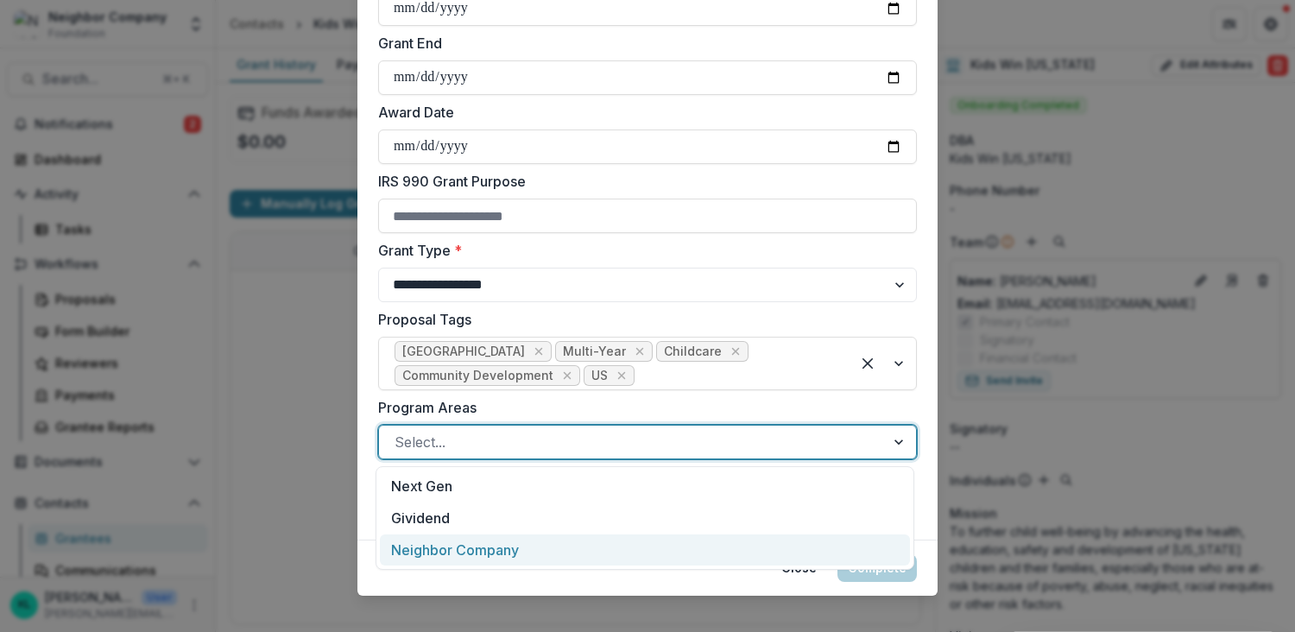
click at [422, 553] on div "Neighbor Company" at bounding box center [645, 550] width 530 height 32
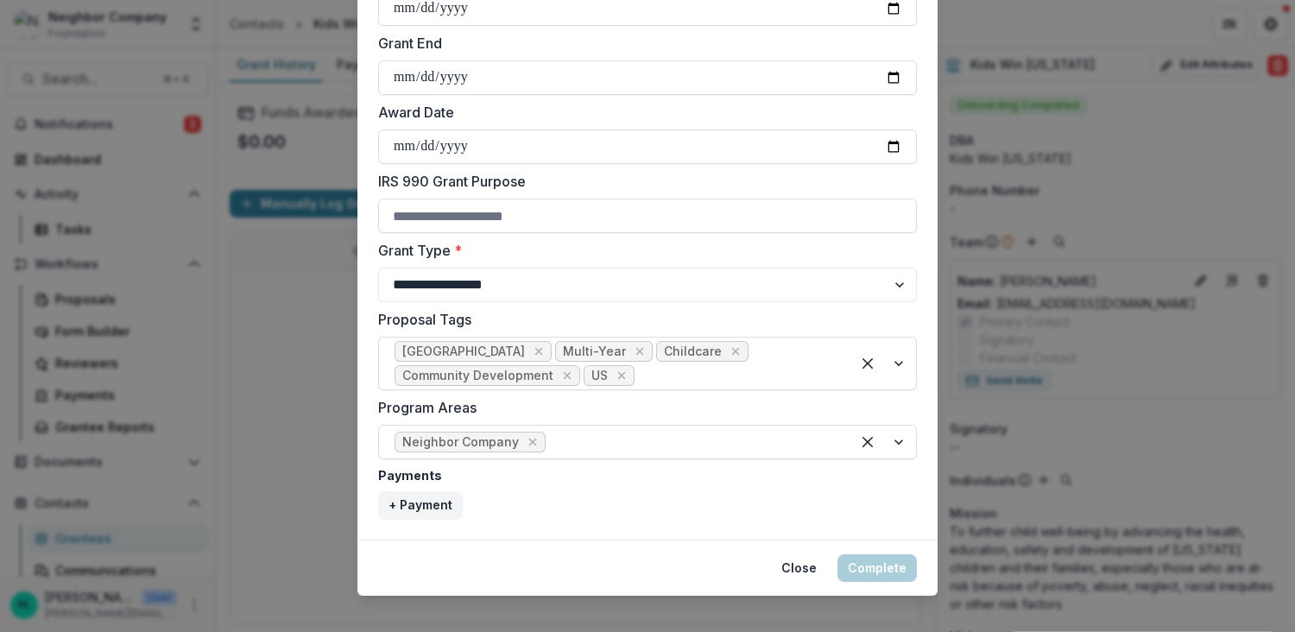
click at [527, 501] on div "+ Payment" at bounding box center [647, 505] width 539 height 28
click at [415, 501] on button "+ Payment" at bounding box center [420, 505] width 85 height 28
select select "****"
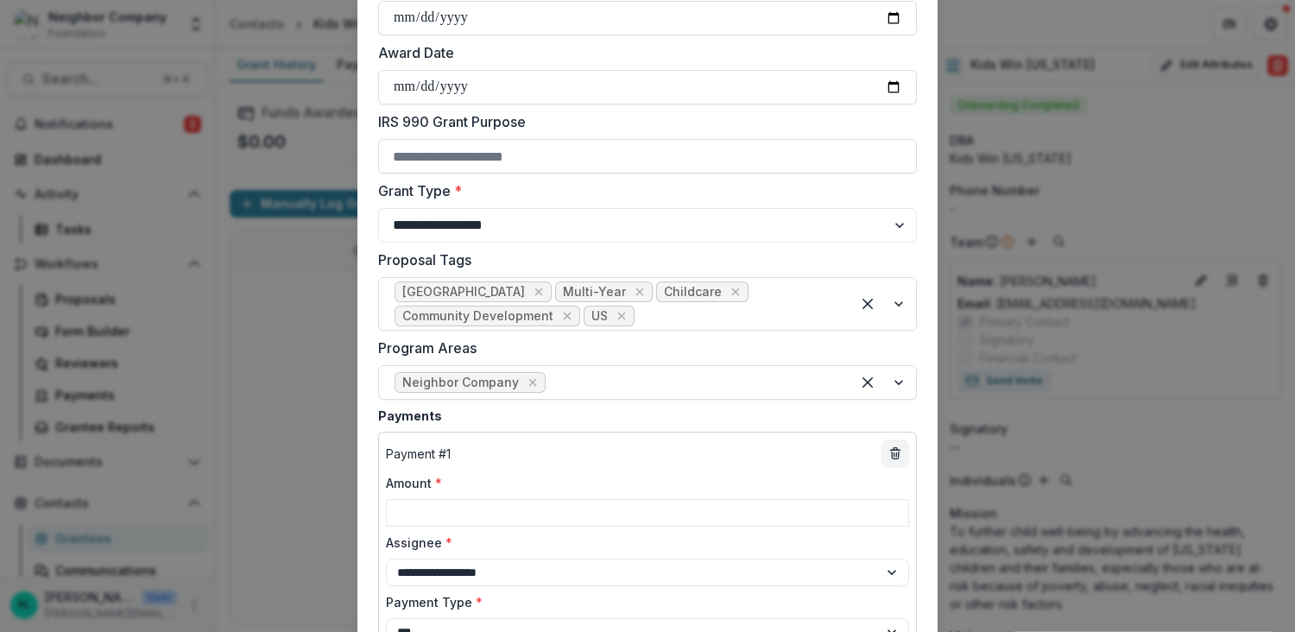
scroll to position [800, 0]
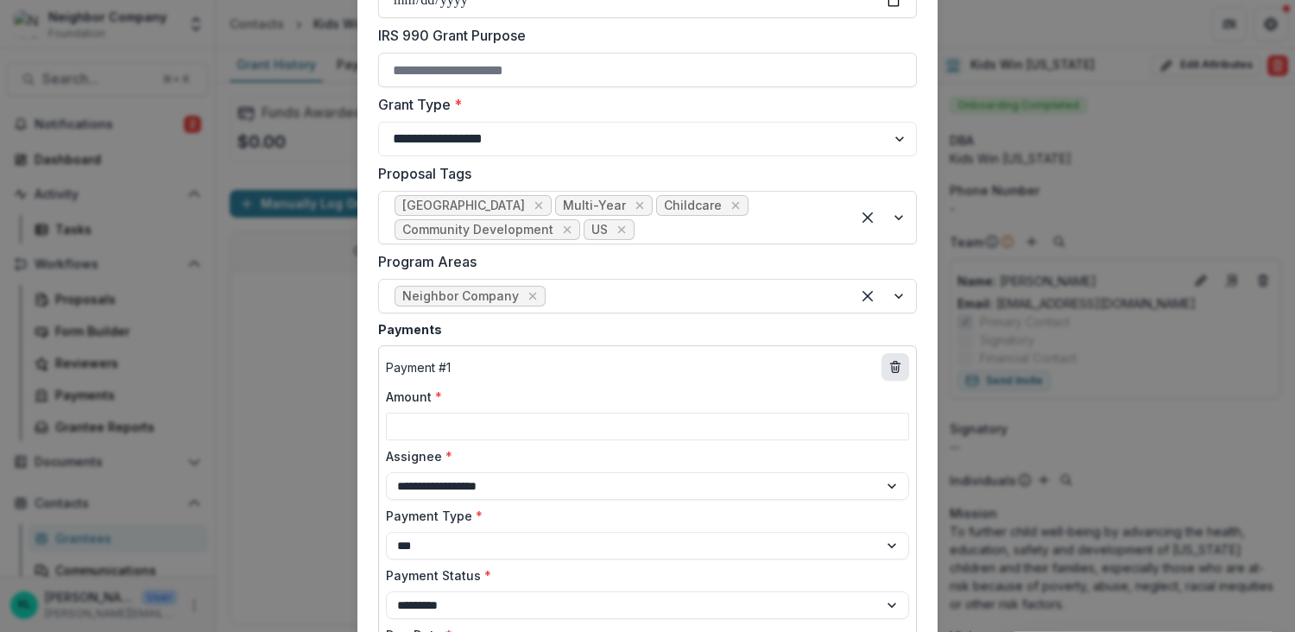
click at [896, 362] on icon "delete" at bounding box center [895, 367] width 14 height 14
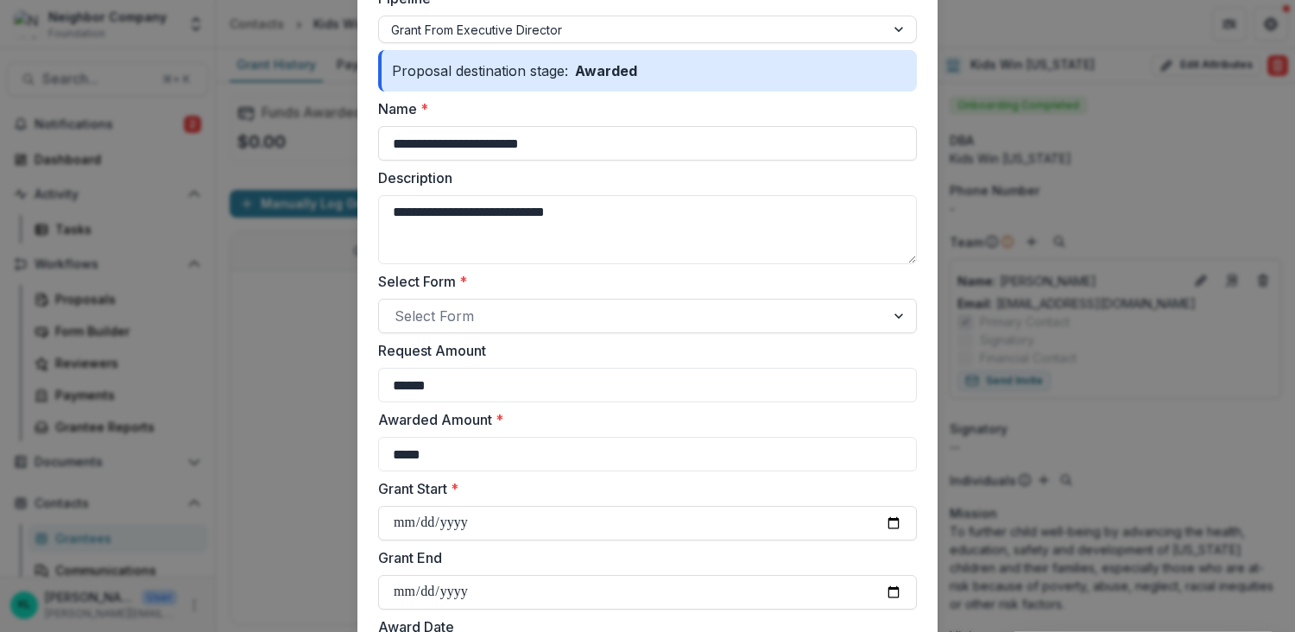
scroll to position [142, 0]
click at [758, 312] on div at bounding box center [631, 314] width 475 height 24
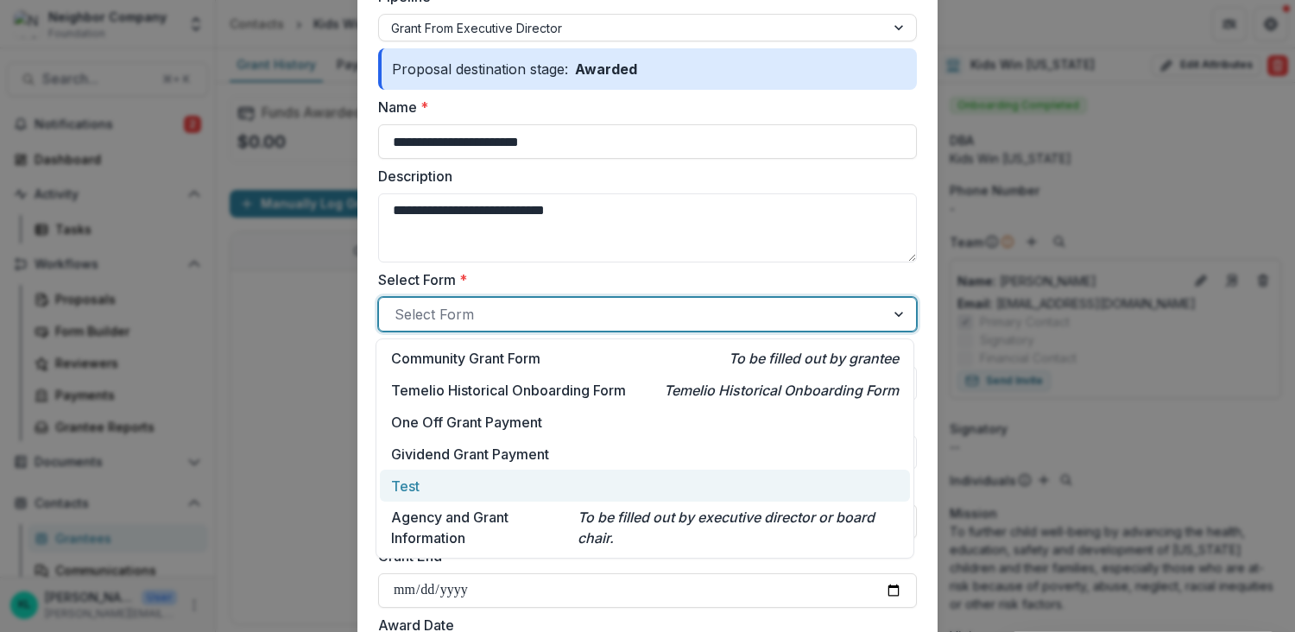
click at [683, 490] on div "Test" at bounding box center [644, 486] width 507 height 21
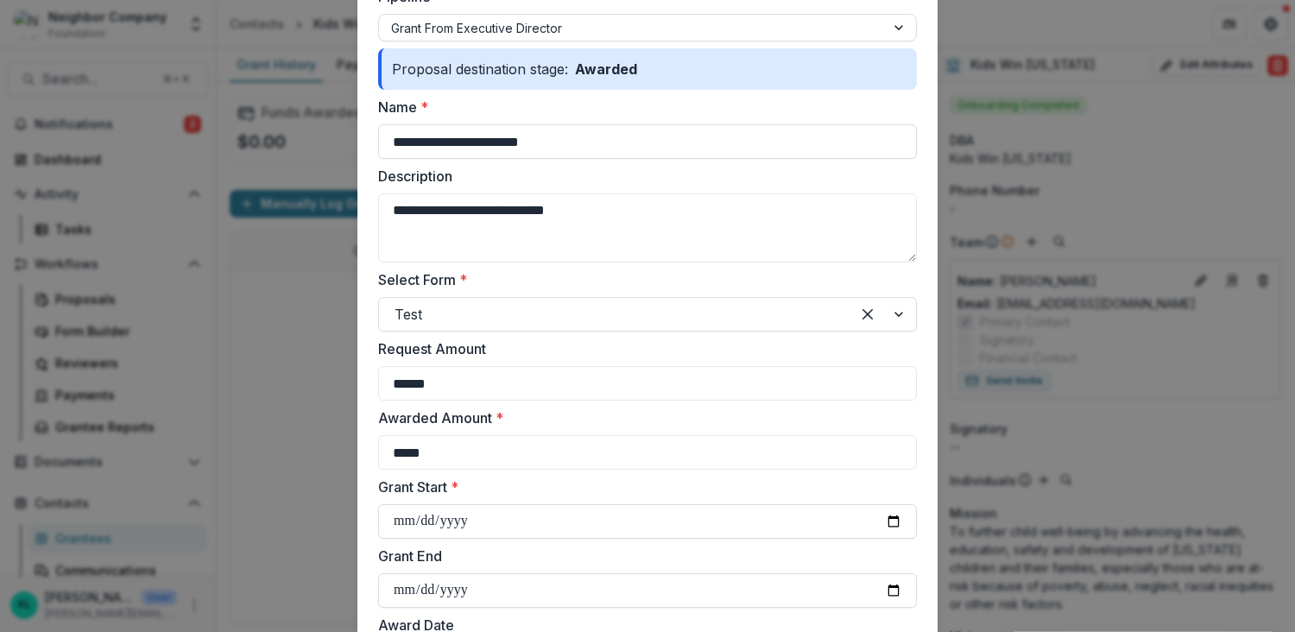
click at [582, 277] on label "Select Form *" at bounding box center [642, 279] width 528 height 21
click at [399, 304] on input "Select Form *" at bounding box center [396, 314] width 4 height 21
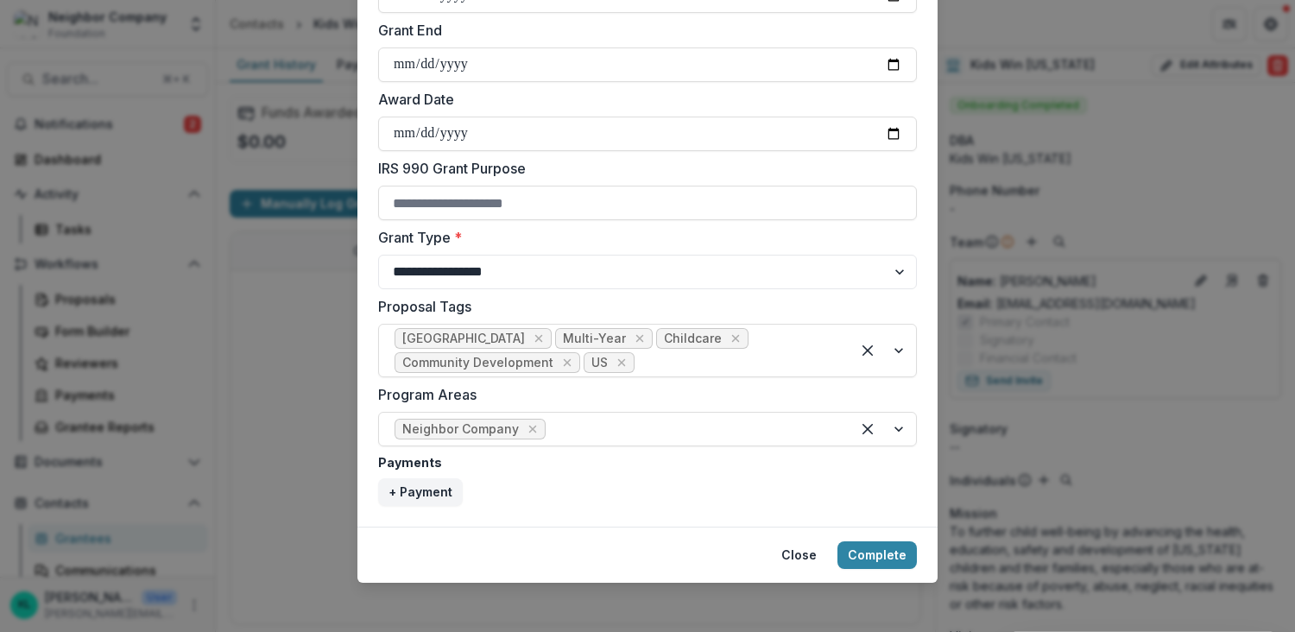
scroll to position [673, 0]
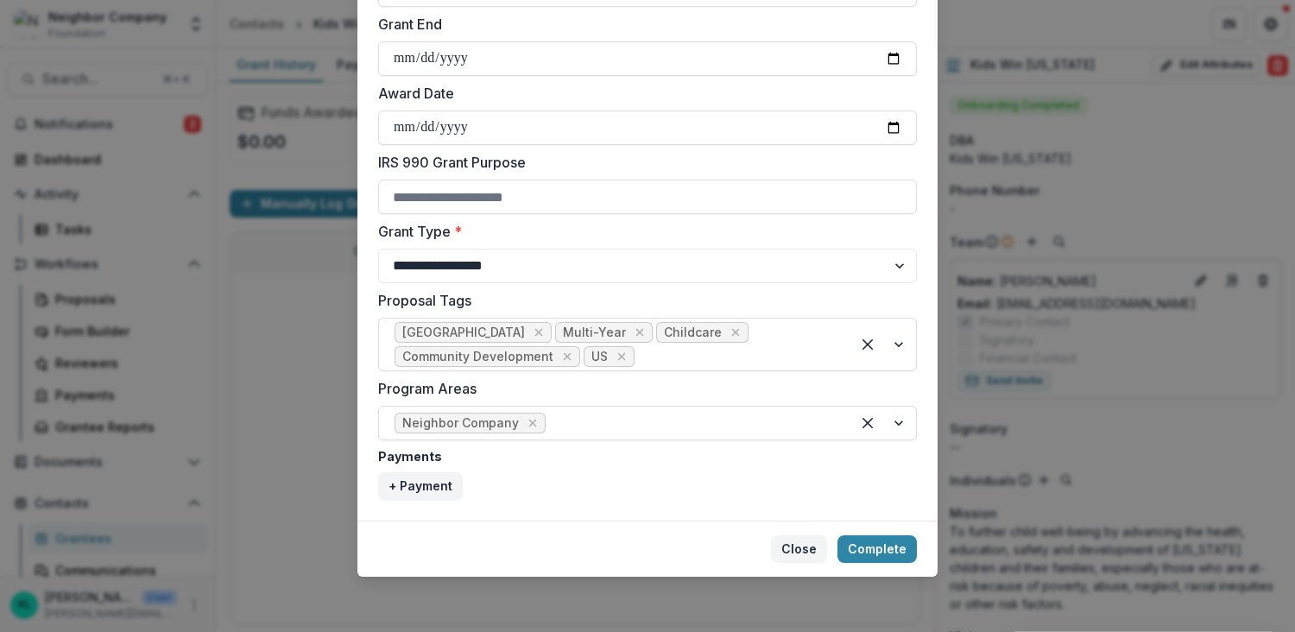
click at [799, 556] on button "Close" at bounding box center [799, 549] width 56 height 28
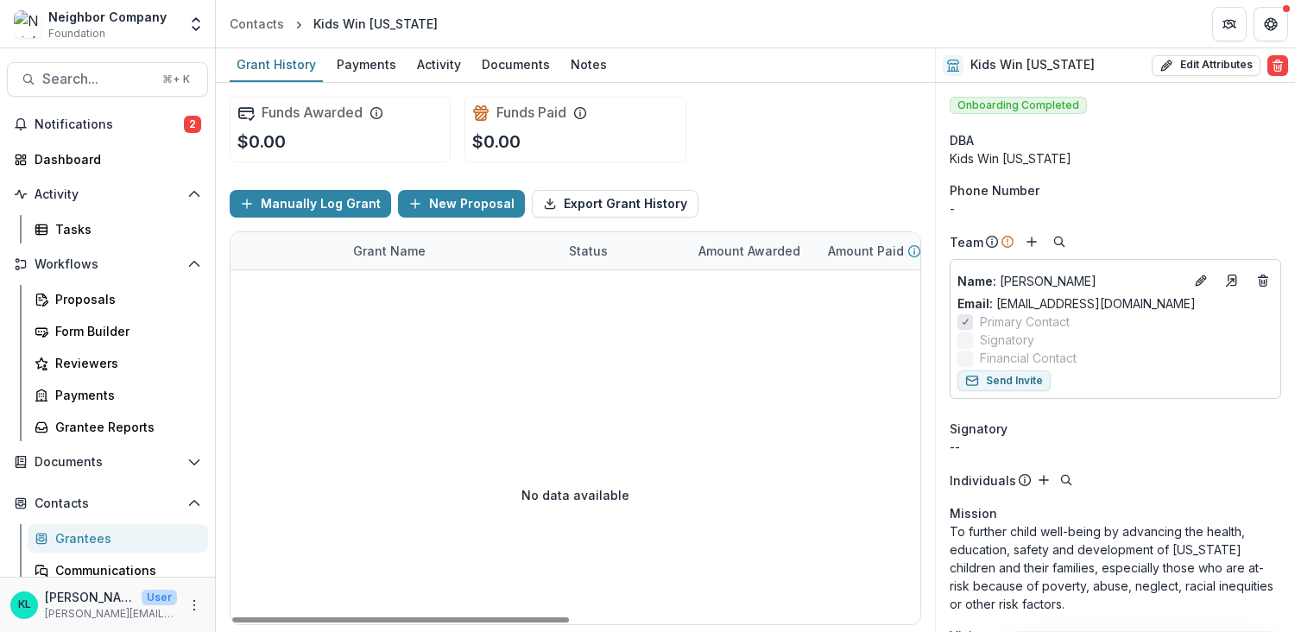
click at [477, 347] on div at bounding box center [933, 317] width 1407 height 95
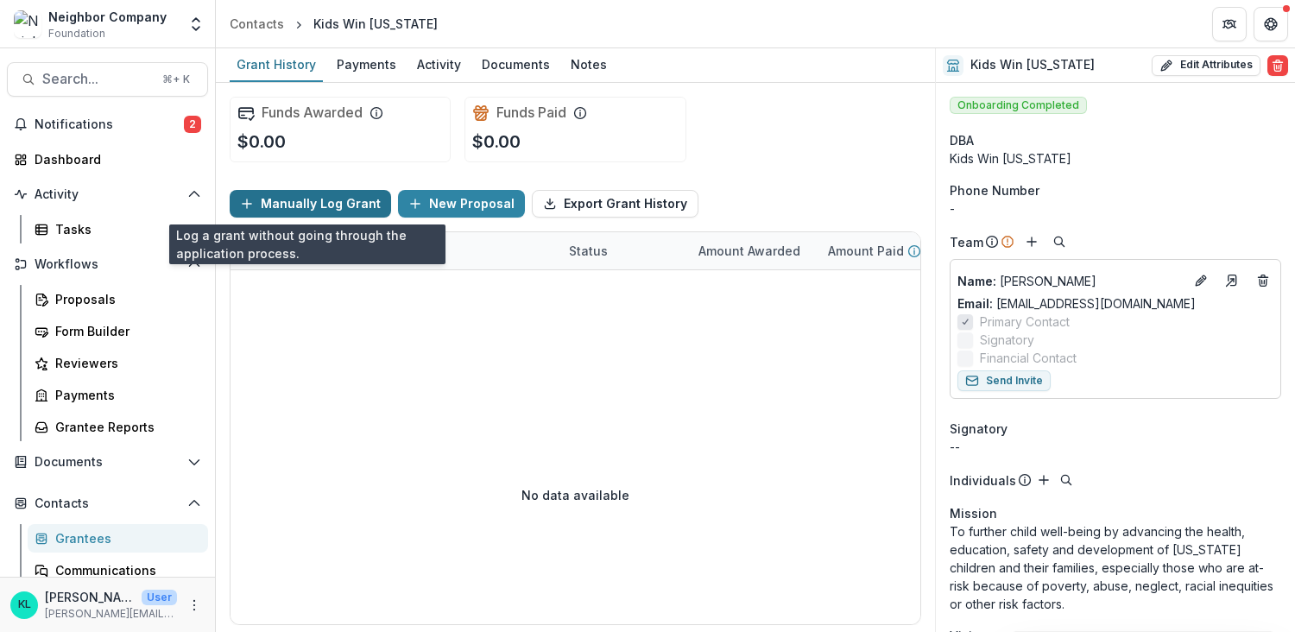
click at [346, 209] on button "Manually Log Grant" at bounding box center [310, 204] width 161 height 28
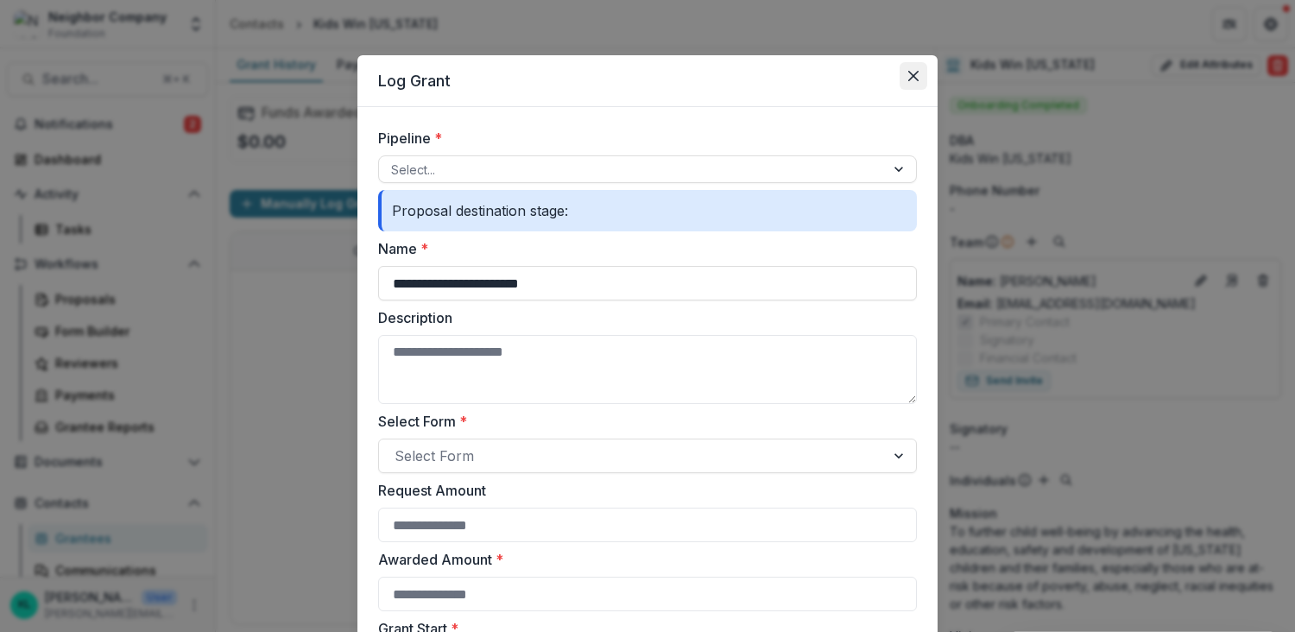
click at [908, 76] on icon "Close" at bounding box center [913, 76] width 10 height 10
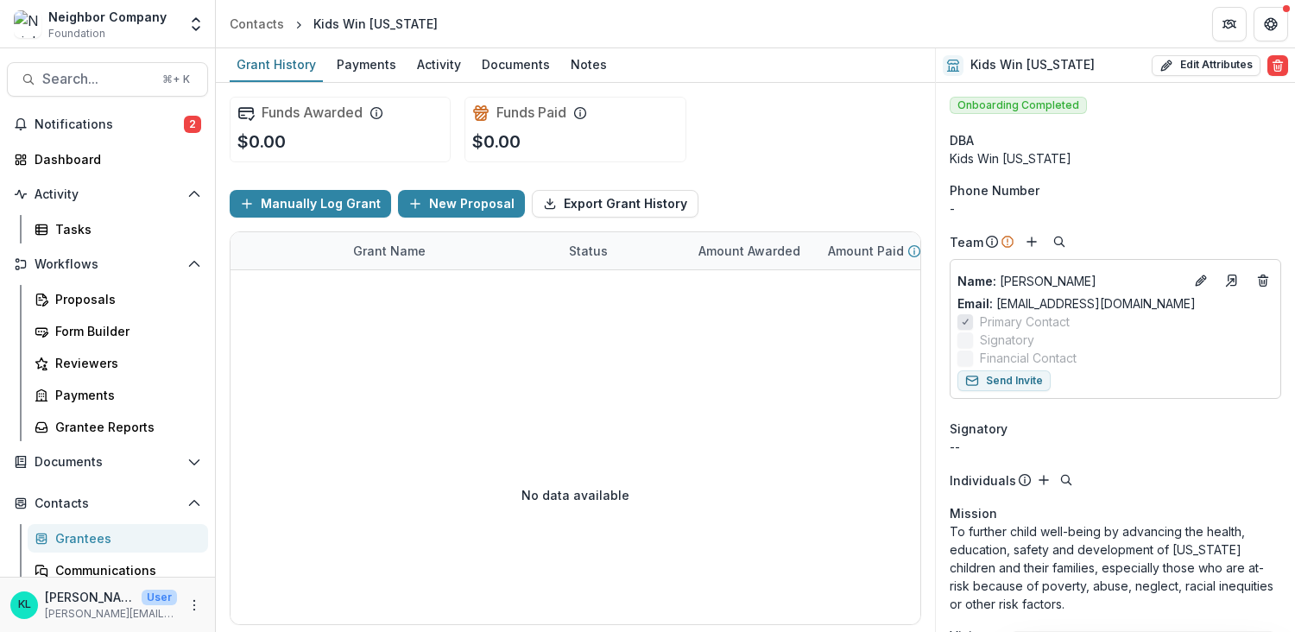
click at [545, 145] on div "Funds Paid $0.00" at bounding box center [574, 130] width 221 height 66
click at [368, 61] on div "Payments" at bounding box center [366, 64] width 73 height 25
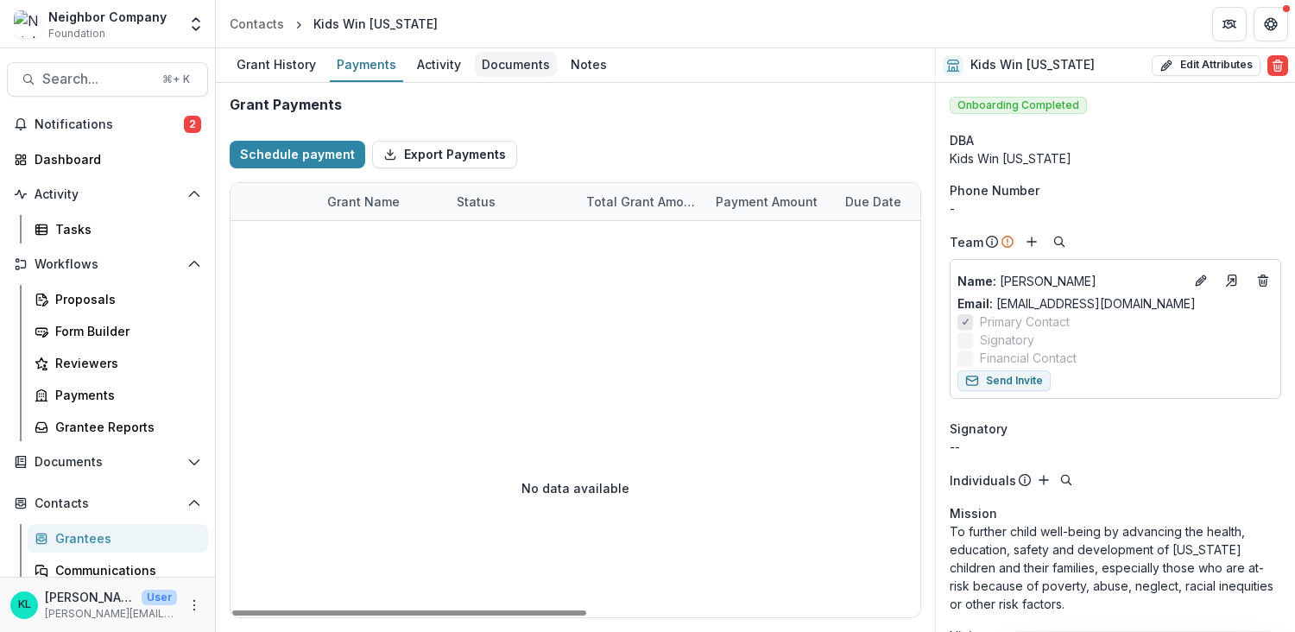
click at [499, 70] on div "Documents" at bounding box center [516, 64] width 82 height 25
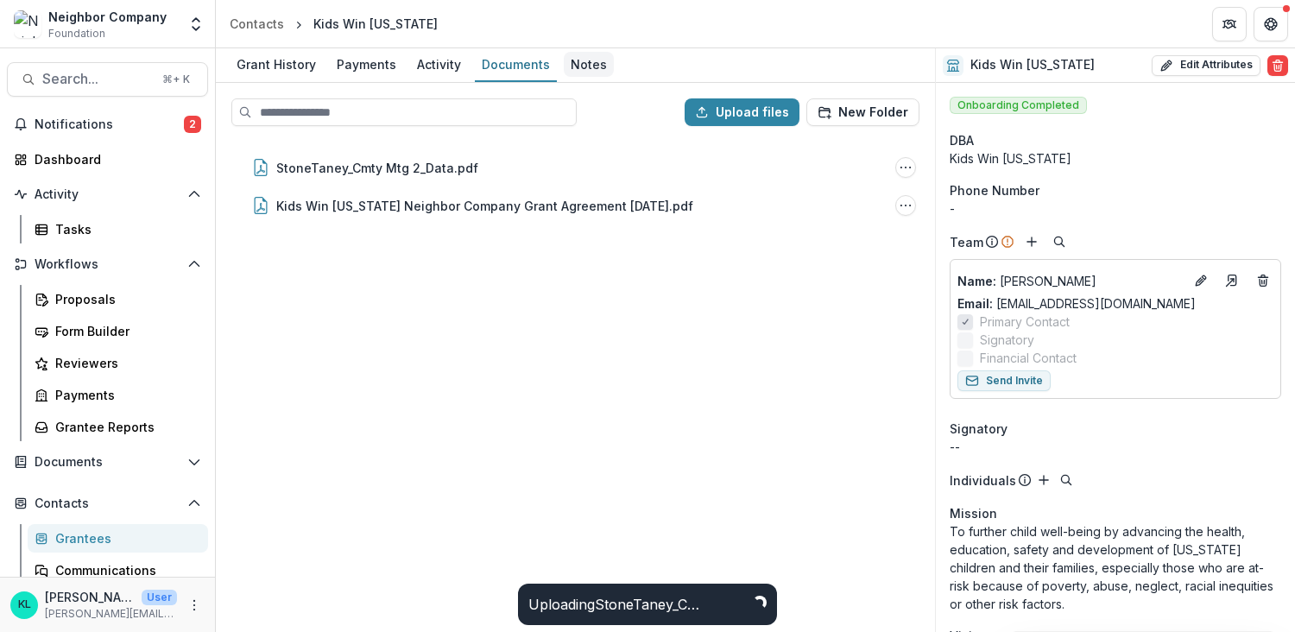
click at [574, 60] on div "Notes" at bounding box center [589, 64] width 50 height 25
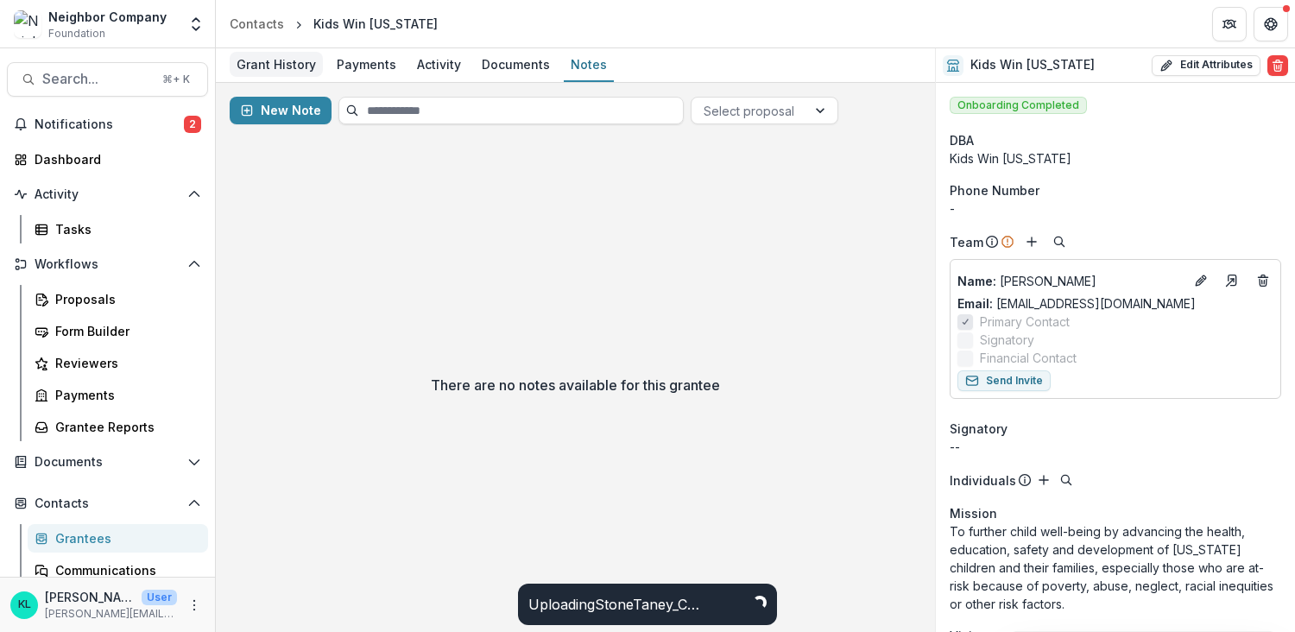
click at [275, 64] on div "Grant History" at bounding box center [276, 64] width 93 height 25
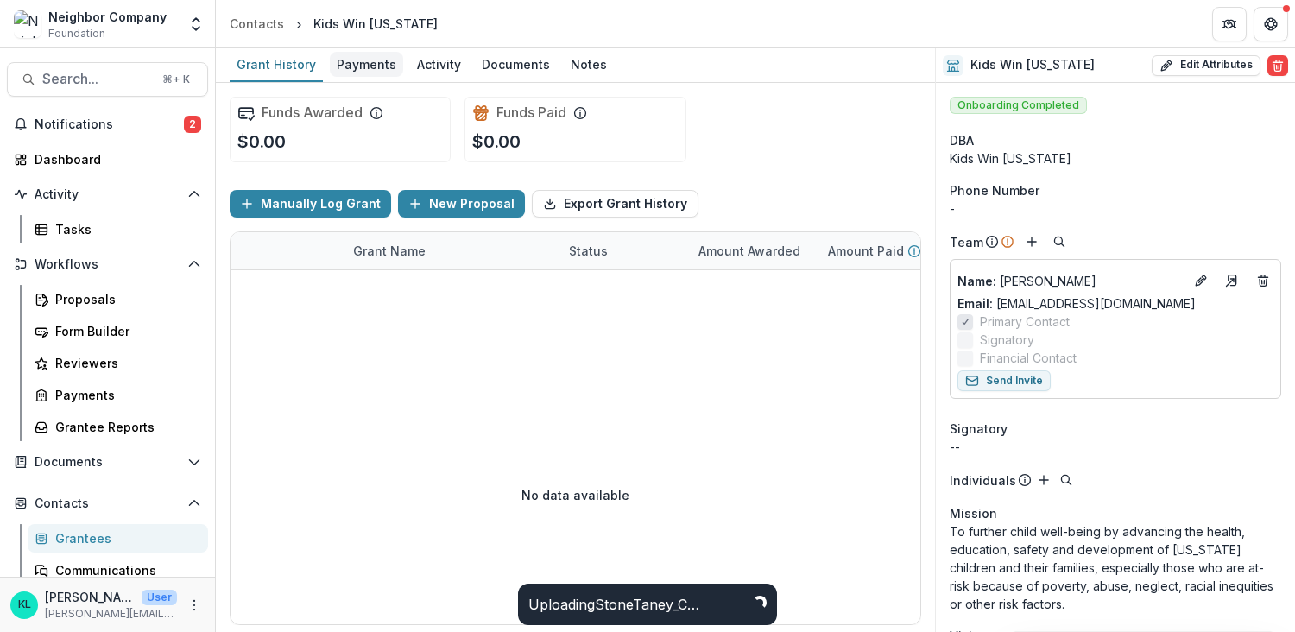
click at [386, 65] on div "Payments" at bounding box center [366, 64] width 73 height 25
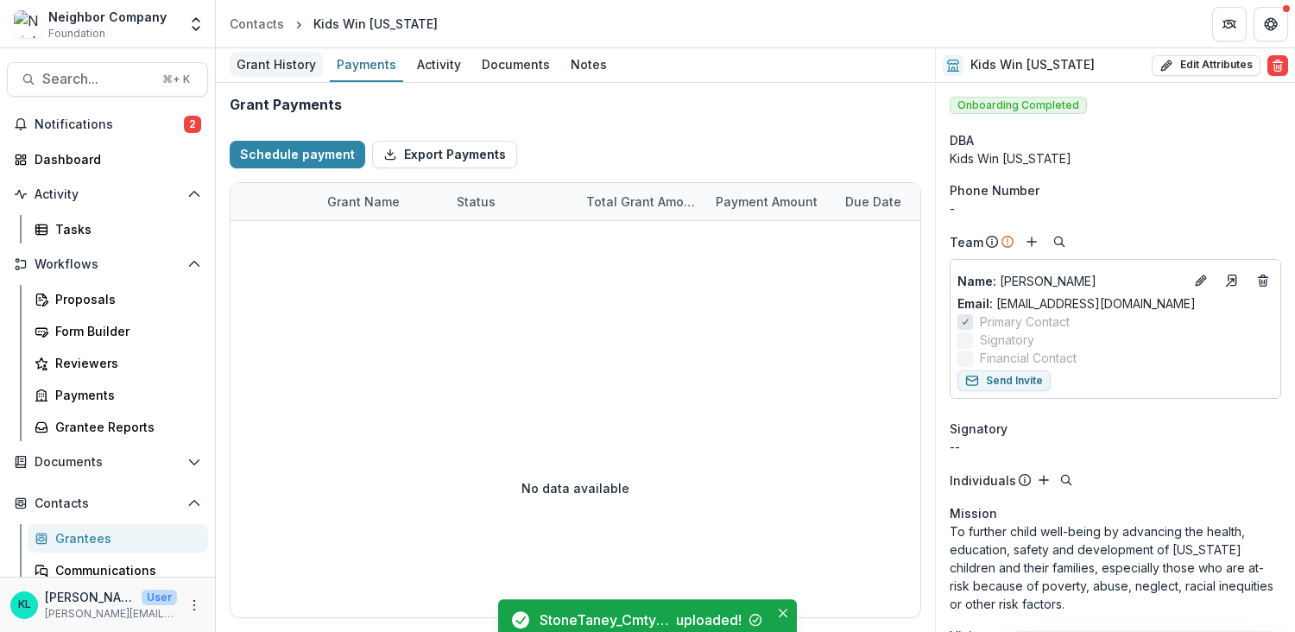
click at [260, 72] on div "Grant History" at bounding box center [276, 64] width 93 height 25
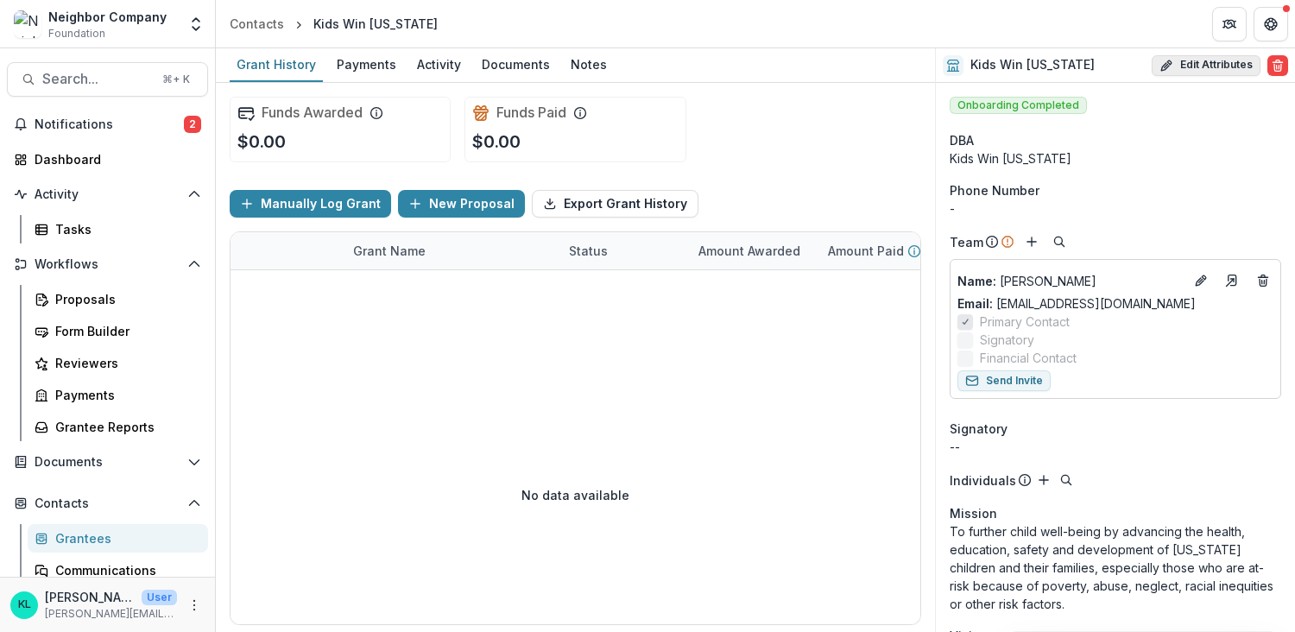
click at [1191, 71] on button "Edit Attributes" at bounding box center [1205, 65] width 109 height 21
select select
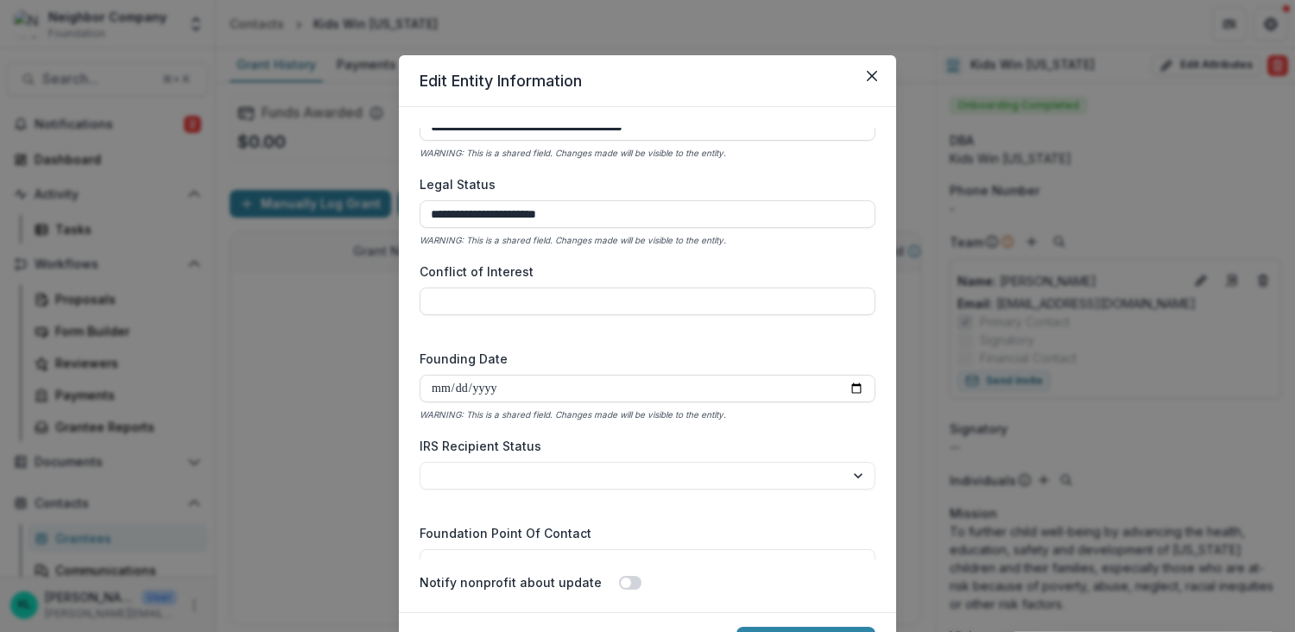
scroll to position [2535, 0]
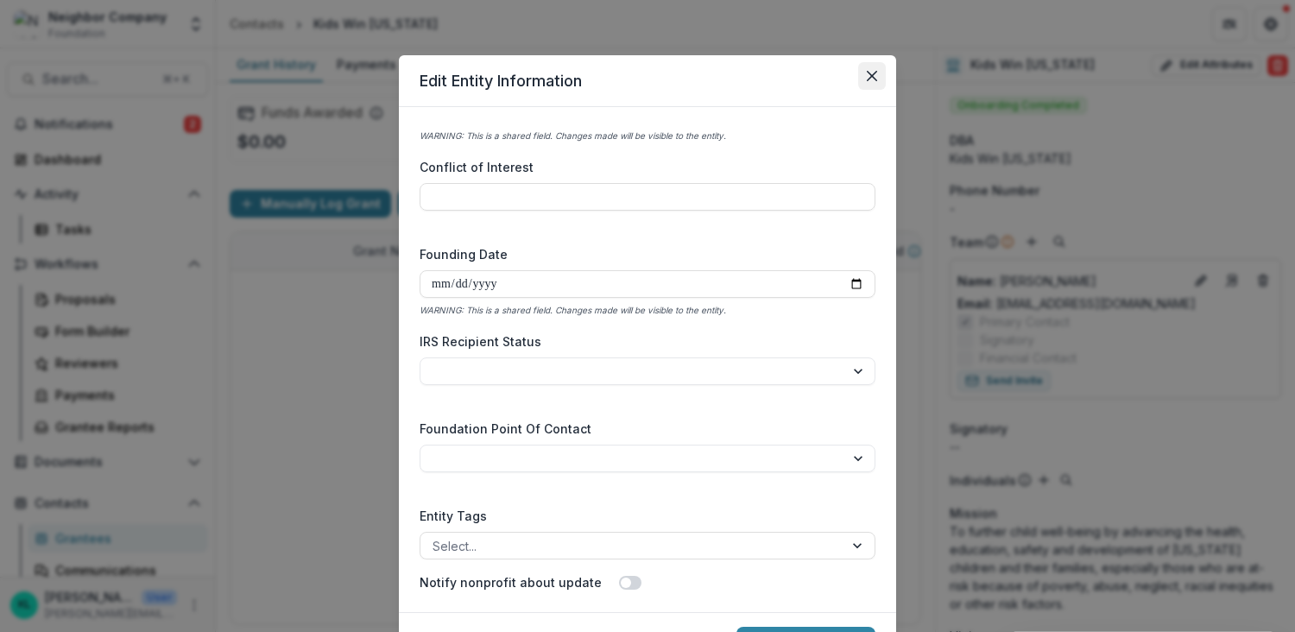
click at [872, 79] on icon "Close" at bounding box center [871, 76] width 10 height 10
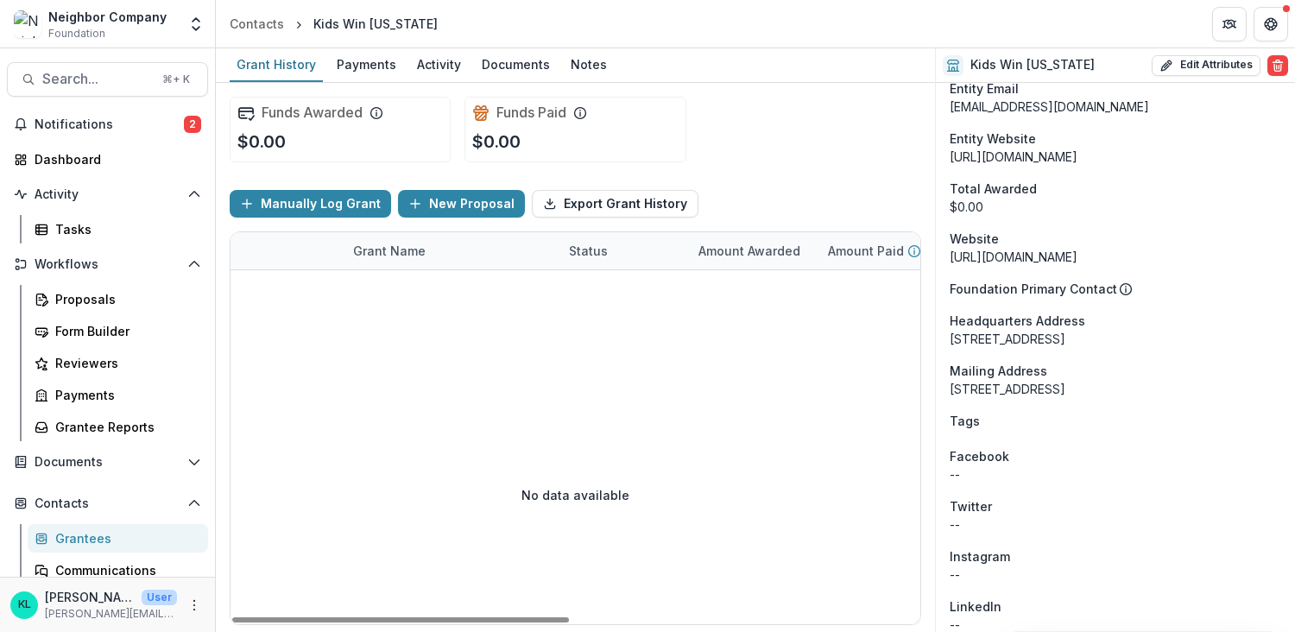
scroll to position [1283, 0]
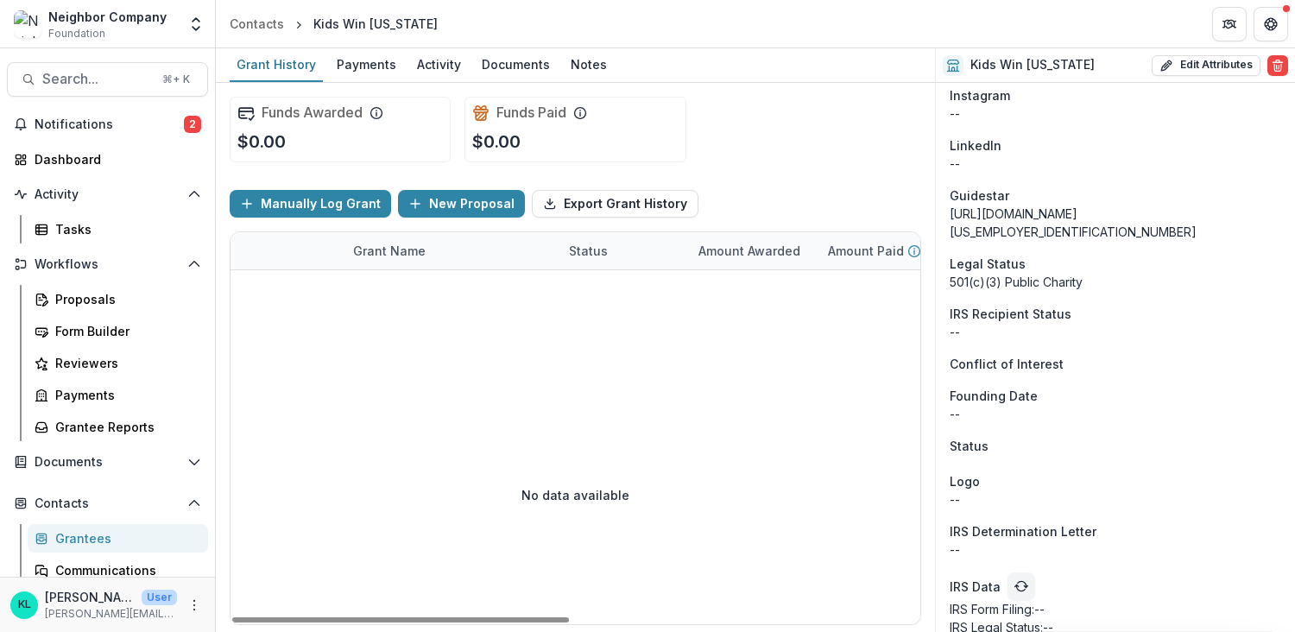
click at [247, 315] on div at bounding box center [933, 317] width 1407 height 95
click at [435, 62] on div "Activity" at bounding box center [439, 64] width 58 height 25
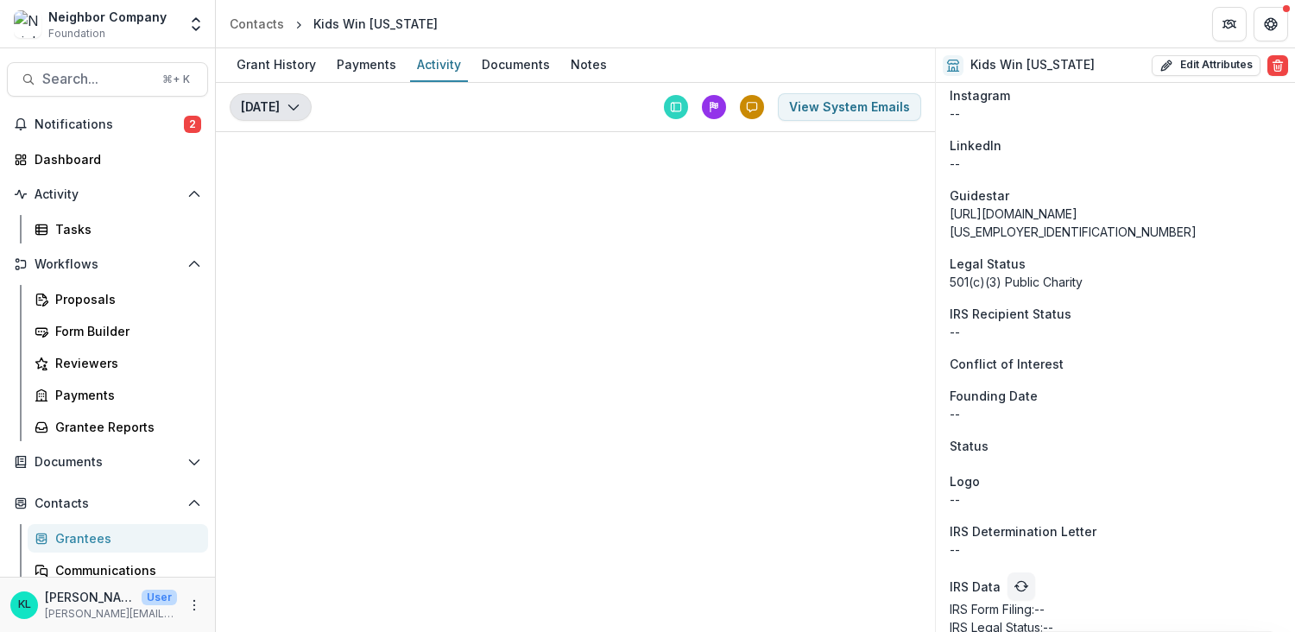
click at [301, 106] on button "[DATE]" at bounding box center [271, 107] width 82 height 28
click at [359, 56] on div "Payments" at bounding box center [366, 64] width 73 height 25
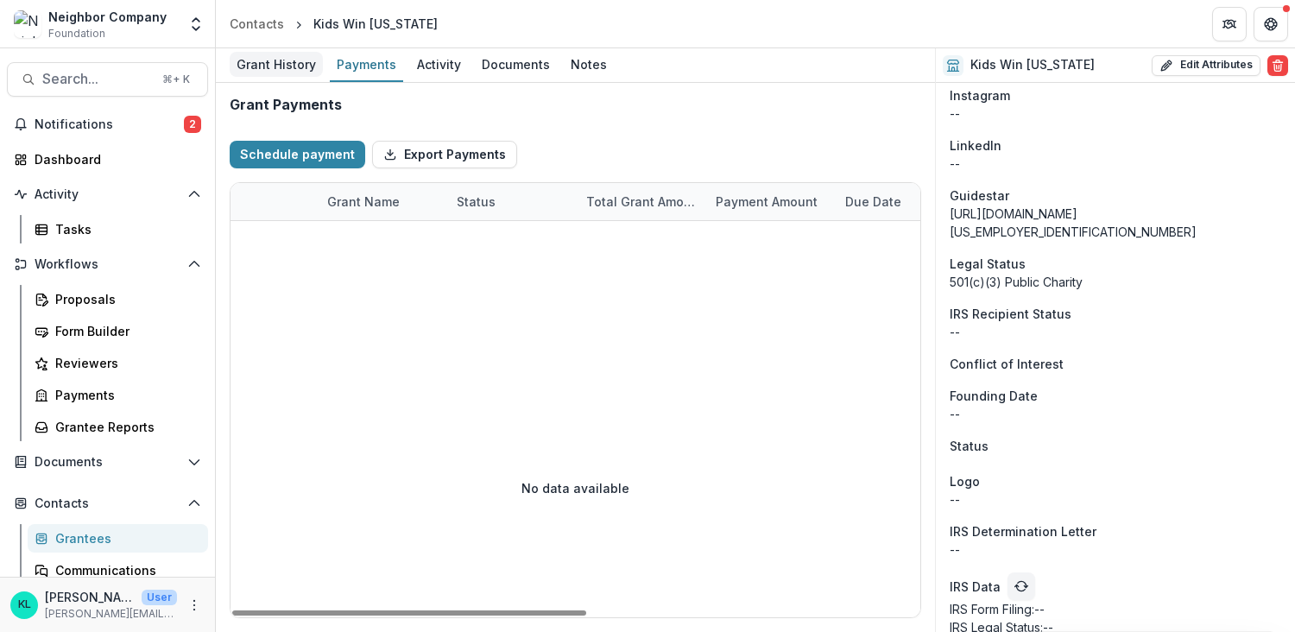
click at [254, 66] on div "Grant History" at bounding box center [276, 64] width 93 height 25
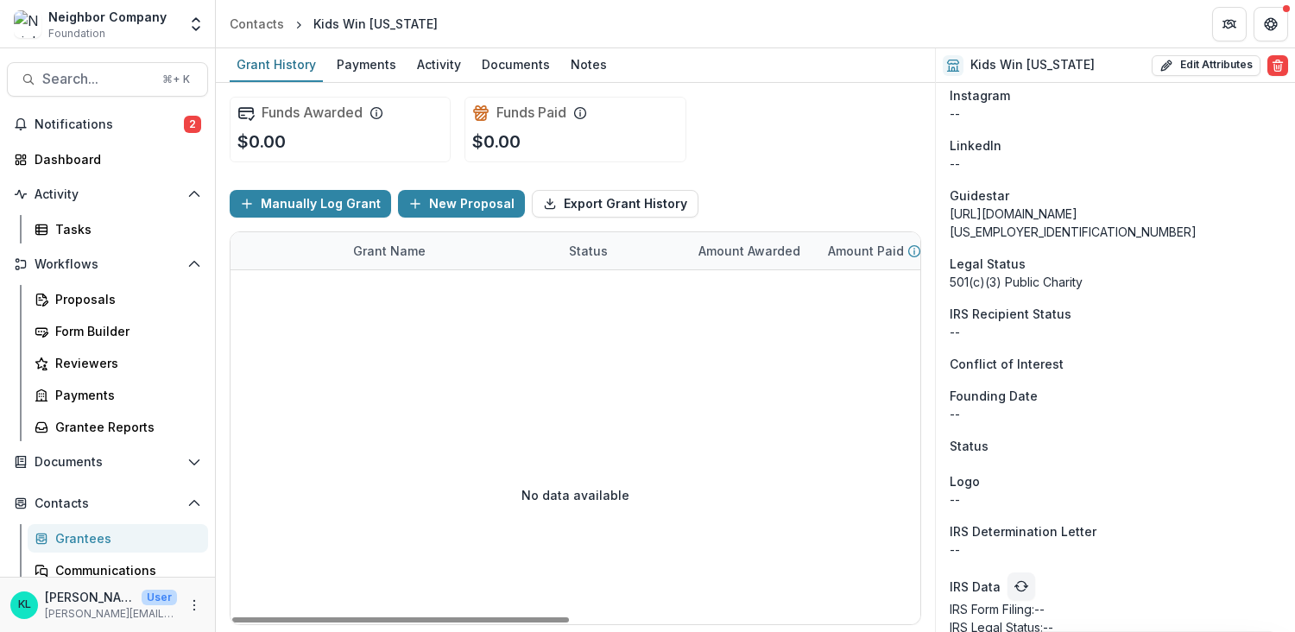
click at [526, 329] on div at bounding box center [933, 317] width 1407 height 95
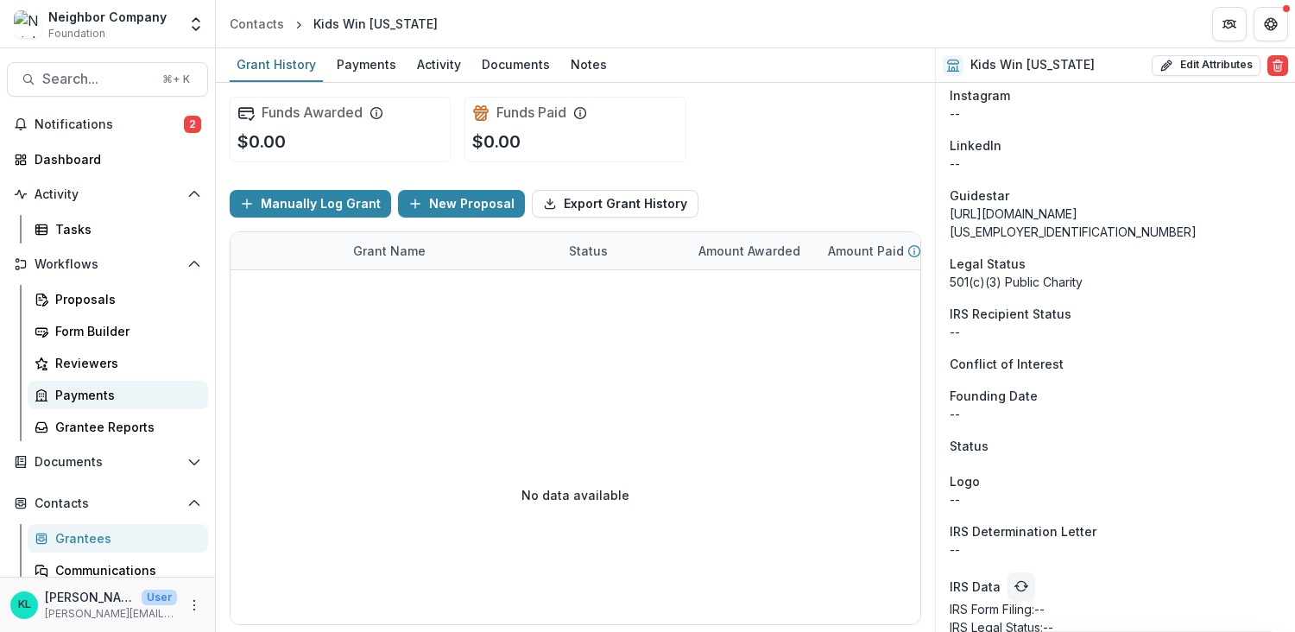
click at [77, 394] on div "Payments" at bounding box center [124, 395] width 139 height 18
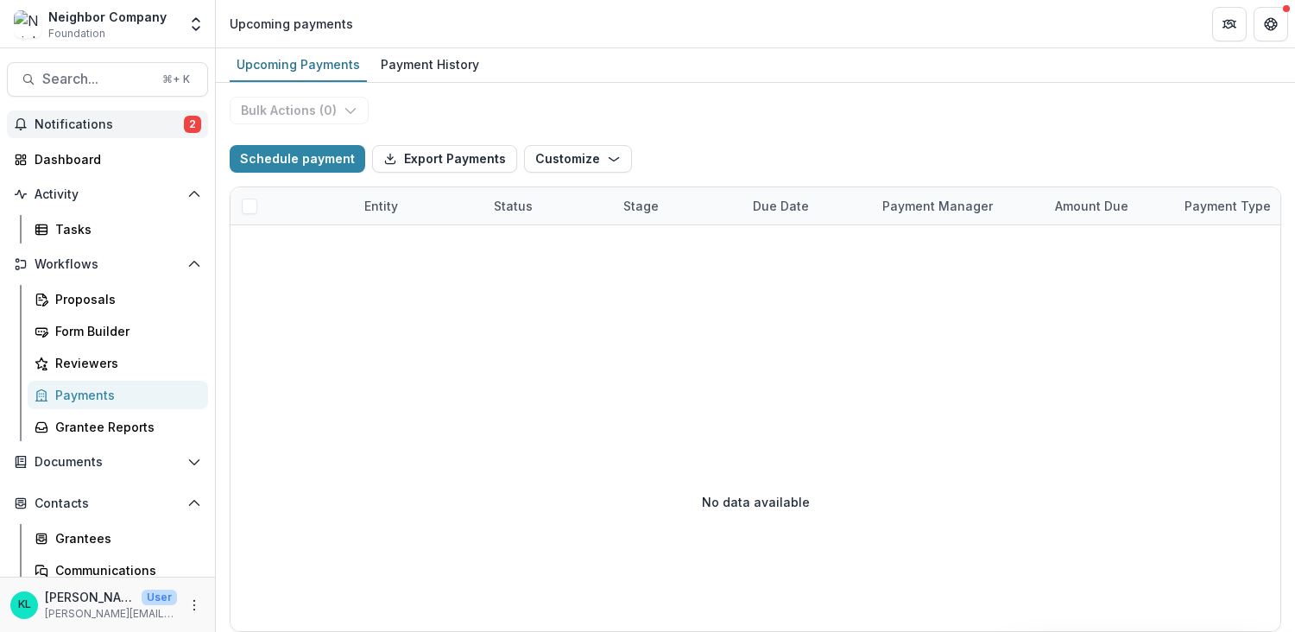
click at [82, 123] on span "Notifications" at bounding box center [109, 124] width 149 height 15
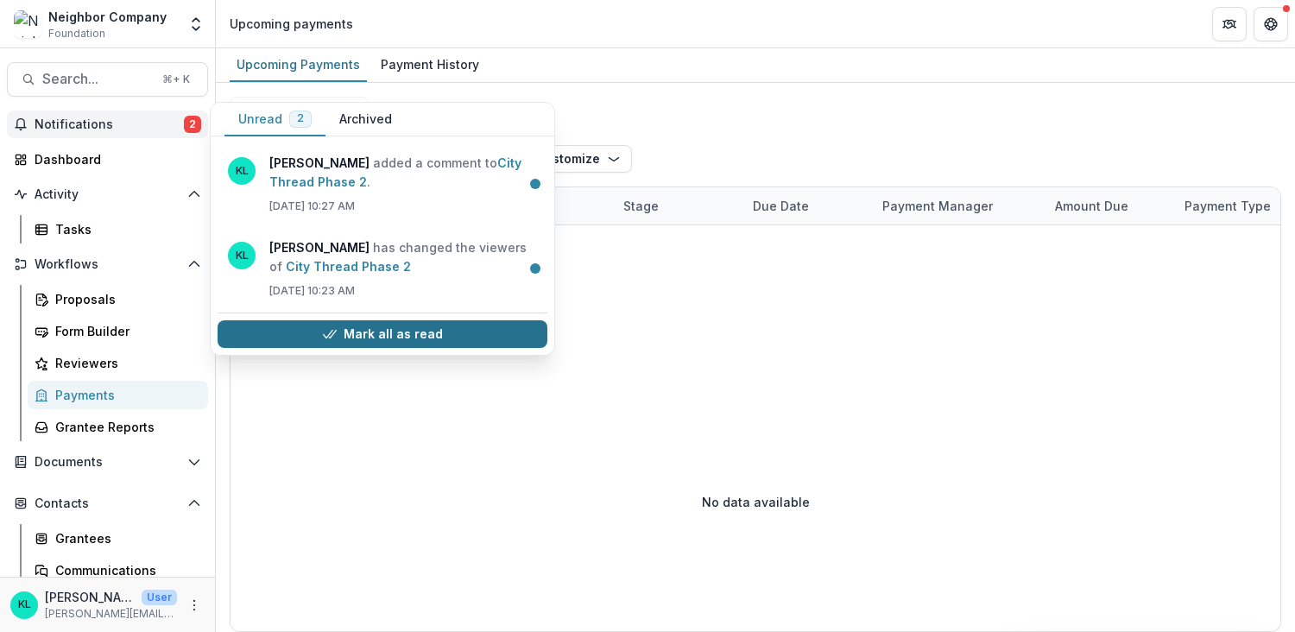
click at [388, 333] on button "Mark all as read" at bounding box center [382, 334] width 330 height 28
